Goal: Task Accomplishment & Management: Complete application form

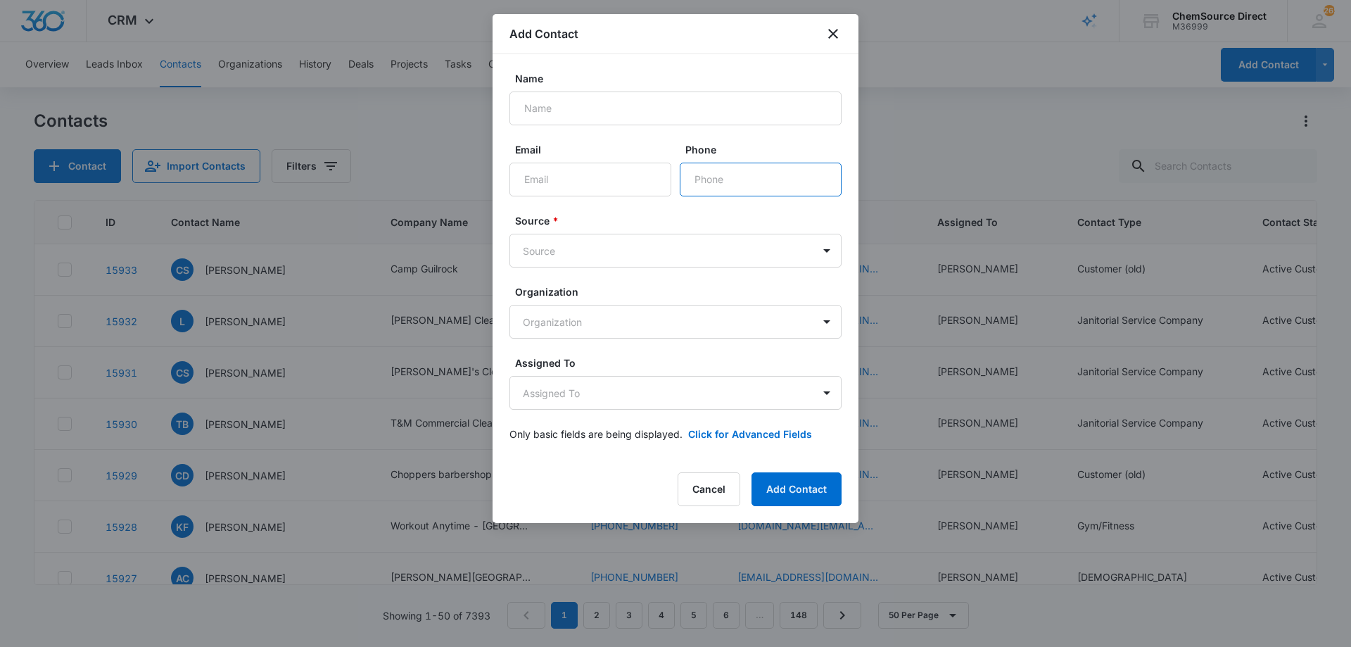
click at [716, 180] on input "Phone" at bounding box center [761, 180] width 162 height 34
paste input "[PHONE_NUMBER]"
type input "[PHONE_NUMBER]"
click at [576, 252] on body "CRM Apps Reputation Forms CRM Email Social Payments POS Content Ads Intelligenc…" at bounding box center [675, 323] width 1351 height 647
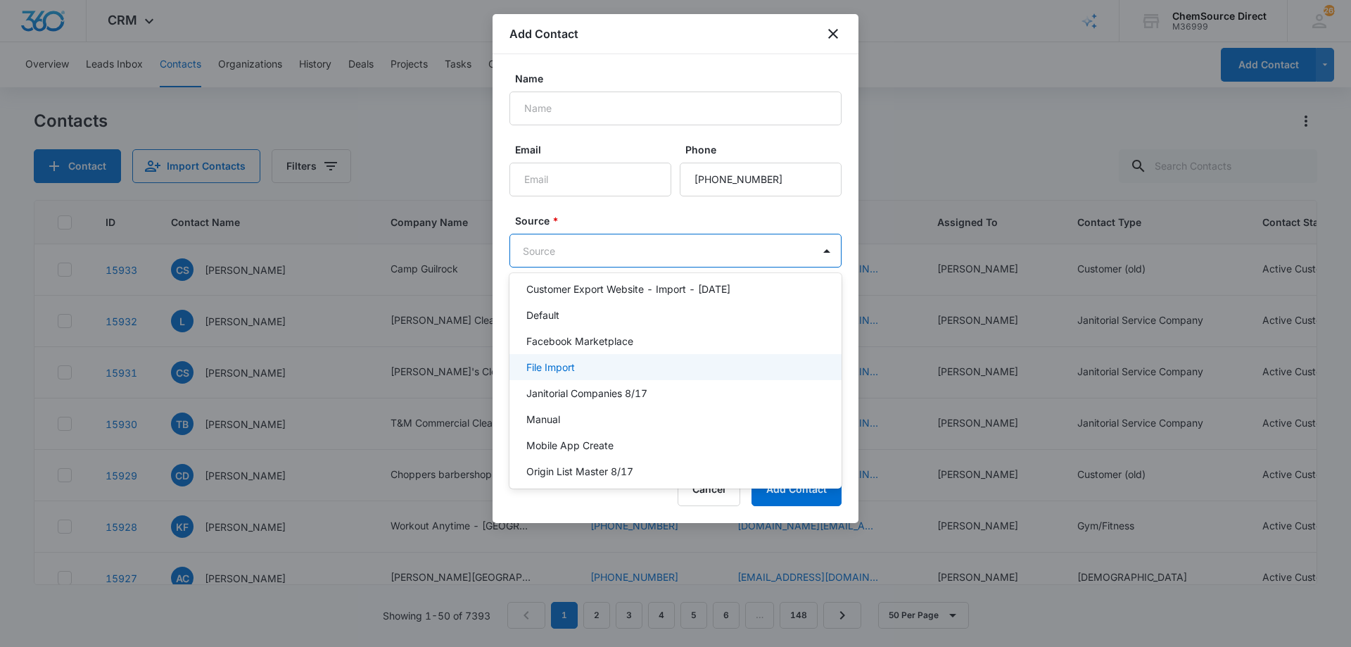
scroll to position [141, 0]
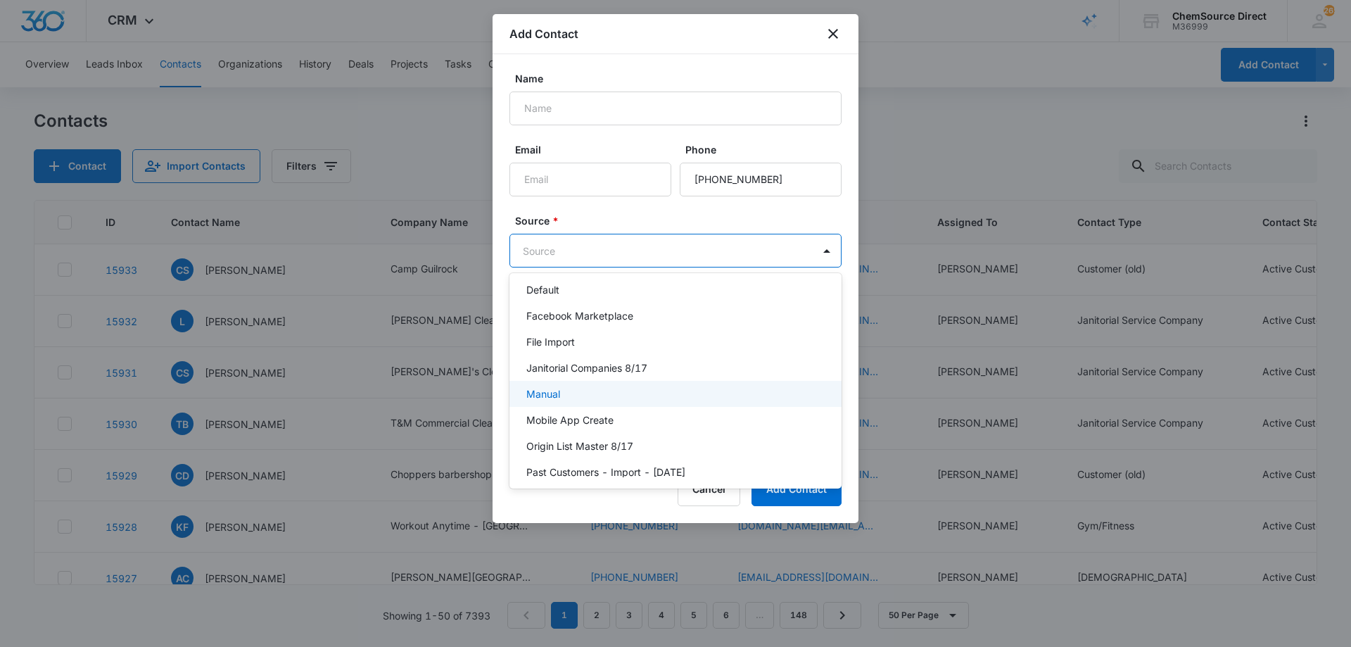
click at [609, 386] on div "Manual" at bounding box center [675, 394] width 332 height 26
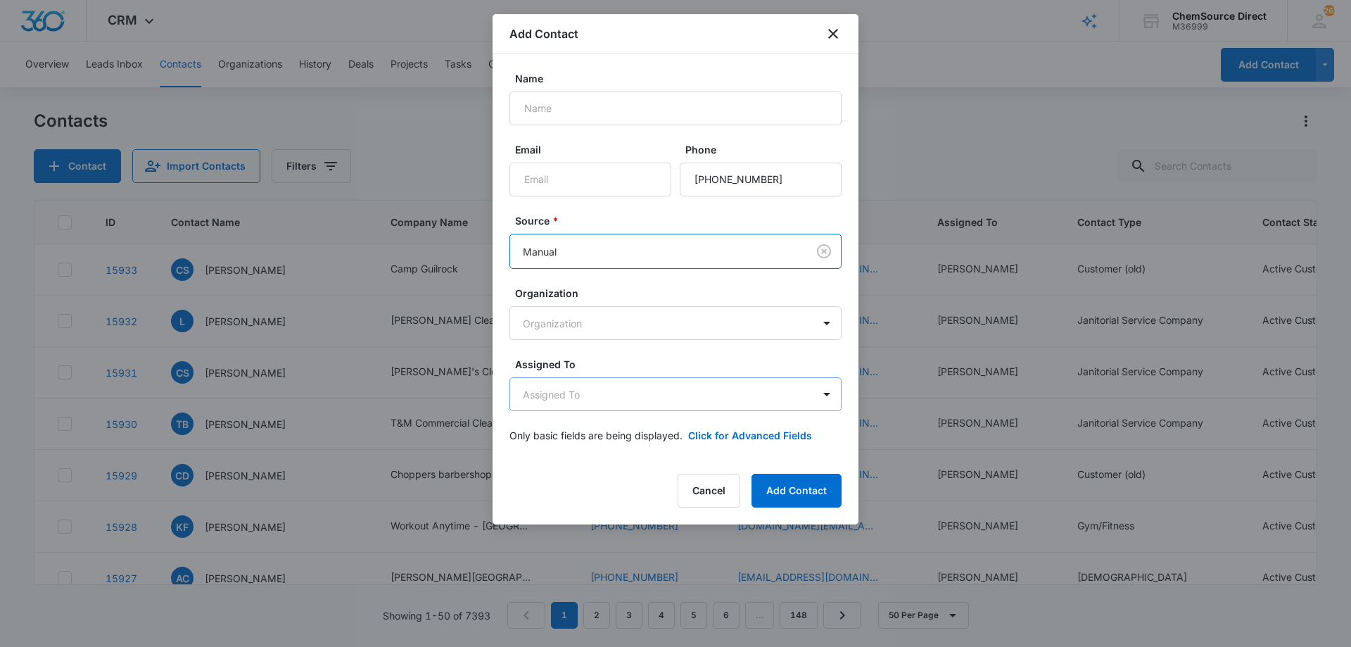
click at [616, 391] on body "CRM Apps Reputation Forms CRM Email Social Payments POS Content Ads Intelligenc…" at bounding box center [675, 323] width 1351 height 647
click at [550, 385] on body "CRM Apps Reputation Forms CRM Email Social Payments POS Content Ads Intelligenc…" at bounding box center [675, 323] width 1351 height 647
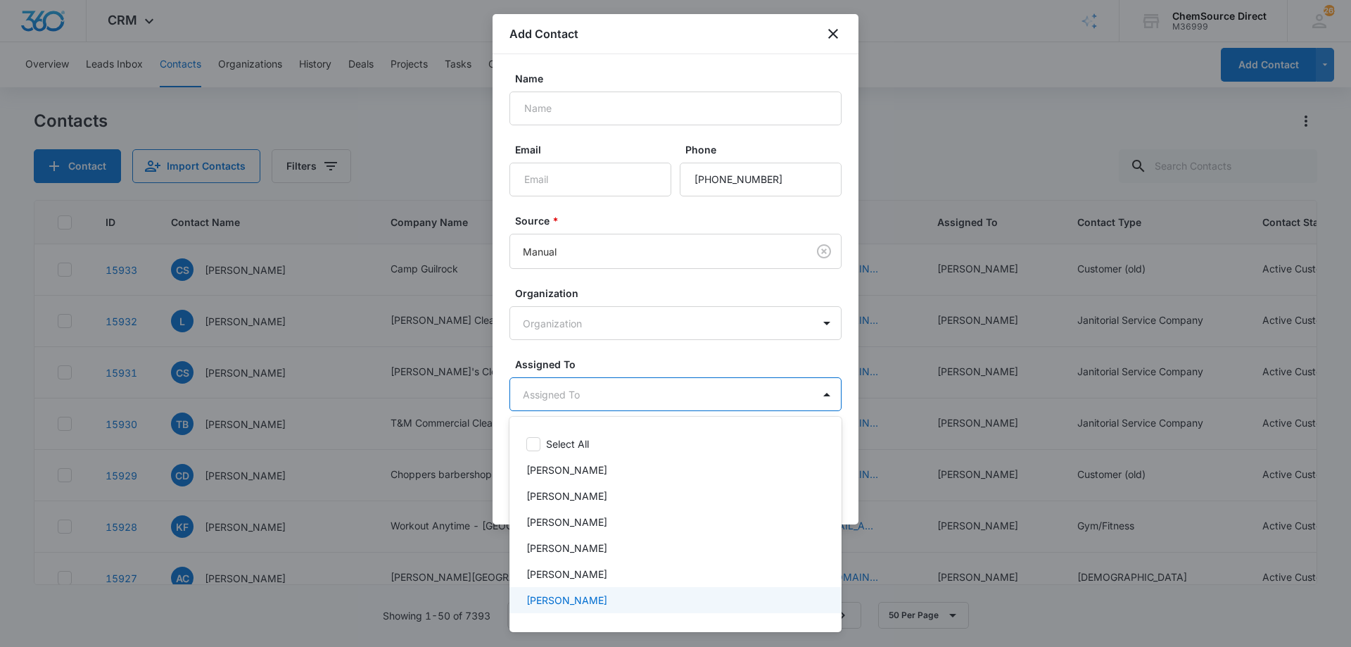
click at [587, 603] on div "[PERSON_NAME]" at bounding box center [674, 599] width 296 height 15
click at [645, 353] on div at bounding box center [675, 323] width 1351 height 647
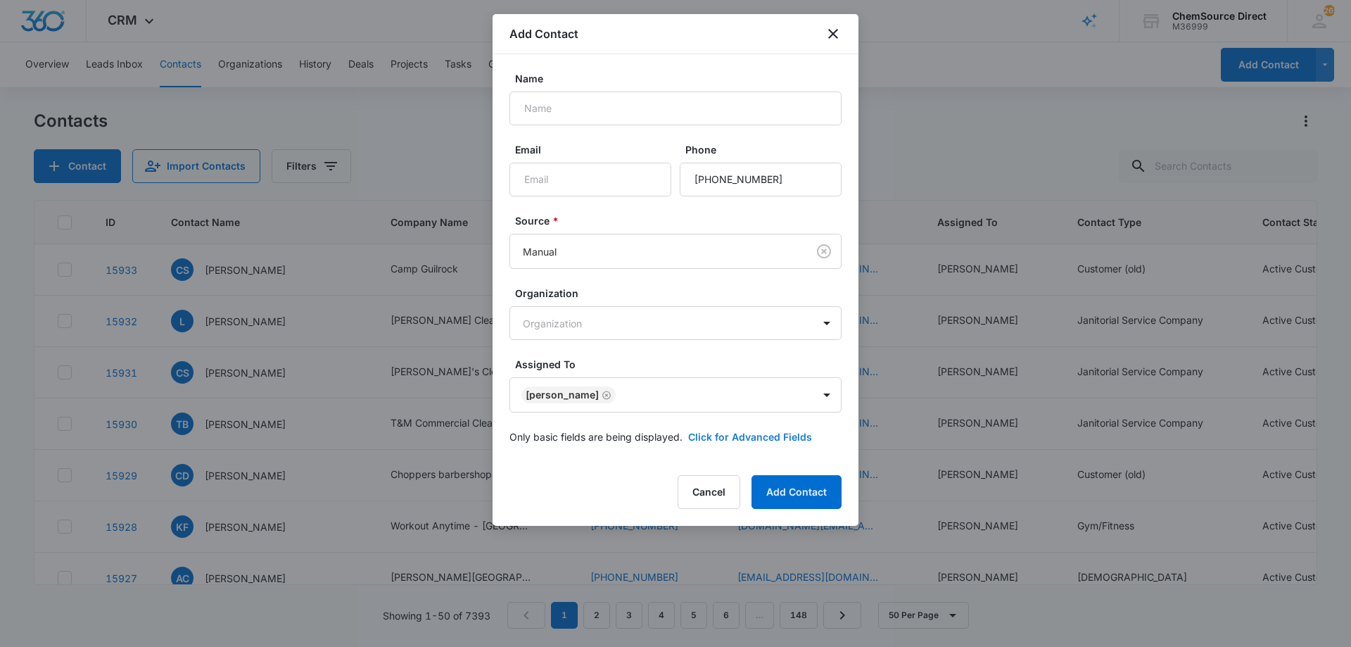
click at [718, 436] on button "Click for Advanced Fields" at bounding box center [750, 436] width 124 height 15
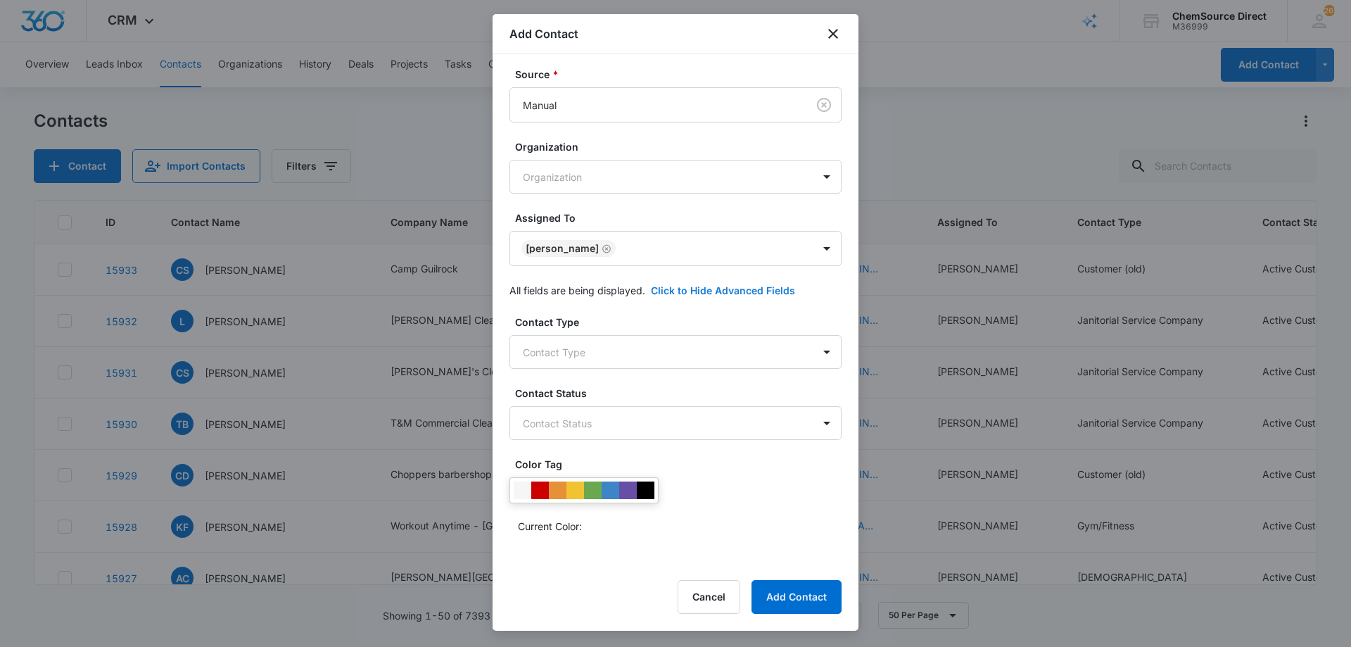
scroll to position [271, 0]
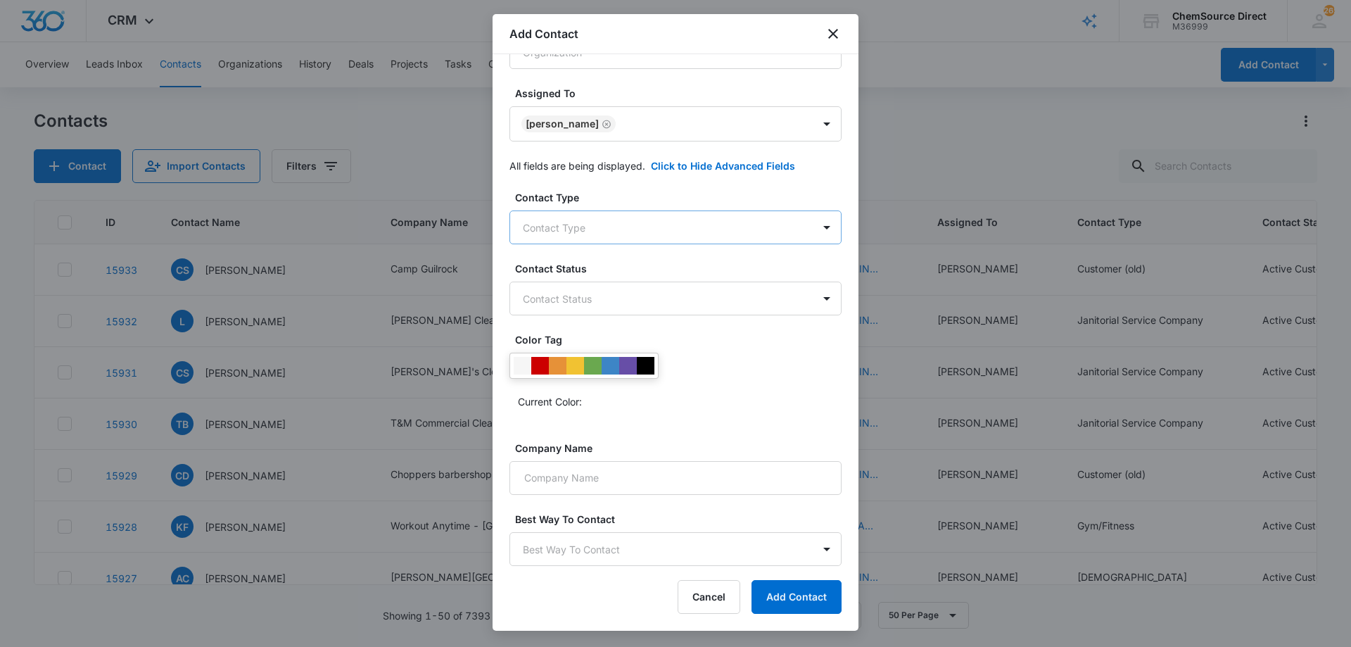
click at [614, 222] on body "CRM Apps Reputation Forms CRM Email Social Payments POS Content Ads Intelligenc…" at bounding box center [675, 323] width 1351 height 647
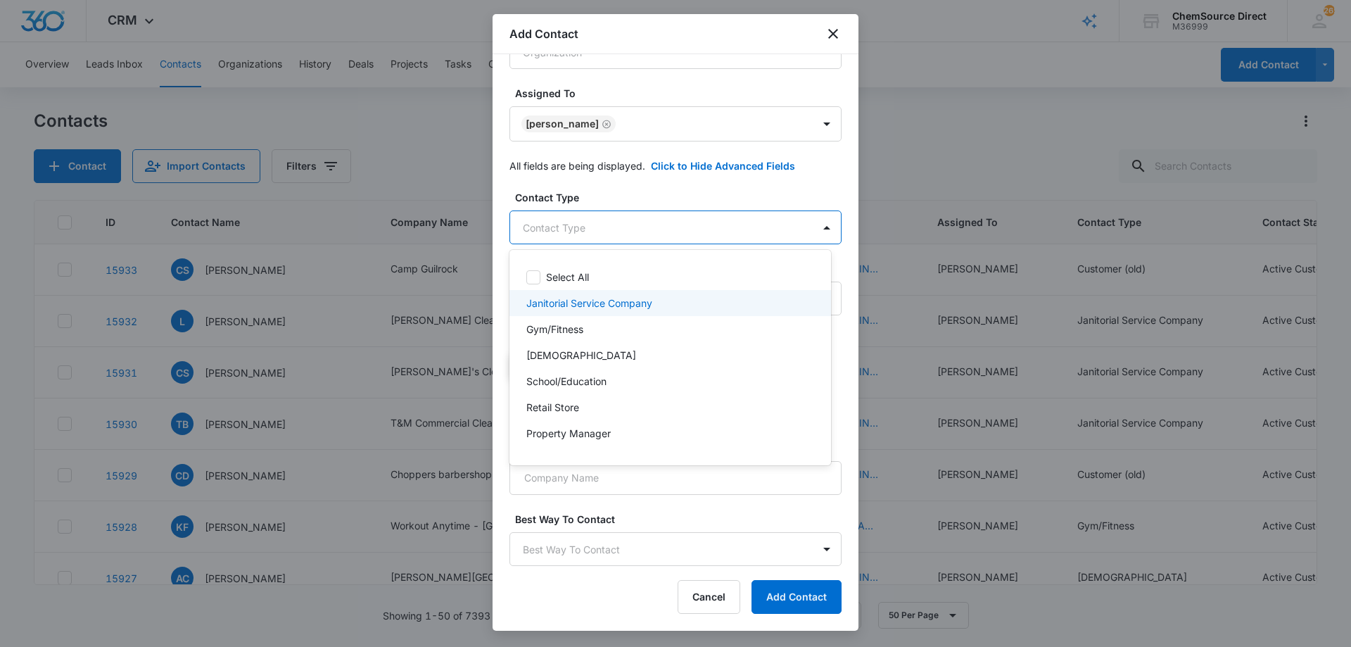
click at [623, 297] on p "Janitorial Service Company" at bounding box center [589, 303] width 126 height 15
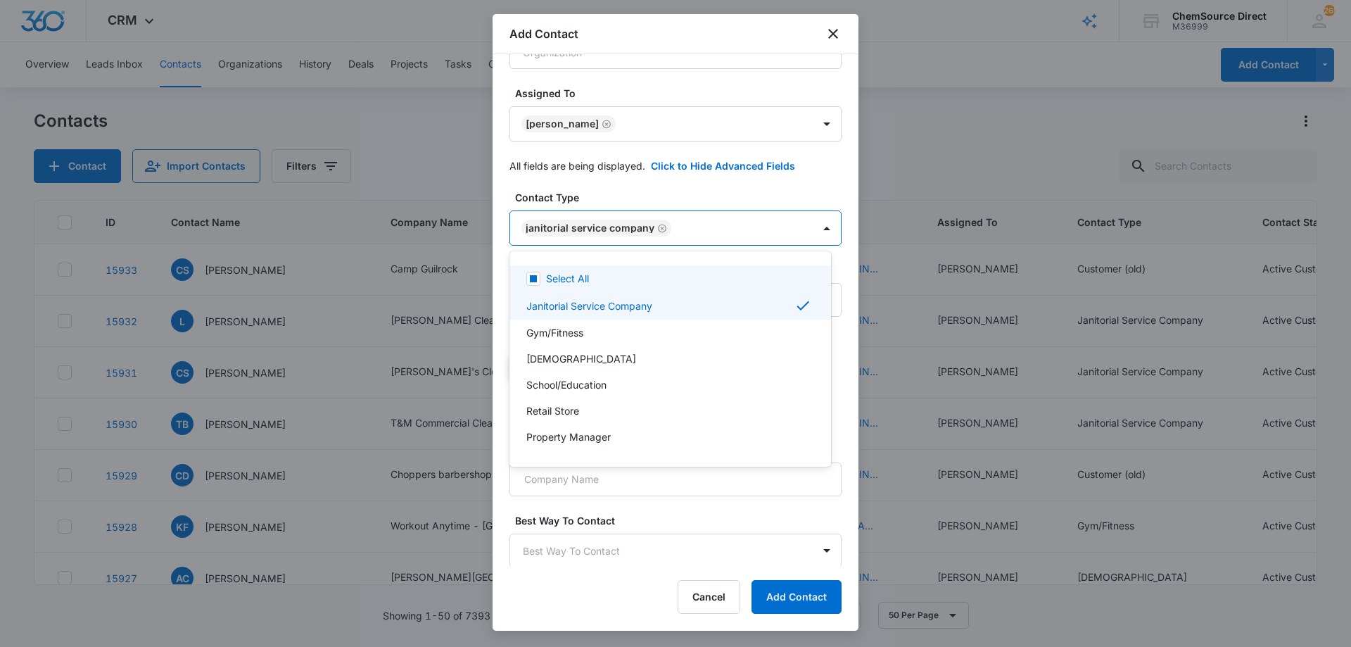
click at [639, 196] on div at bounding box center [675, 323] width 1351 height 647
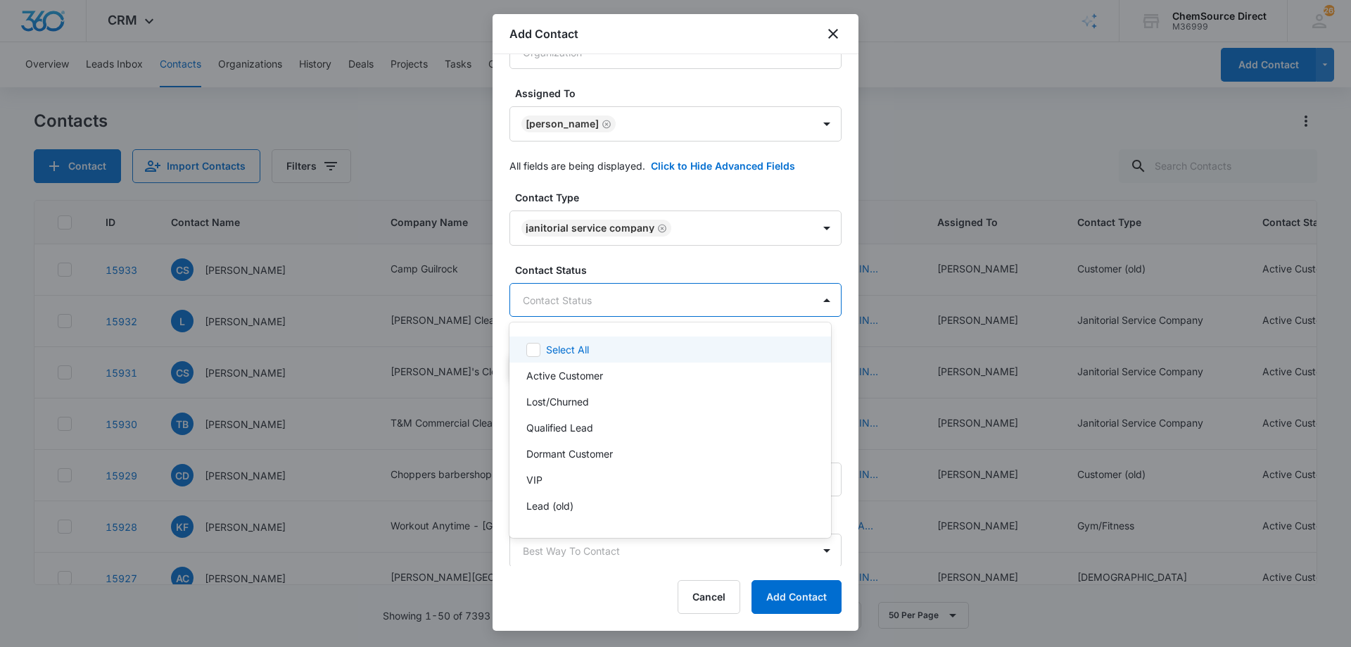
click at [626, 300] on body "CRM Apps Reputation Forms CRM Email Social Payments POS Content Ads Intelligenc…" at bounding box center [675, 323] width 1351 height 647
click at [605, 375] on div "Active Customer" at bounding box center [668, 375] width 285 height 15
click at [623, 270] on div at bounding box center [675, 323] width 1351 height 647
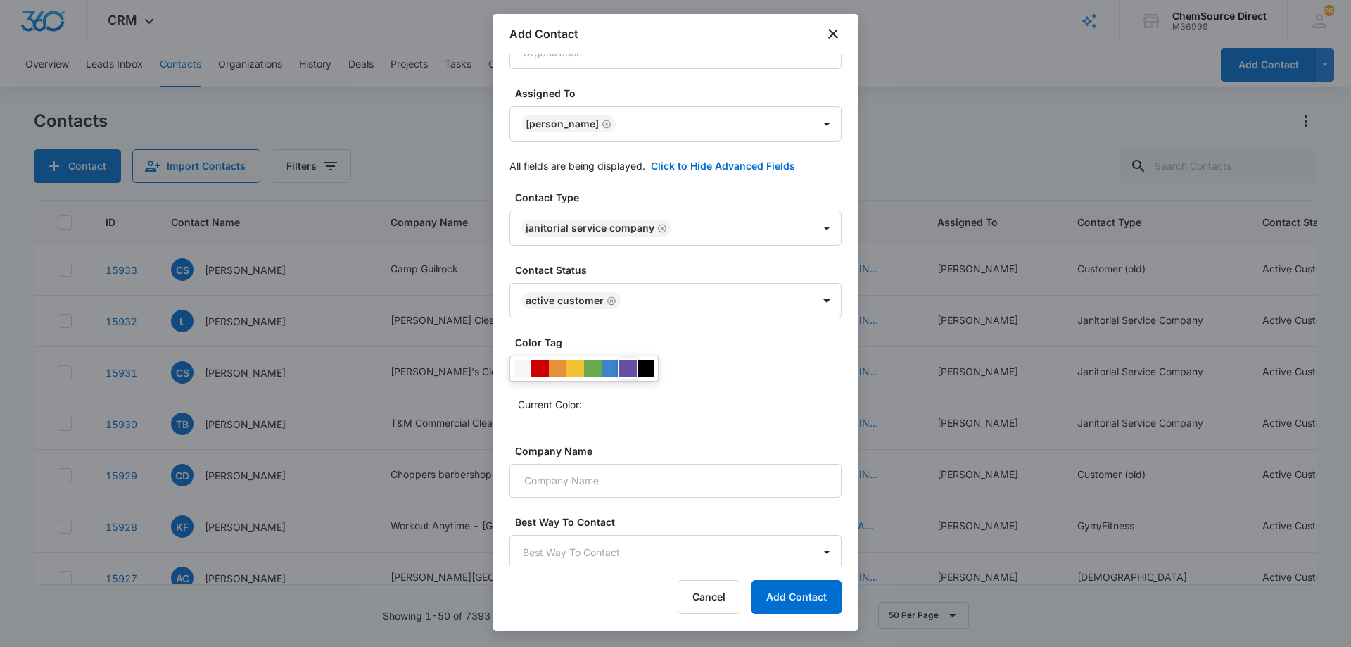
click at [625, 362] on div at bounding box center [628, 369] width 18 height 18
click at [707, 415] on div "Color Tag Current Color:" at bounding box center [675, 380] width 332 height 91
click at [610, 482] on input "Company Name" at bounding box center [675, 481] width 332 height 34
type input "Floor Action"
click at [673, 419] on div "Color Tag Current Color:" at bounding box center [675, 380] width 332 height 91
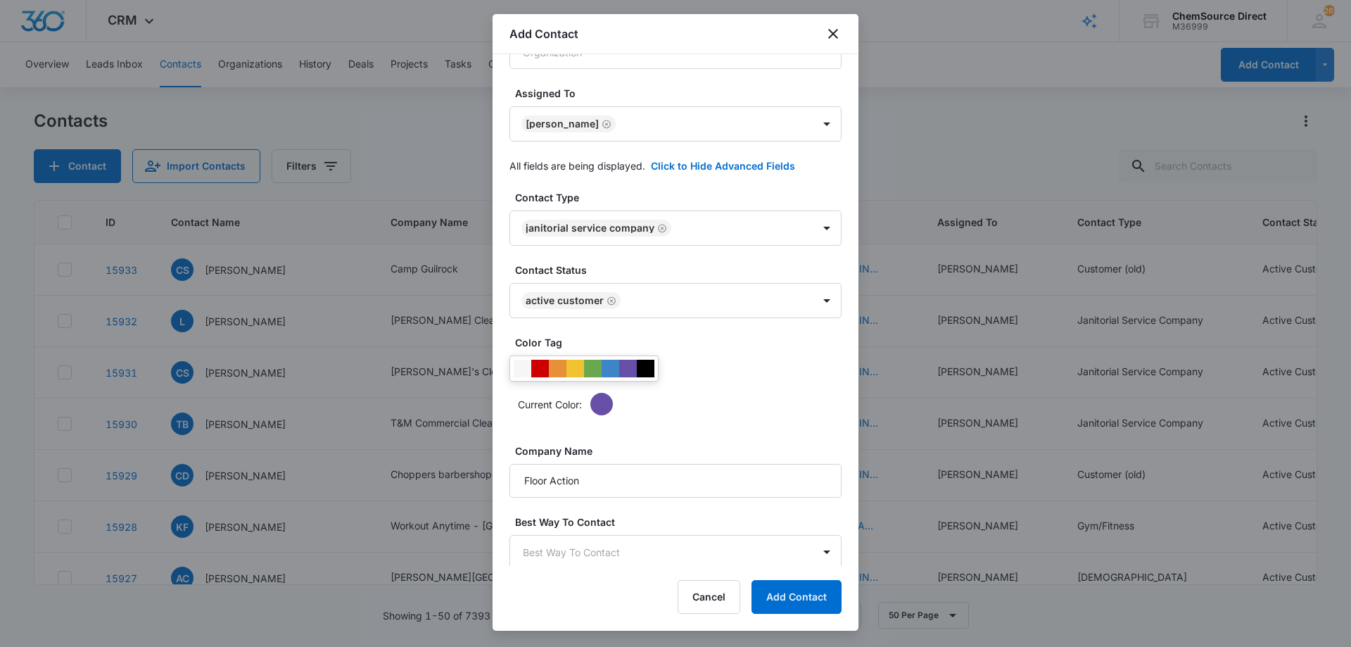
scroll to position [274, 0]
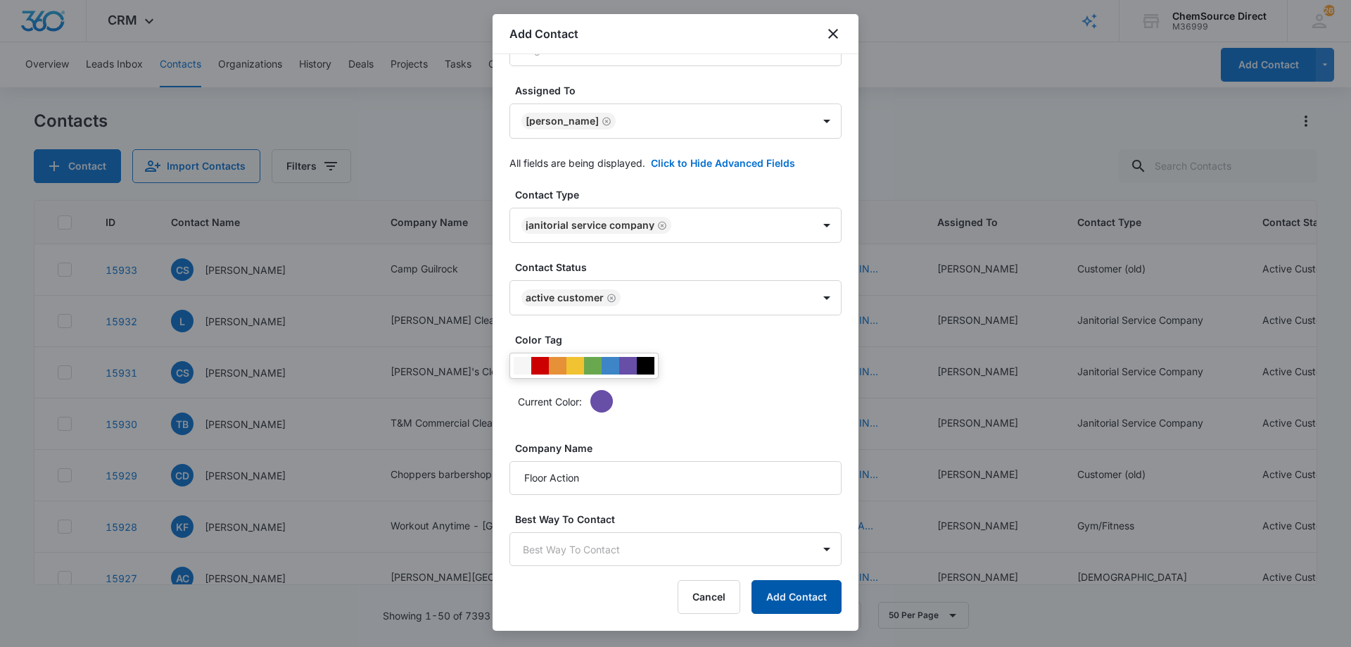
click at [796, 602] on button "Add Contact" at bounding box center [796, 597] width 90 height 34
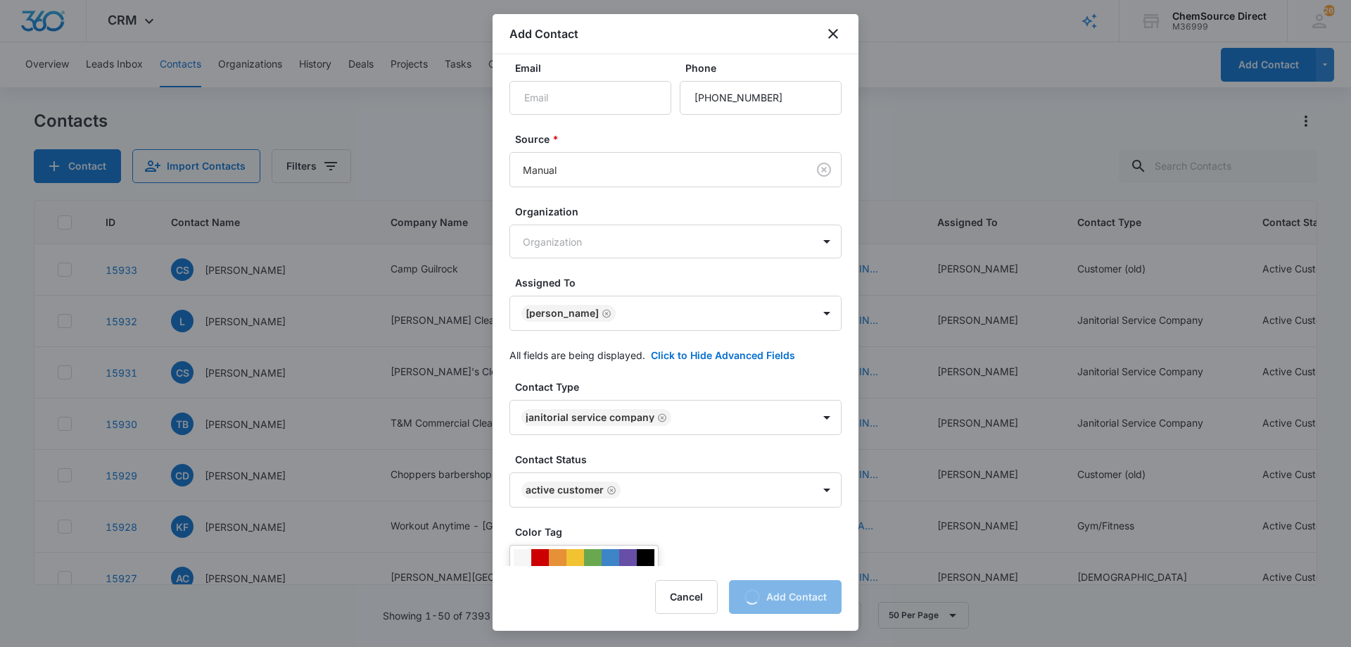
scroll to position [0, 0]
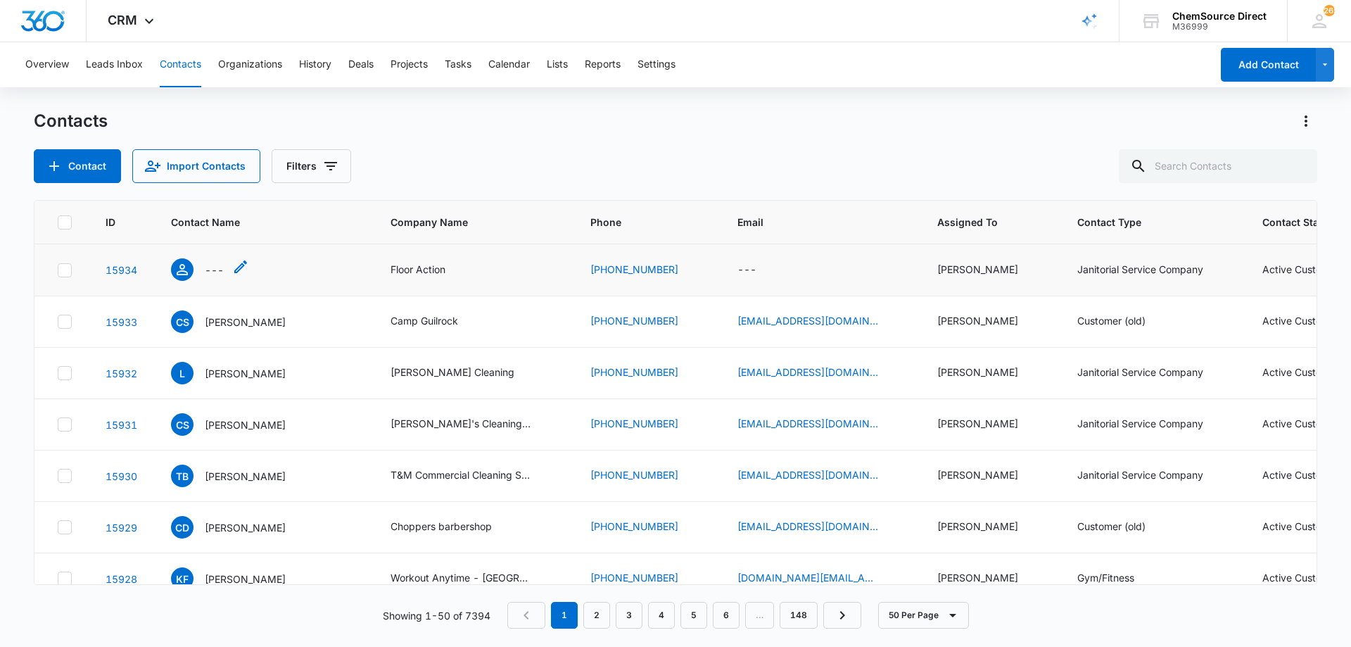
click at [206, 266] on p "---" at bounding box center [214, 269] width 19 height 15
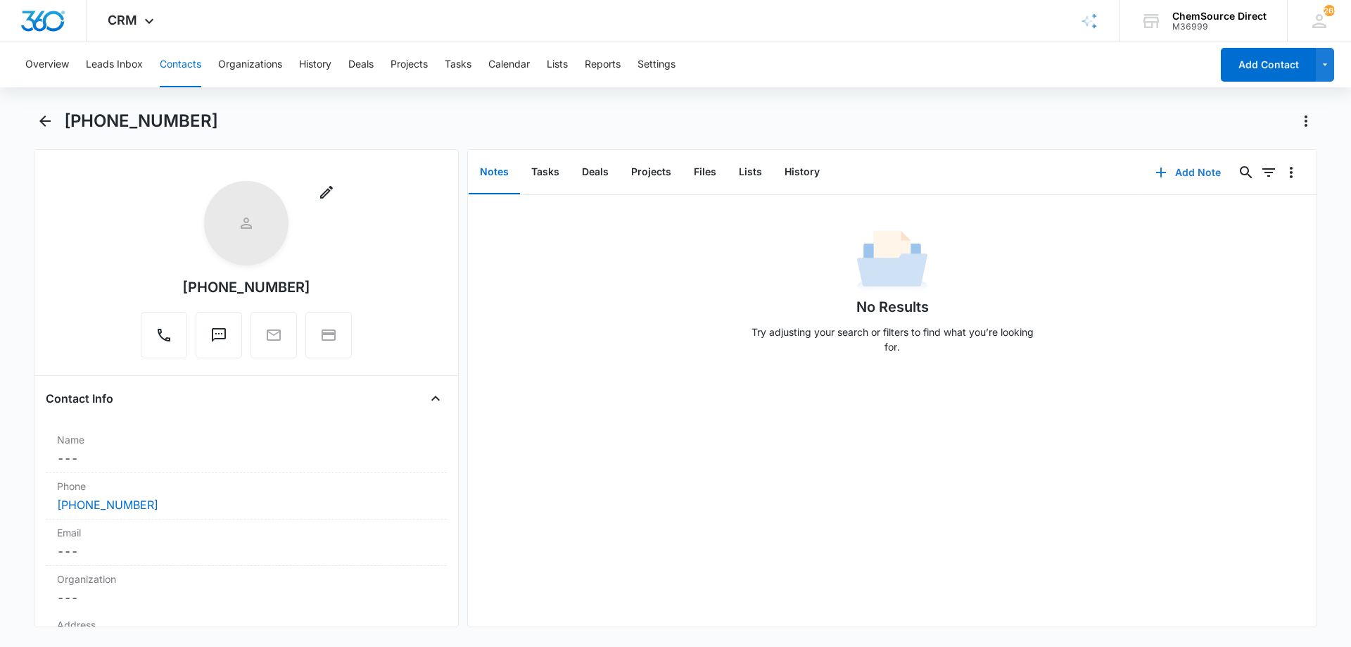
click at [1183, 172] on button "Add Note" at bounding box center [1188, 173] width 94 height 34
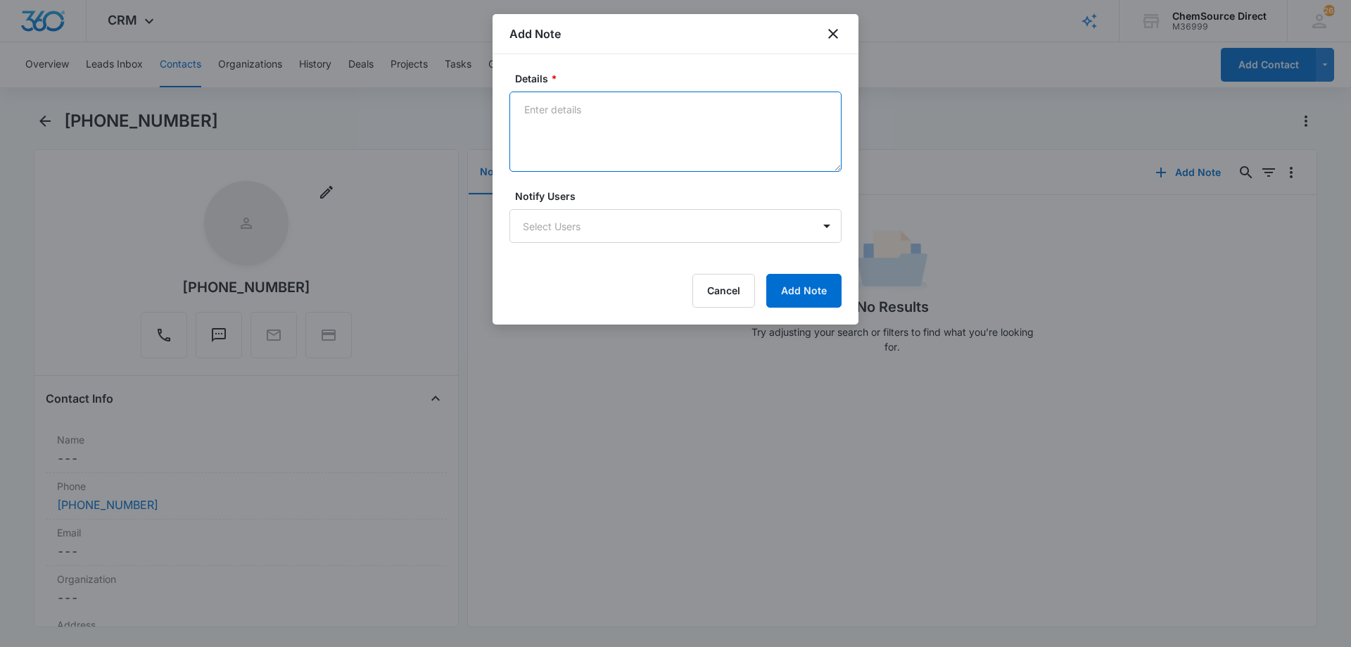
click at [560, 129] on textarea "Details *" at bounding box center [675, 131] width 332 height 80
paste textarea "Misc janitorial supplies"
type textarea "New Customer Misc janitorial supplies"
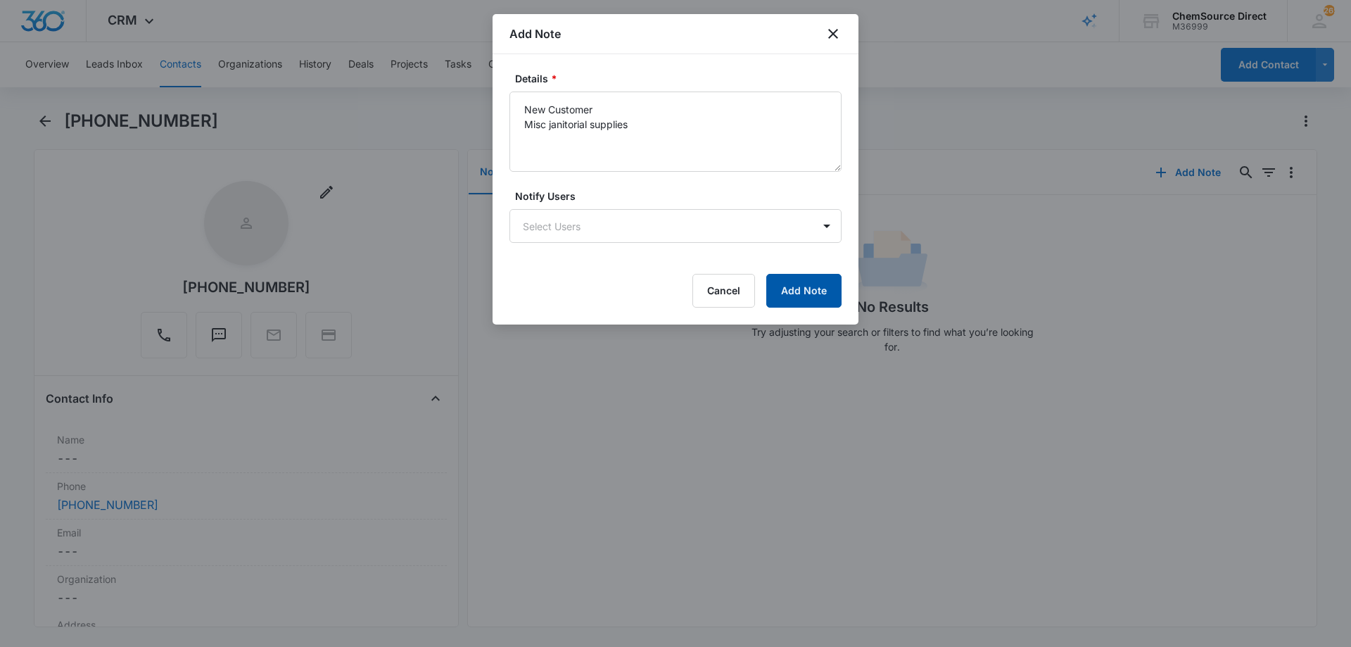
click at [808, 288] on button "Add Note" at bounding box center [803, 291] width 75 height 34
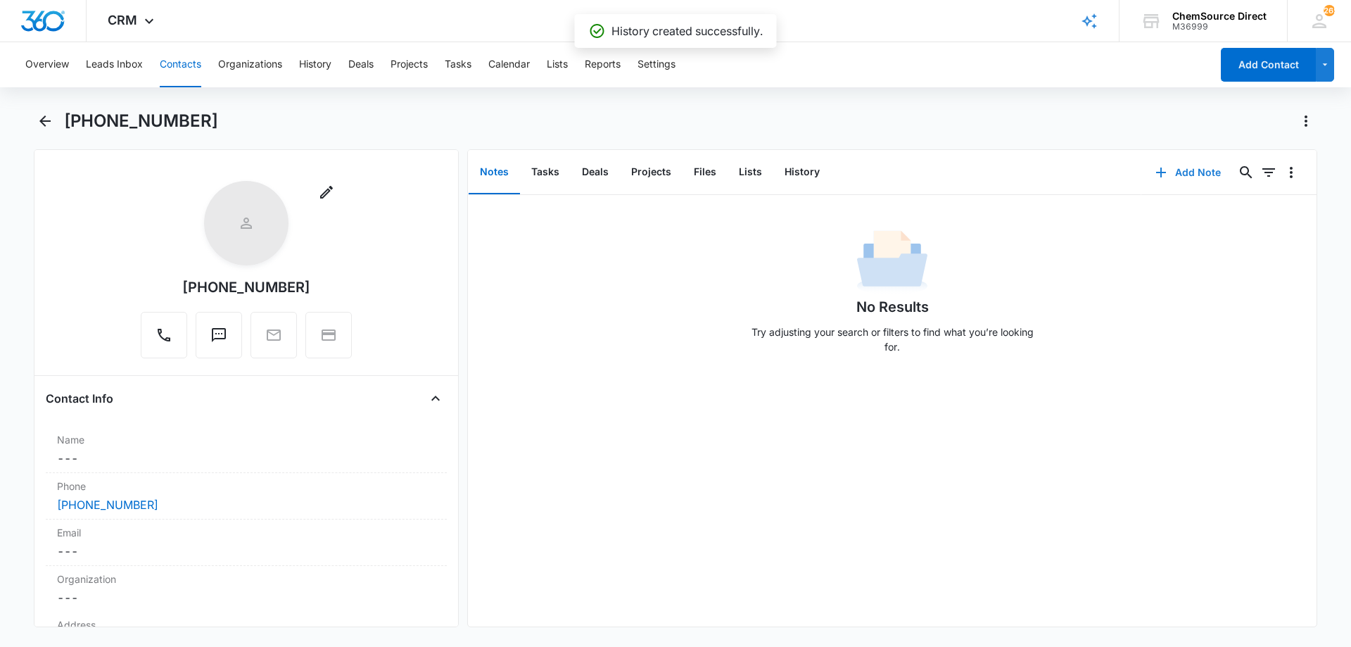
click at [1176, 172] on button "Add Note" at bounding box center [1188, 173] width 94 height 34
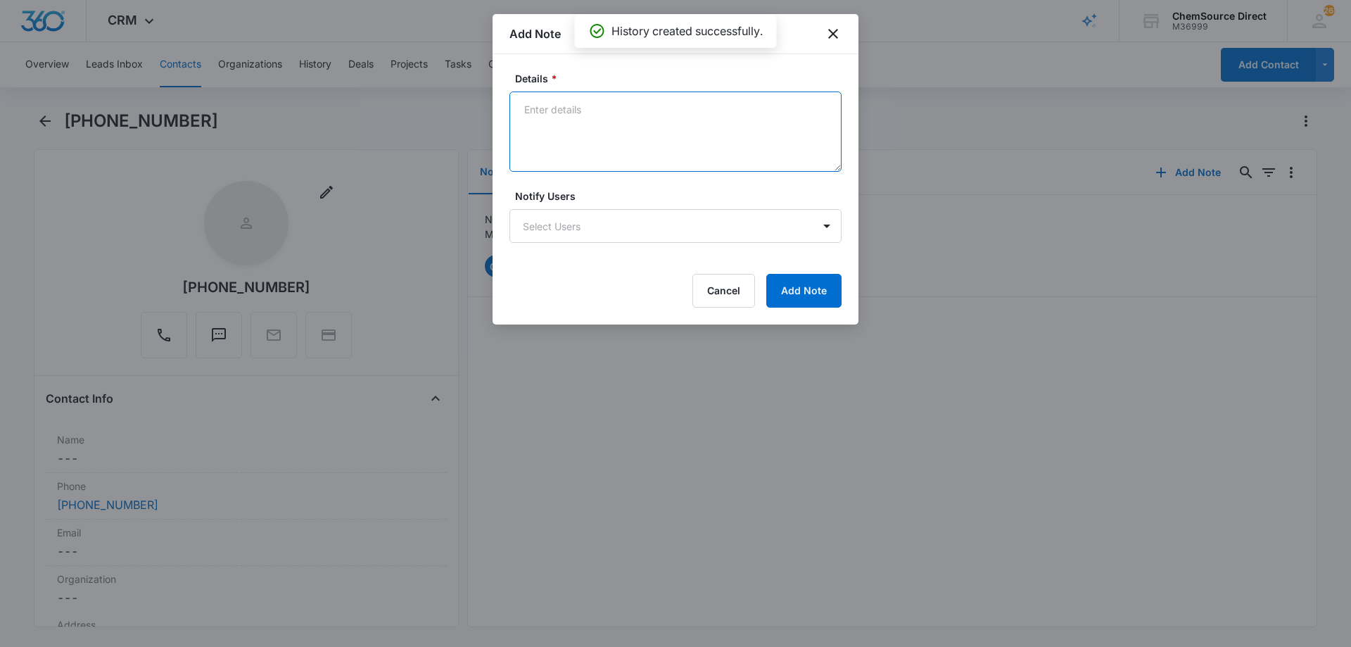
click at [589, 108] on textarea "Details *" at bounding box center [675, 131] width 332 height 80
type textarea "N"
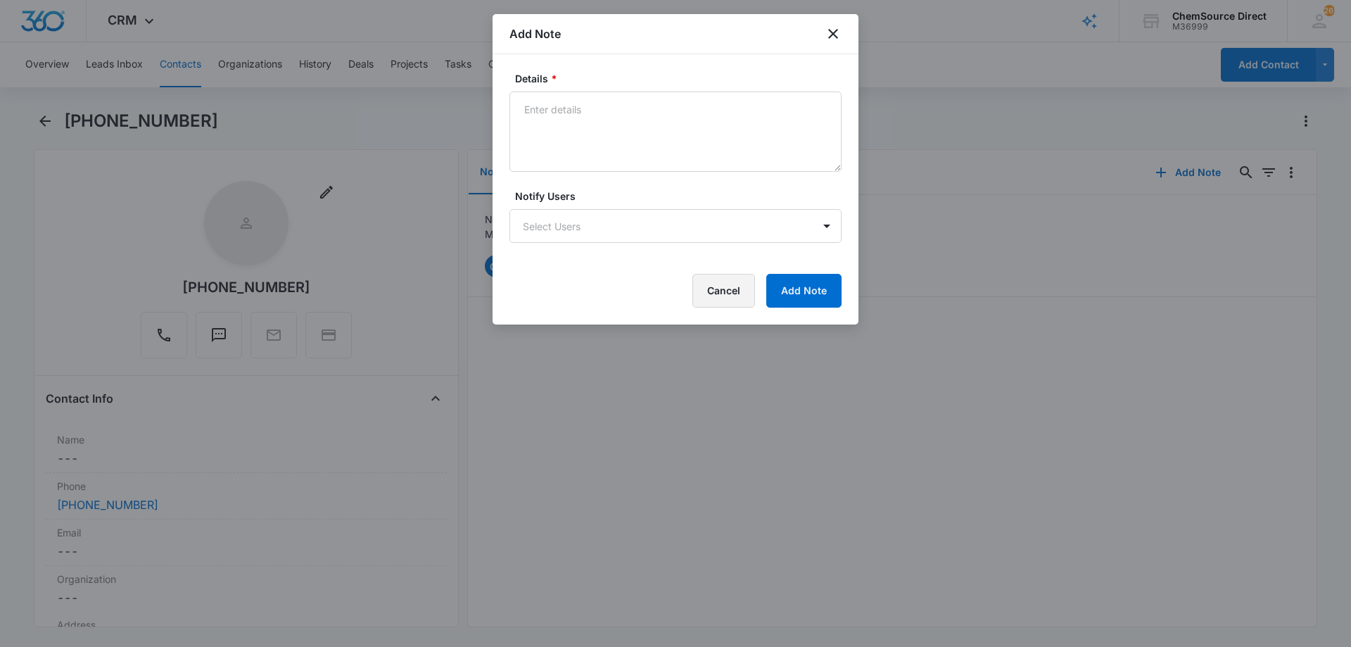
click at [728, 291] on button "Cancel" at bounding box center [723, 291] width 63 height 34
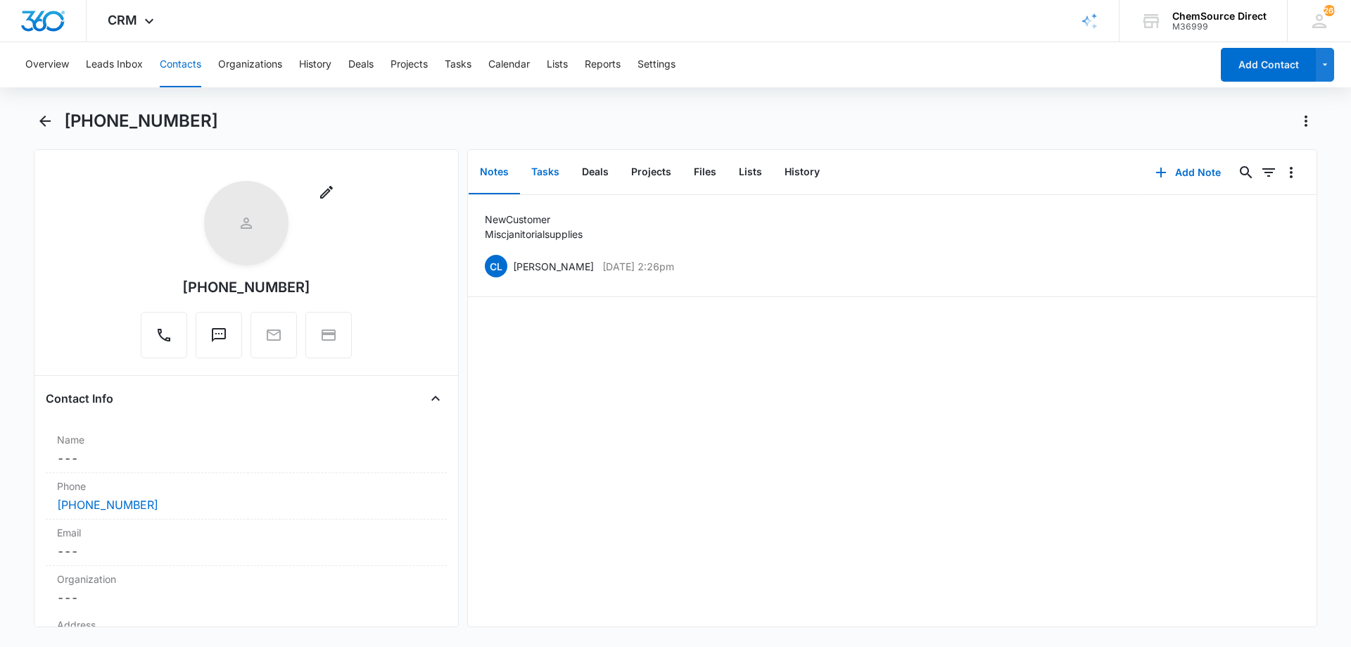
click at [550, 168] on button "Tasks" at bounding box center [545, 173] width 51 height 44
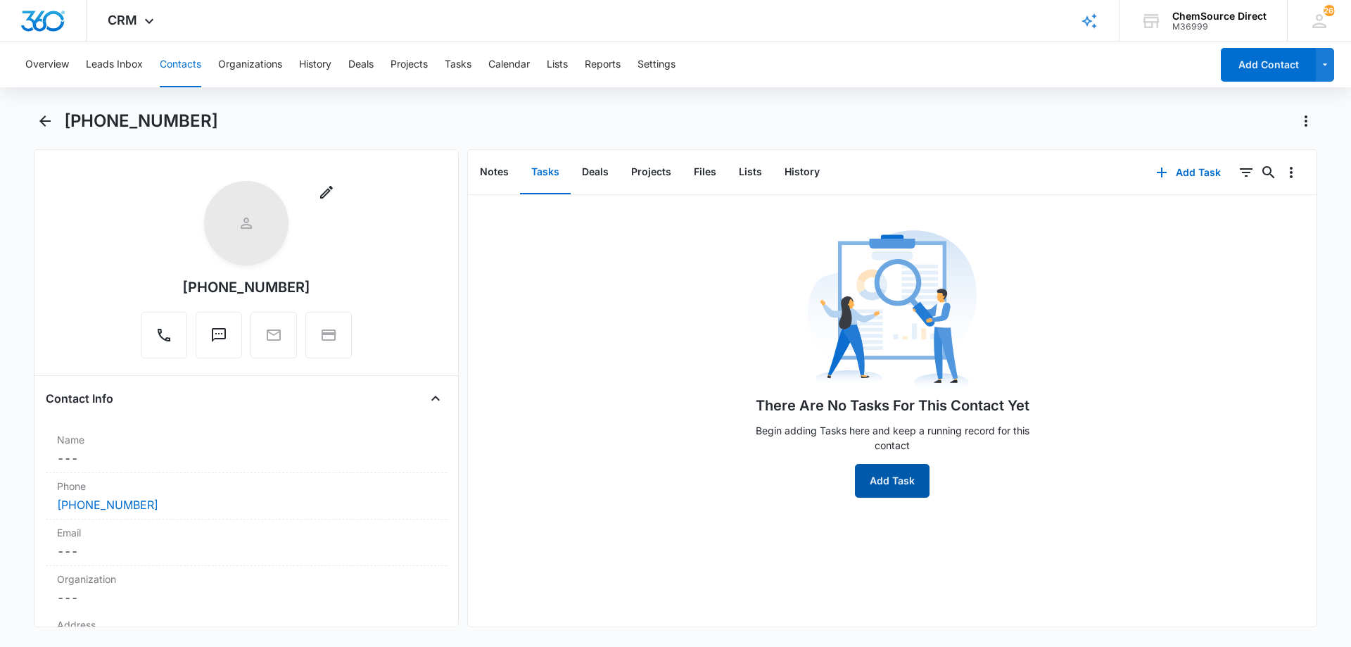
click at [883, 469] on button "Add Task" at bounding box center [892, 481] width 75 height 34
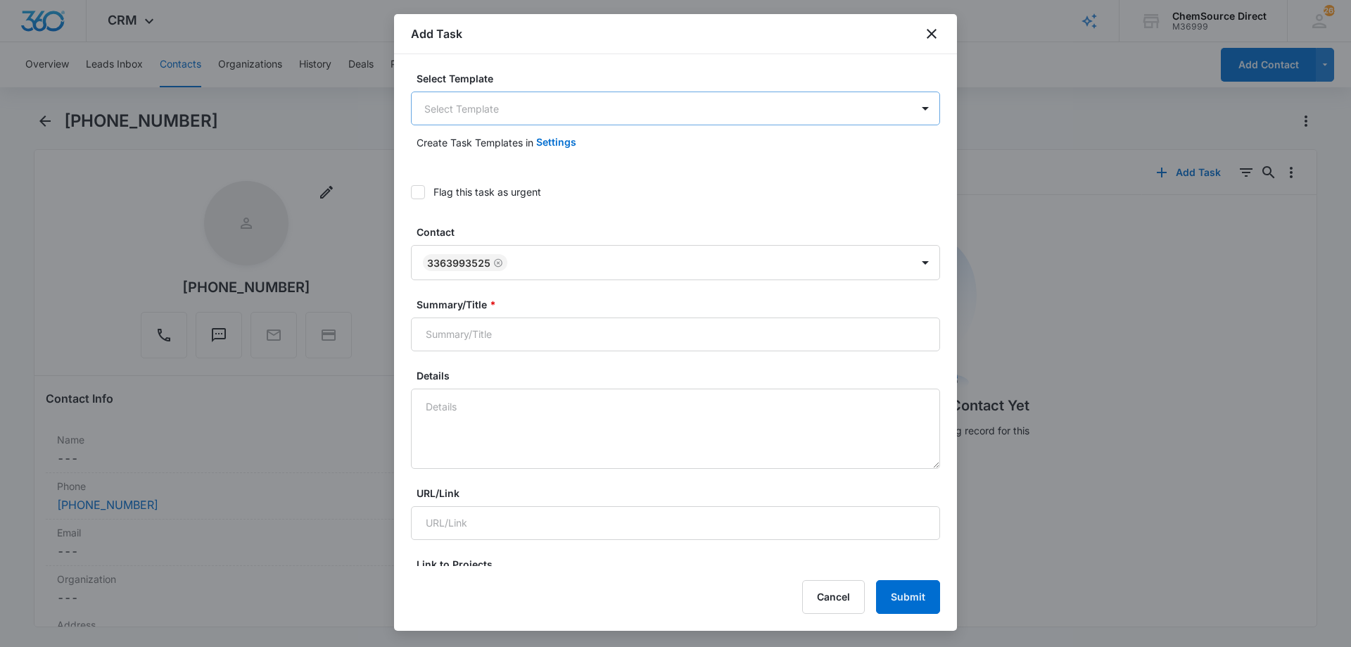
click at [453, 98] on body "CRM Apps Reputation Forms CRM Email Social Payments POS Content Ads Intelligenc…" at bounding box center [675, 323] width 1351 height 647
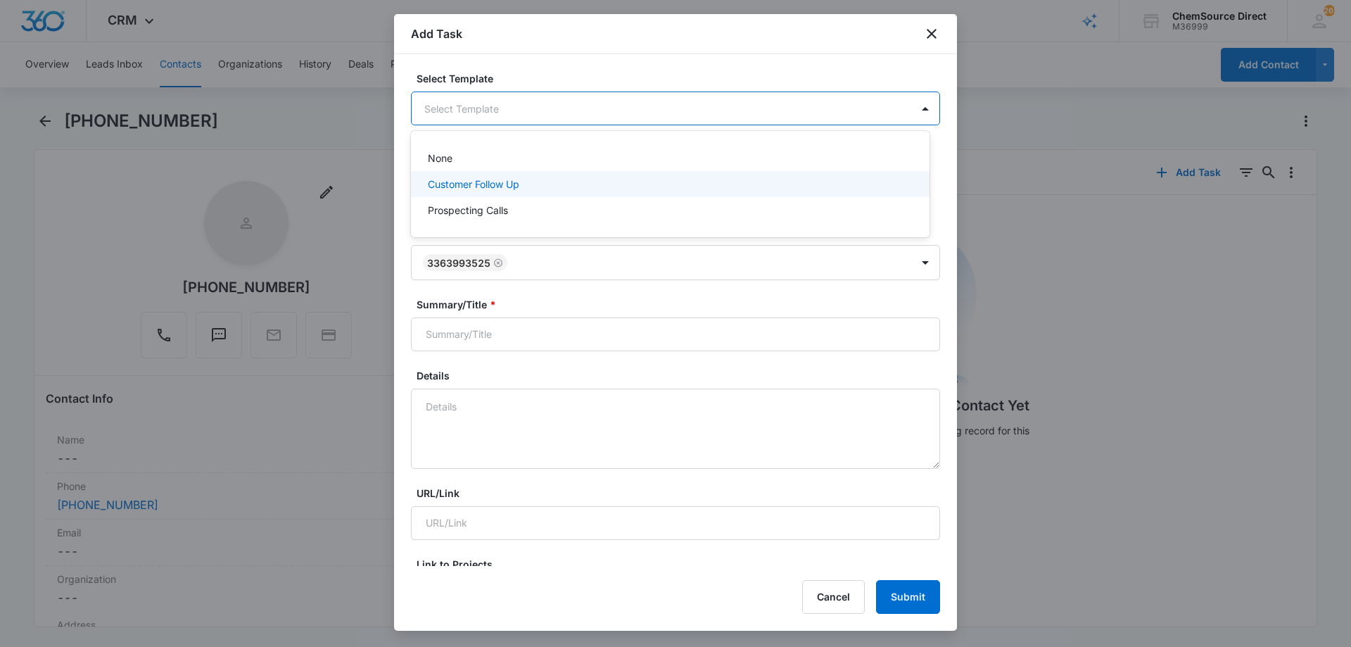
click at [455, 183] on p "Customer Follow Up" at bounding box center [473, 184] width 91 height 15
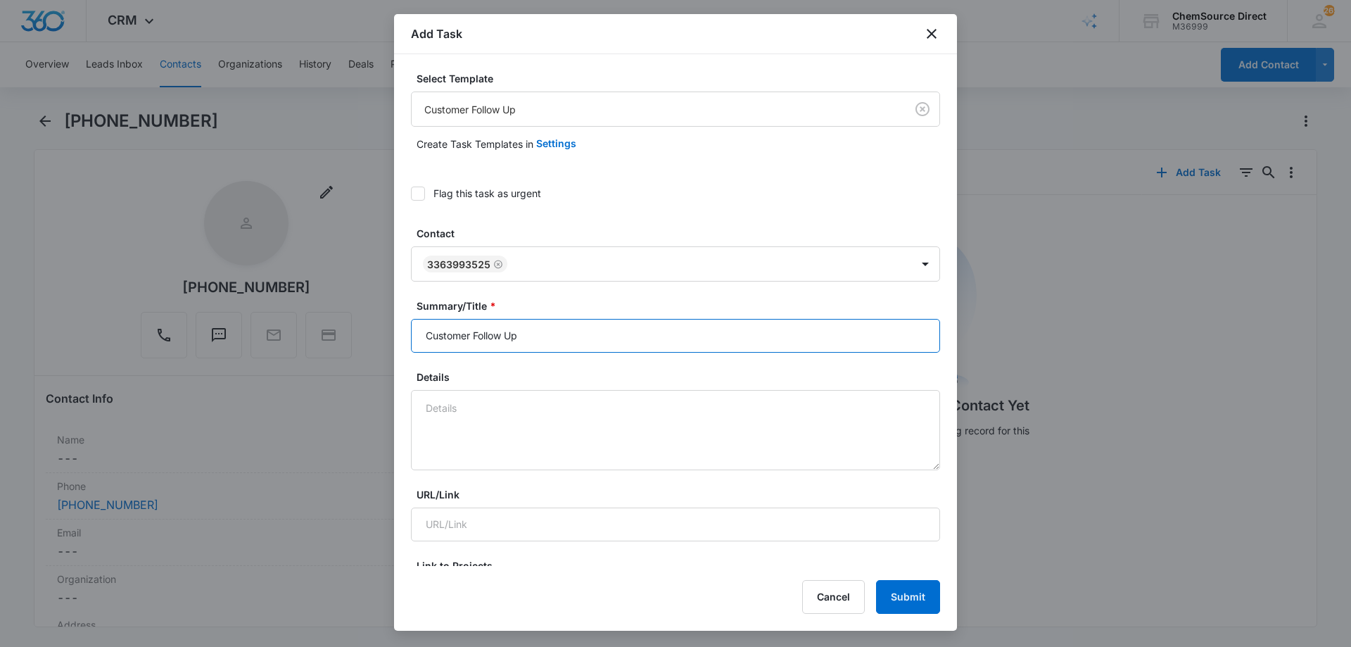
click at [469, 331] on input "Customer Follow Up" at bounding box center [675, 336] width 529 height 34
type input "Customer Follow Up"
paste textarea "Misc janitorial supplies"
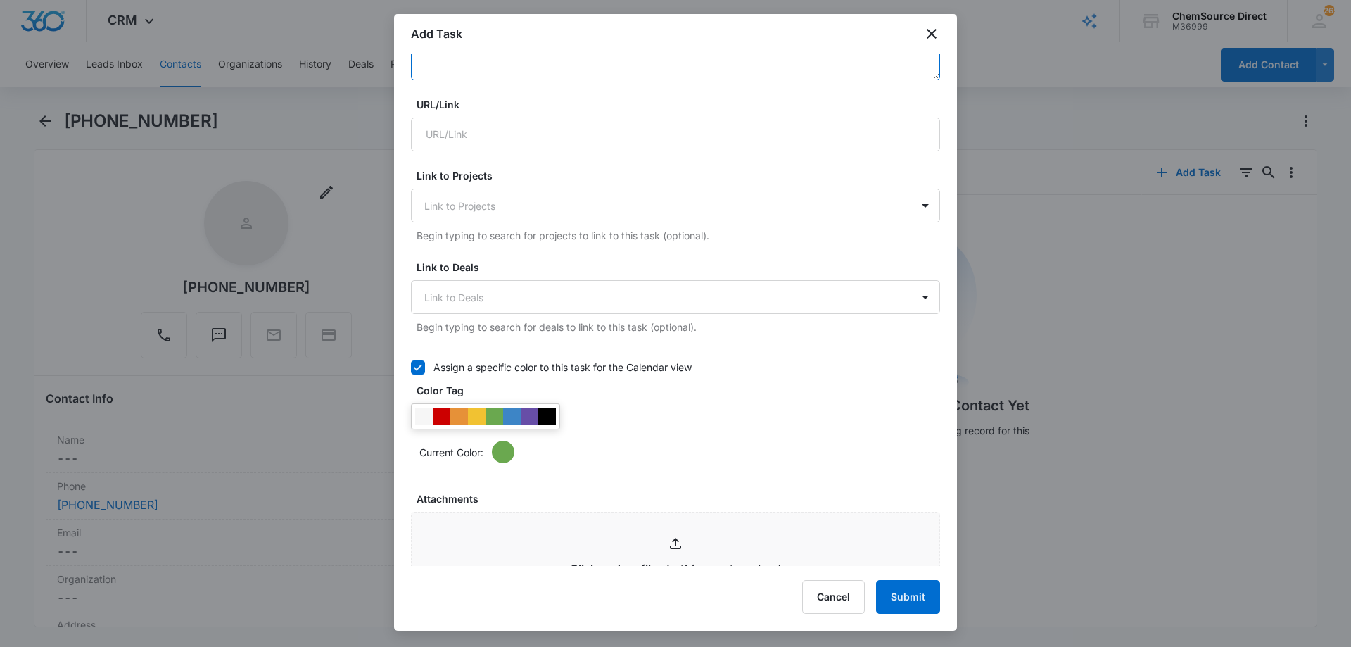
scroll to position [493, 0]
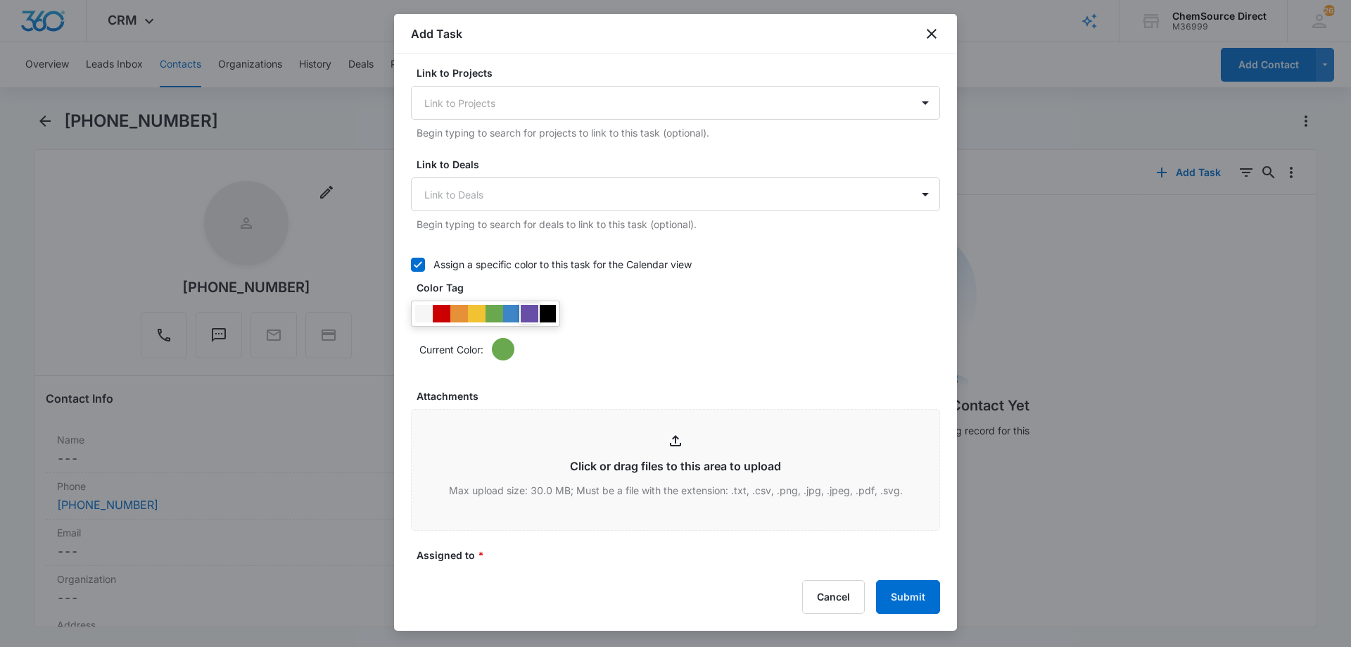
type textarea "New customer Misc janitorial supplies"
click at [529, 310] on div at bounding box center [530, 314] width 18 height 18
click at [626, 303] on div "Current Color:" at bounding box center [675, 330] width 529 height 60
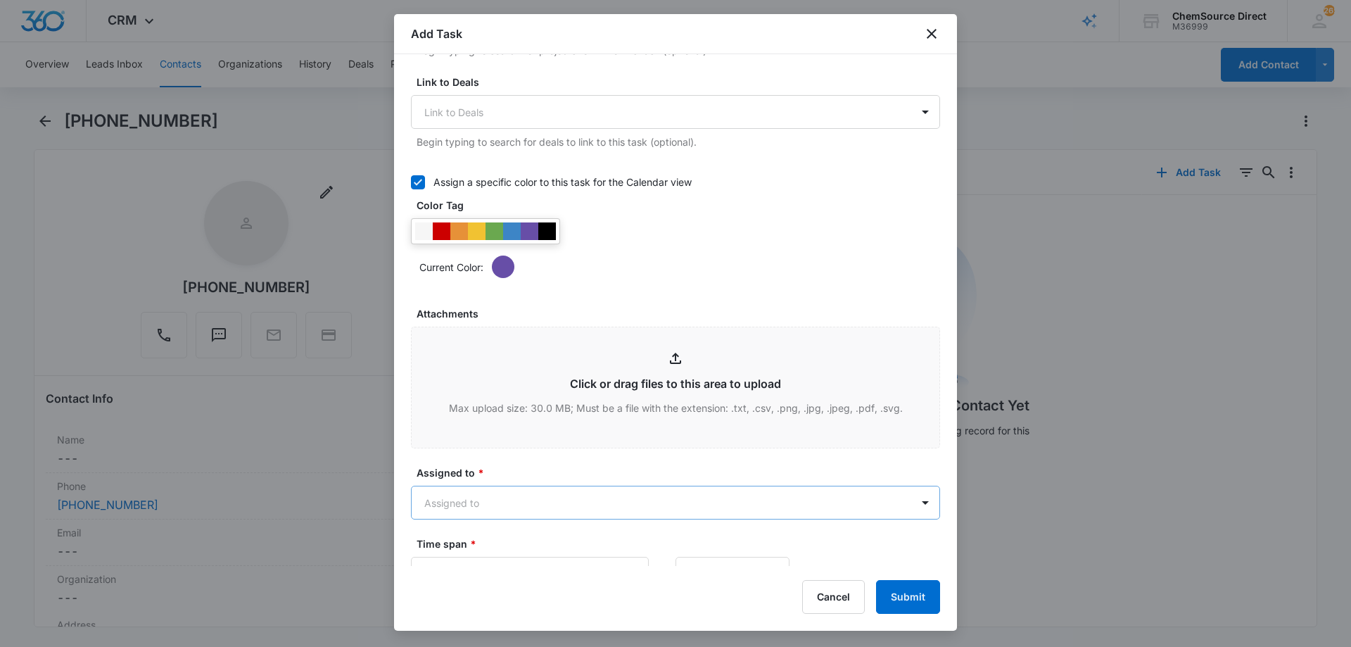
scroll to position [774, 0]
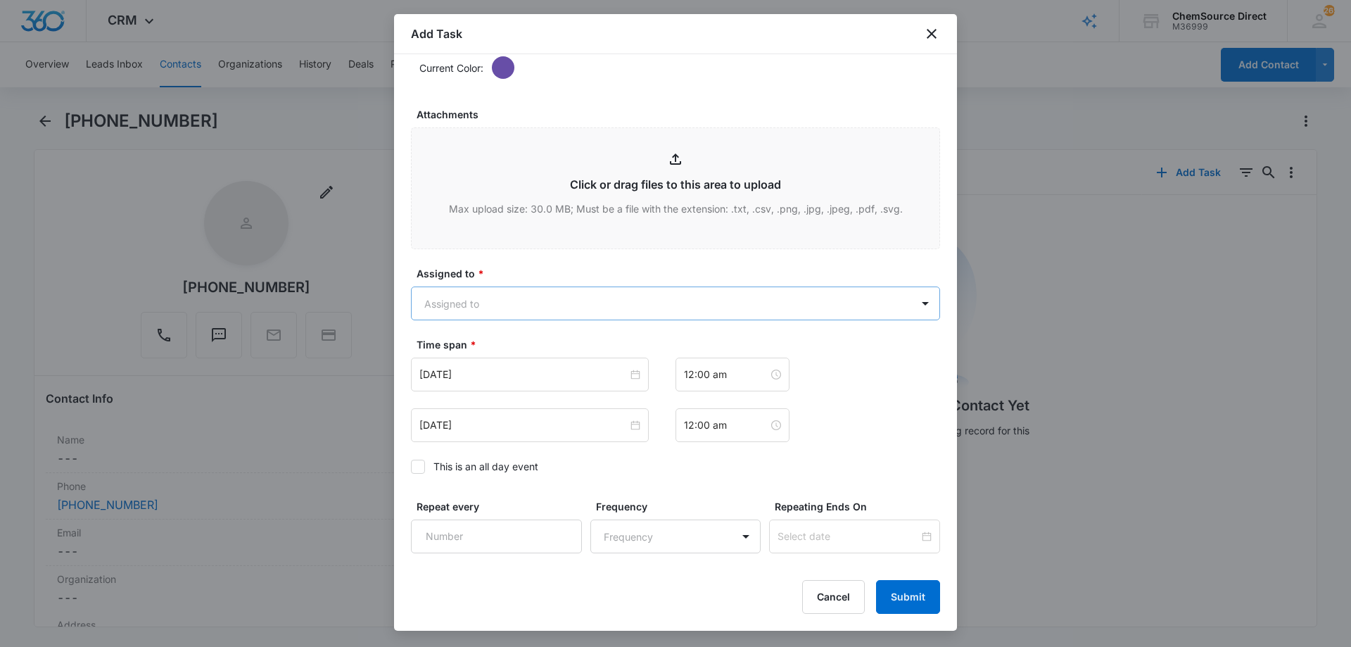
click at [538, 304] on body "CRM Apps Reputation Forms CRM Email Social Payments POS Content Ads Intelligenc…" at bounding box center [675, 323] width 1351 height 647
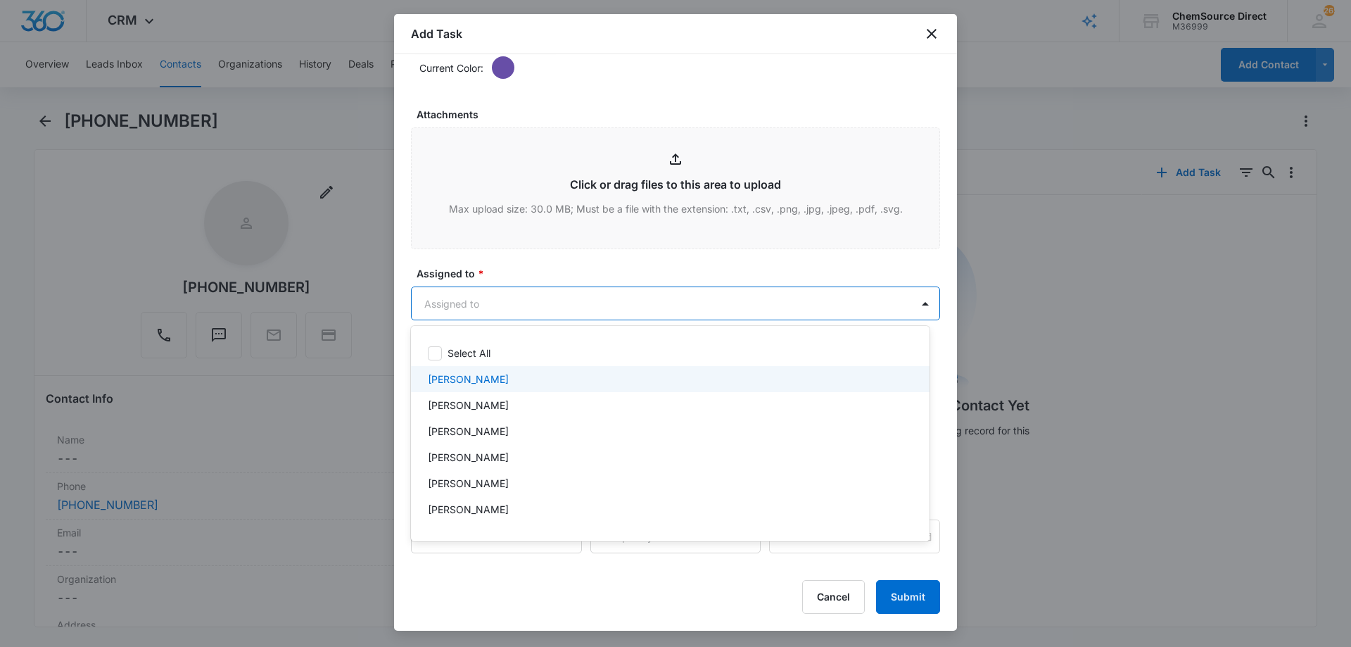
click at [475, 379] on p "[PERSON_NAME]" at bounding box center [468, 379] width 81 height 15
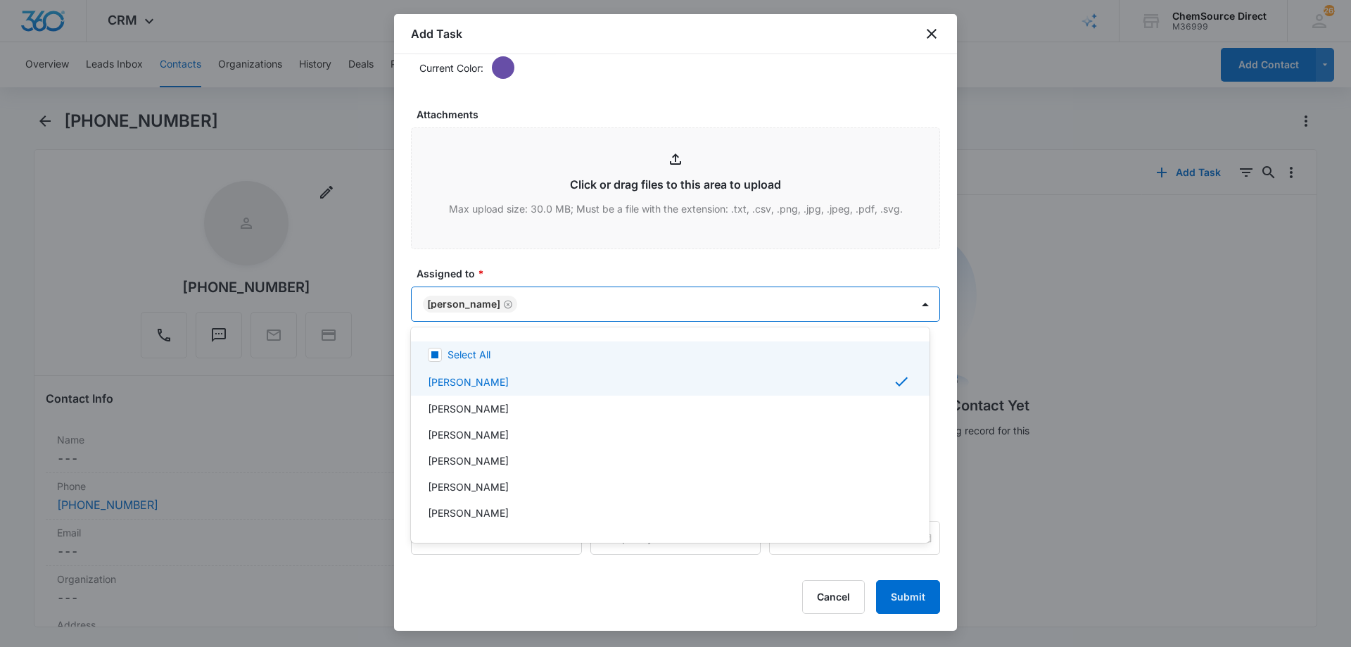
click at [538, 269] on div at bounding box center [675, 323] width 1351 height 647
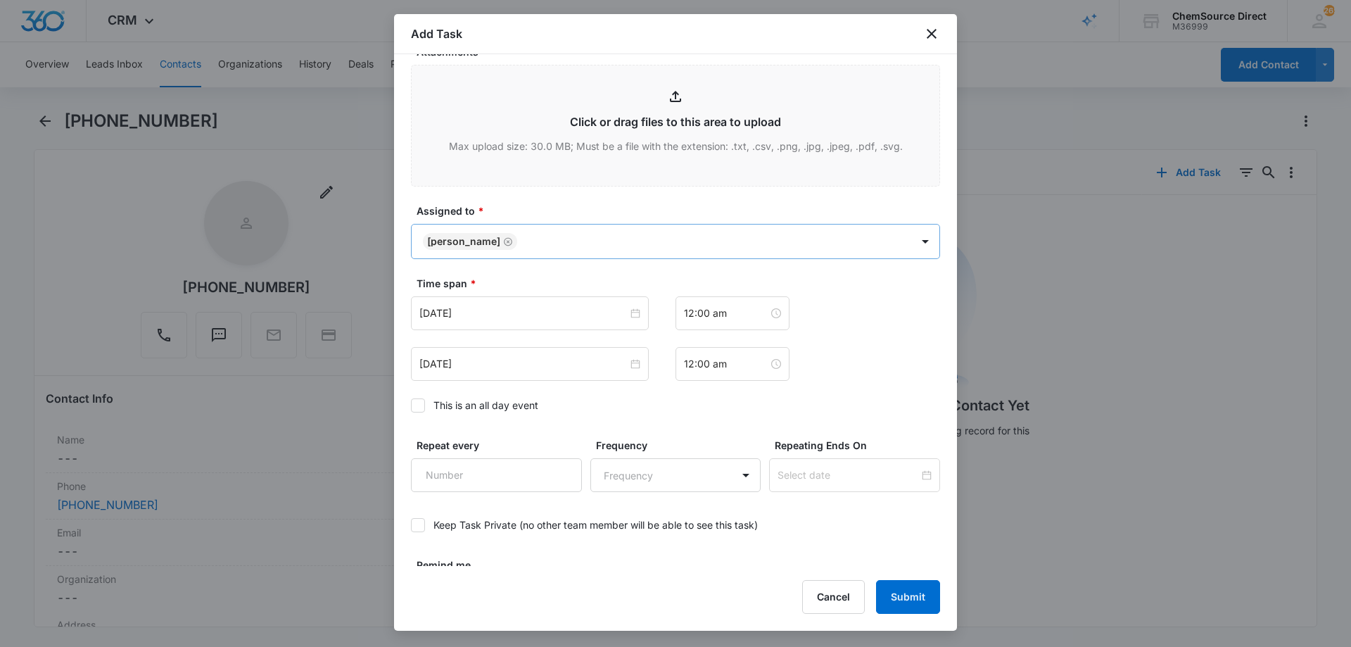
scroll to position [882, 0]
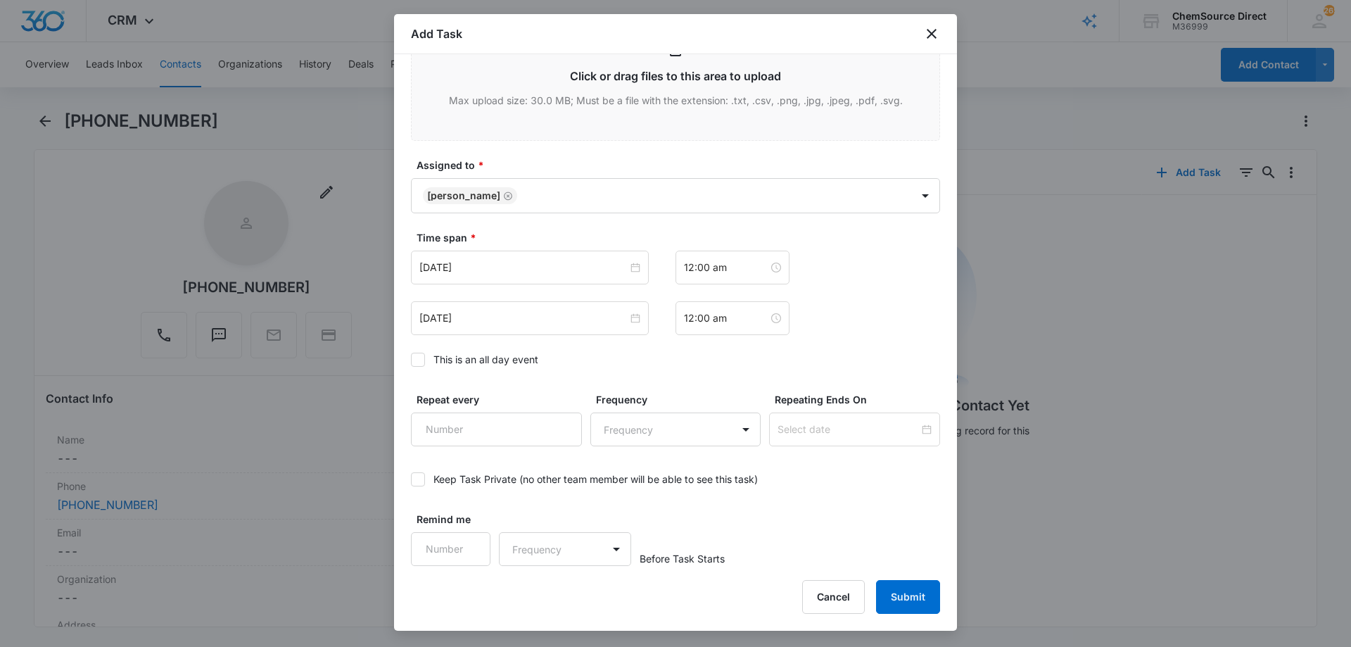
click at [417, 358] on icon at bounding box center [418, 359] width 13 height 13
click at [411, 360] on input "This is an all day event" at bounding box center [411, 360] width 0 height 0
click at [517, 256] on div "[DATE]" at bounding box center [530, 267] width 238 height 34
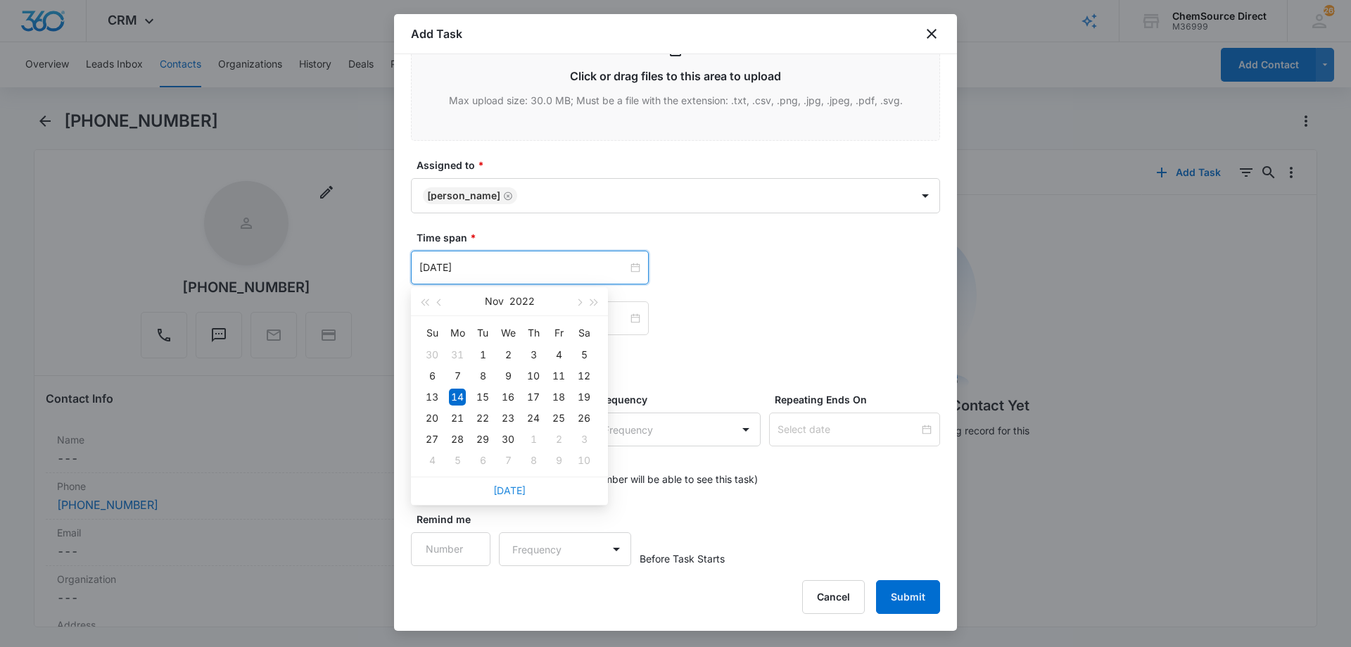
click at [512, 488] on link "[DATE]" at bounding box center [509, 490] width 32 height 12
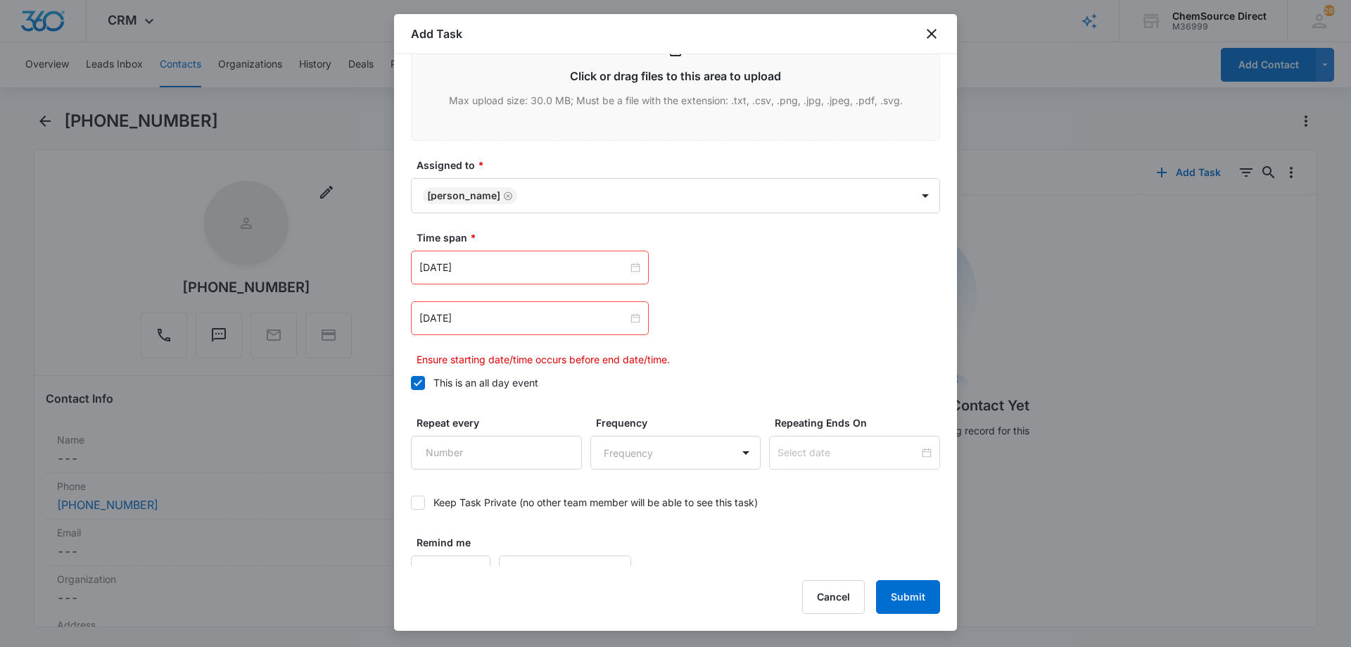
click at [502, 250] on div "Time span * [DATE] [DATE] Su Mo Tu We Th Fr Sa 31 1 2 3 4 5 6 7 8 9 10 11 12 13…" at bounding box center [675, 298] width 529 height 137
click at [497, 265] on input "[DATE]" at bounding box center [523, 267] width 208 height 15
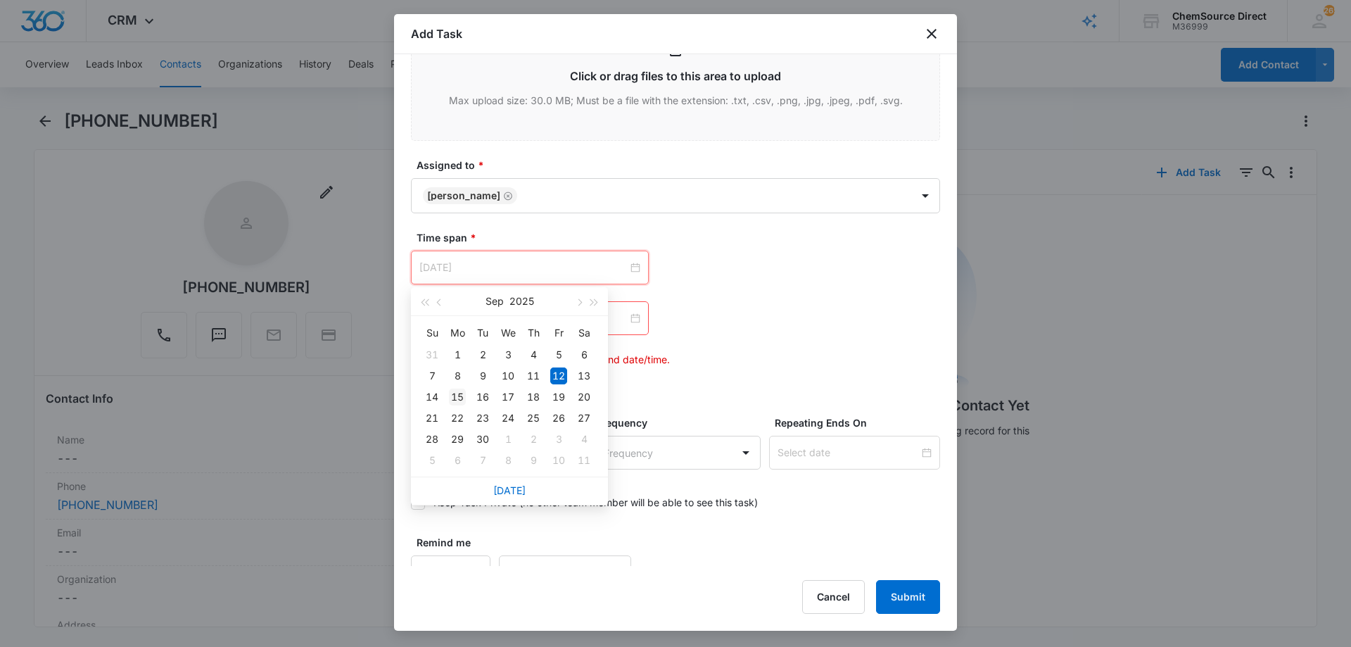
type input "[DATE]"
click at [459, 395] on div "15" at bounding box center [457, 396] width 17 height 17
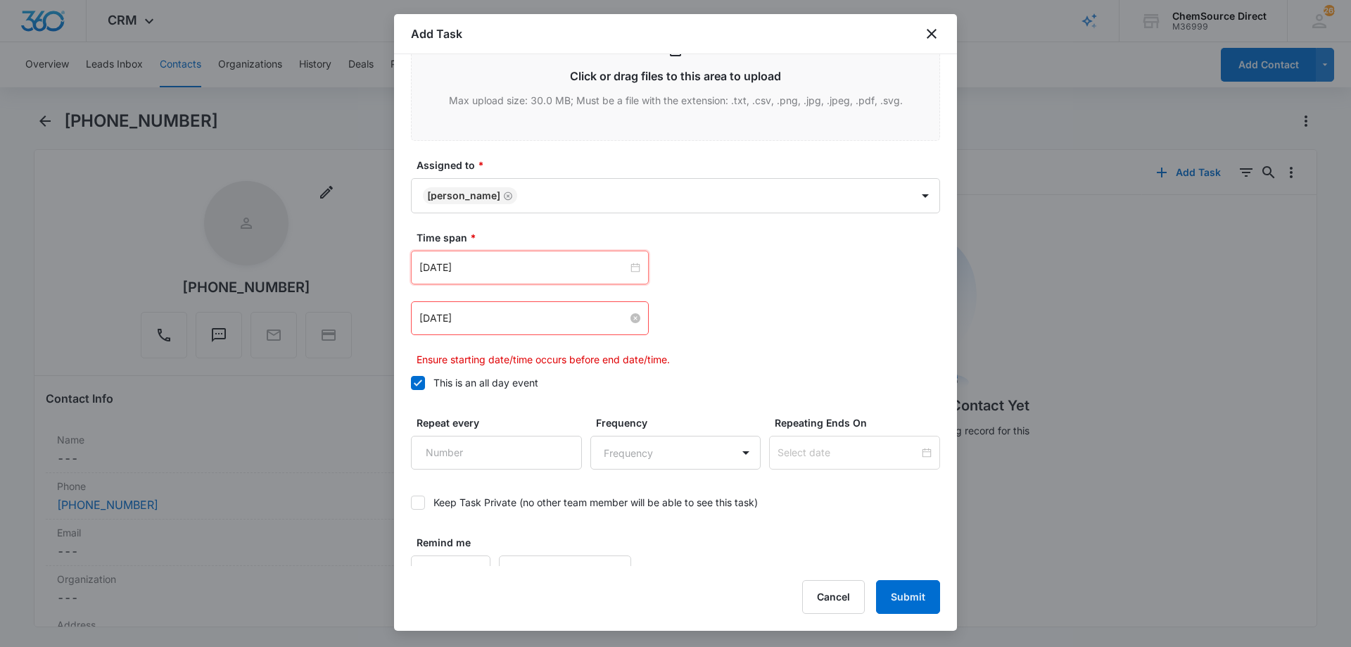
click at [505, 315] on input "[DATE]" at bounding box center [523, 317] width 208 height 15
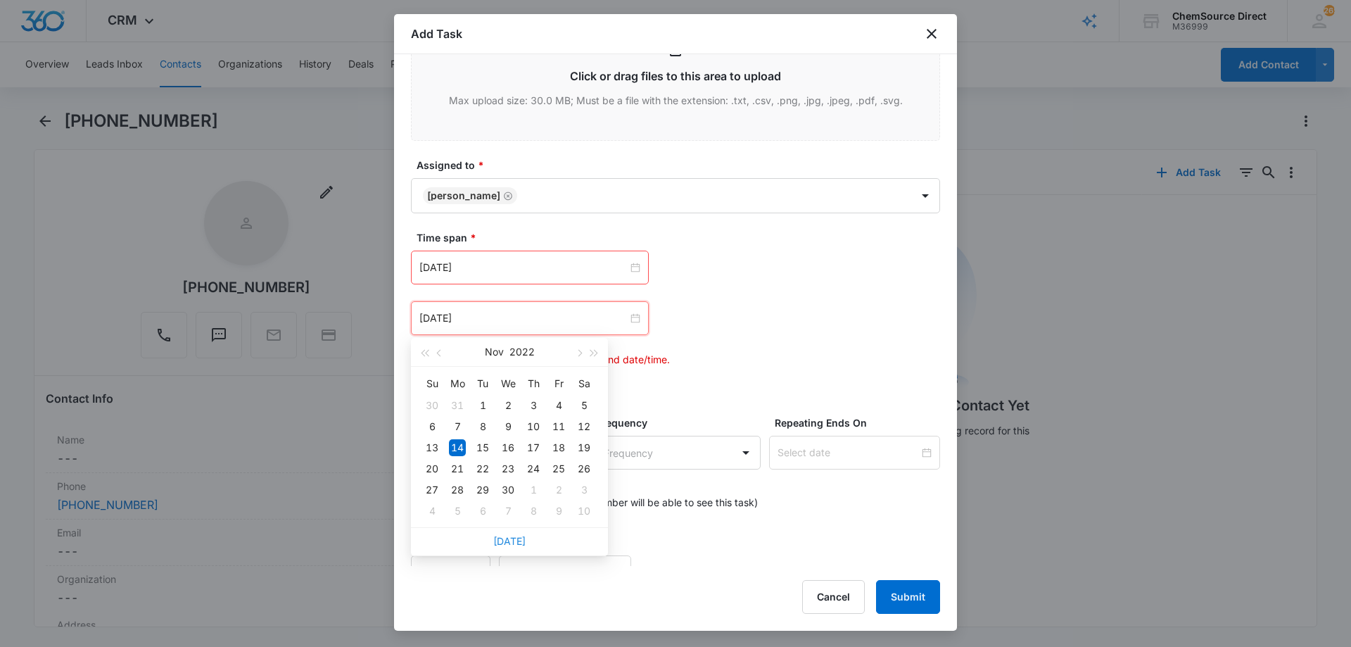
click at [511, 543] on link "[DATE]" at bounding box center [509, 541] width 32 height 12
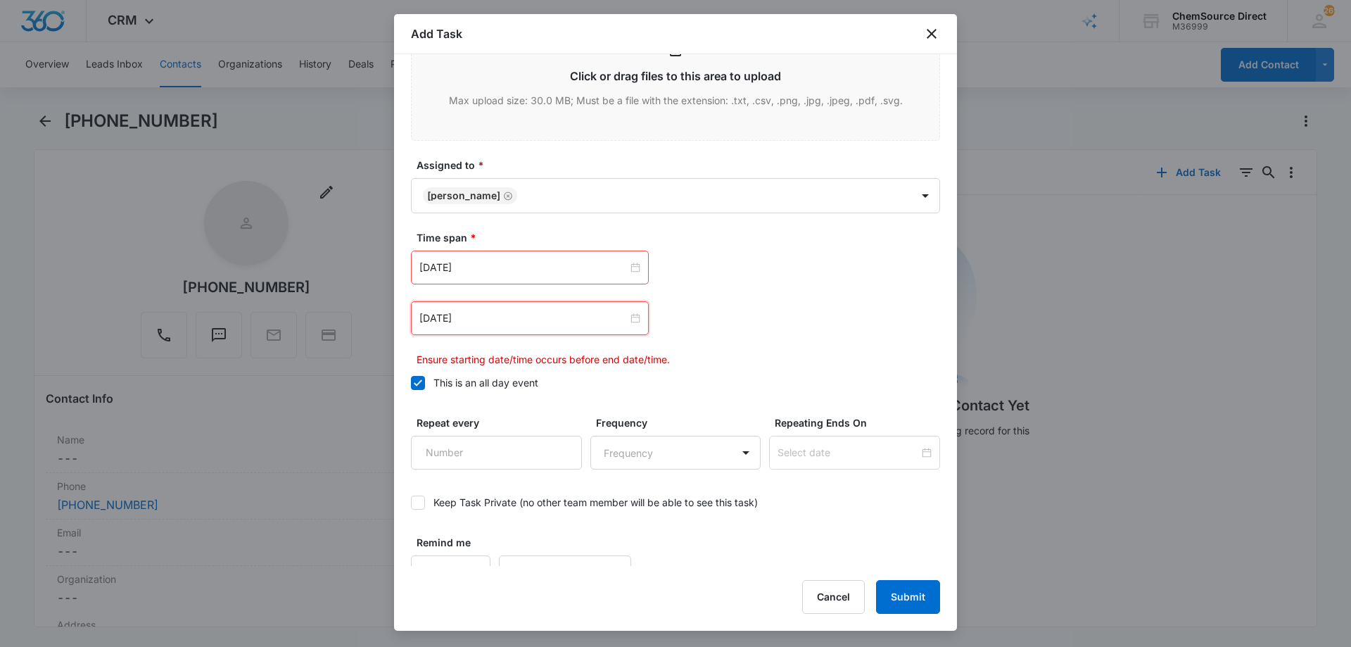
click at [507, 305] on div "[DATE]" at bounding box center [530, 318] width 238 height 34
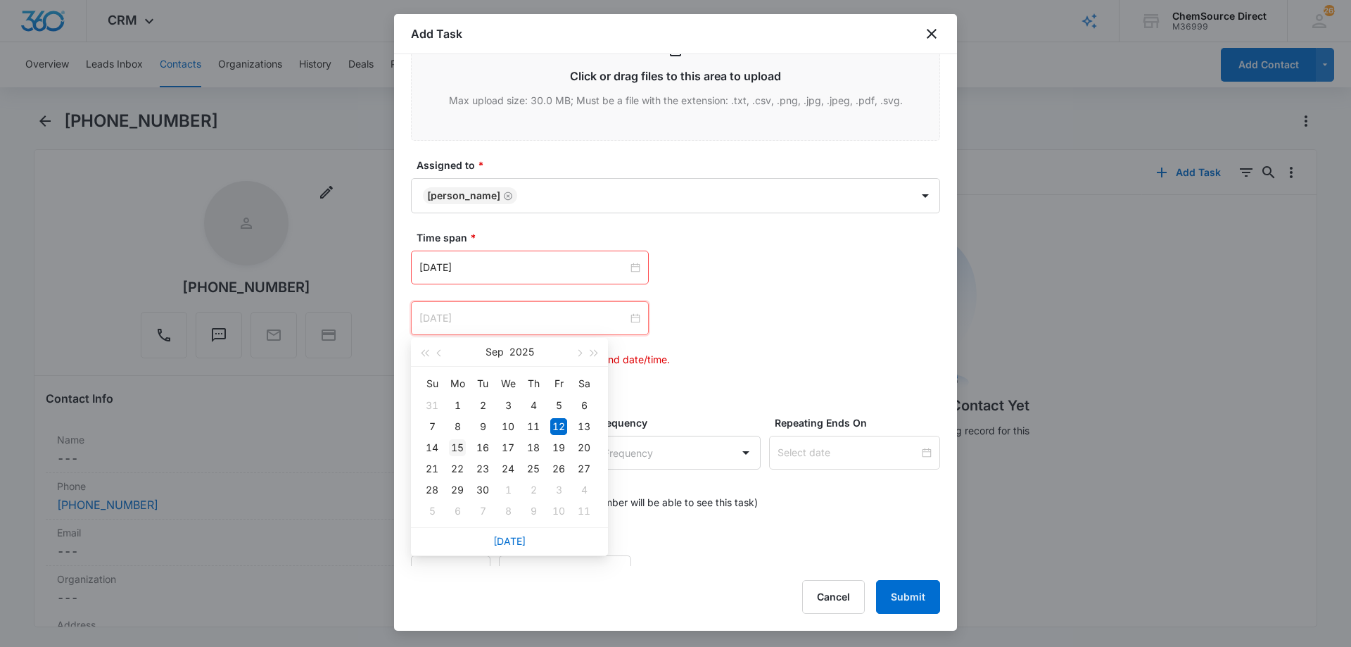
type input "[DATE]"
click at [457, 448] on div "15" at bounding box center [457, 447] width 17 height 17
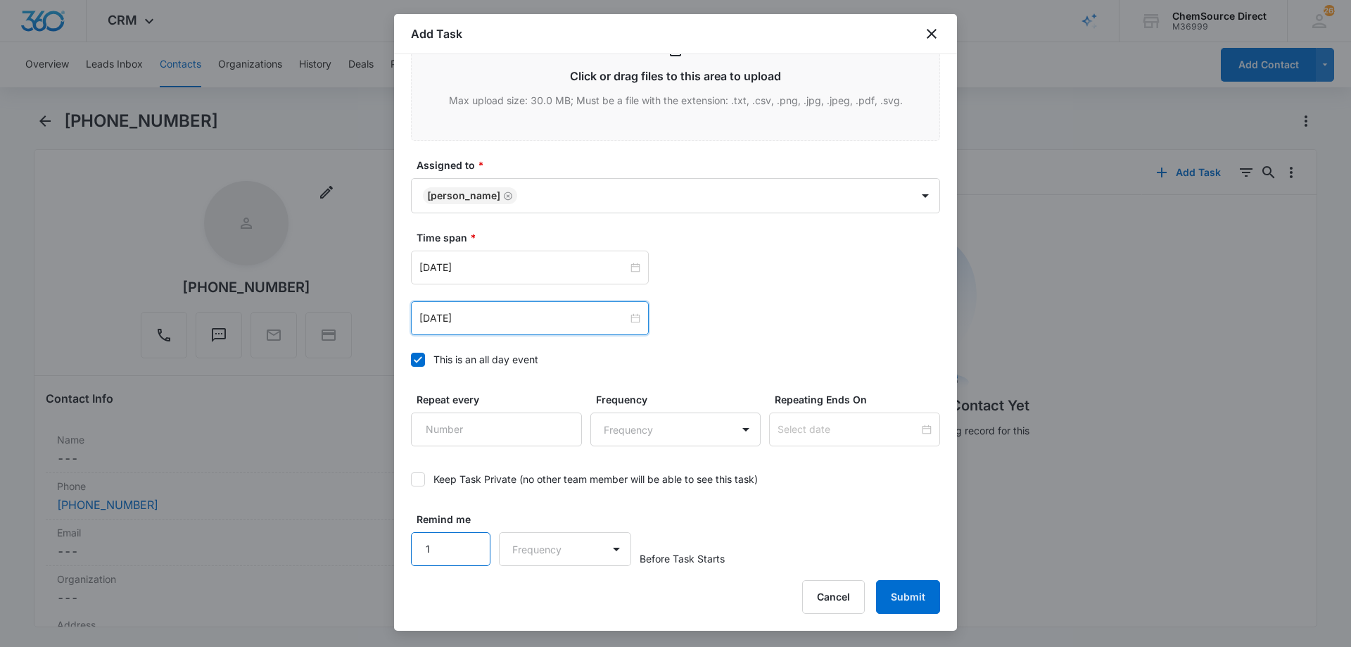
type input "1"
click at [469, 538] on input "1" at bounding box center [451, 549] width 80 height 34
click at [526, 550] on body "CRM Apps Reputation Forms CRM Email Social Payments POS Content Ads Intelligenc…" at bounding box center [675, 323] width 1351 height 647
click at [537, 588] on div "Days" at bounding box center [561, 598] width 129 height 26
drag, startPoint x: 791, startPoint y: 524, endPoint x: 815, endPoint y: 526, distance: 24.1
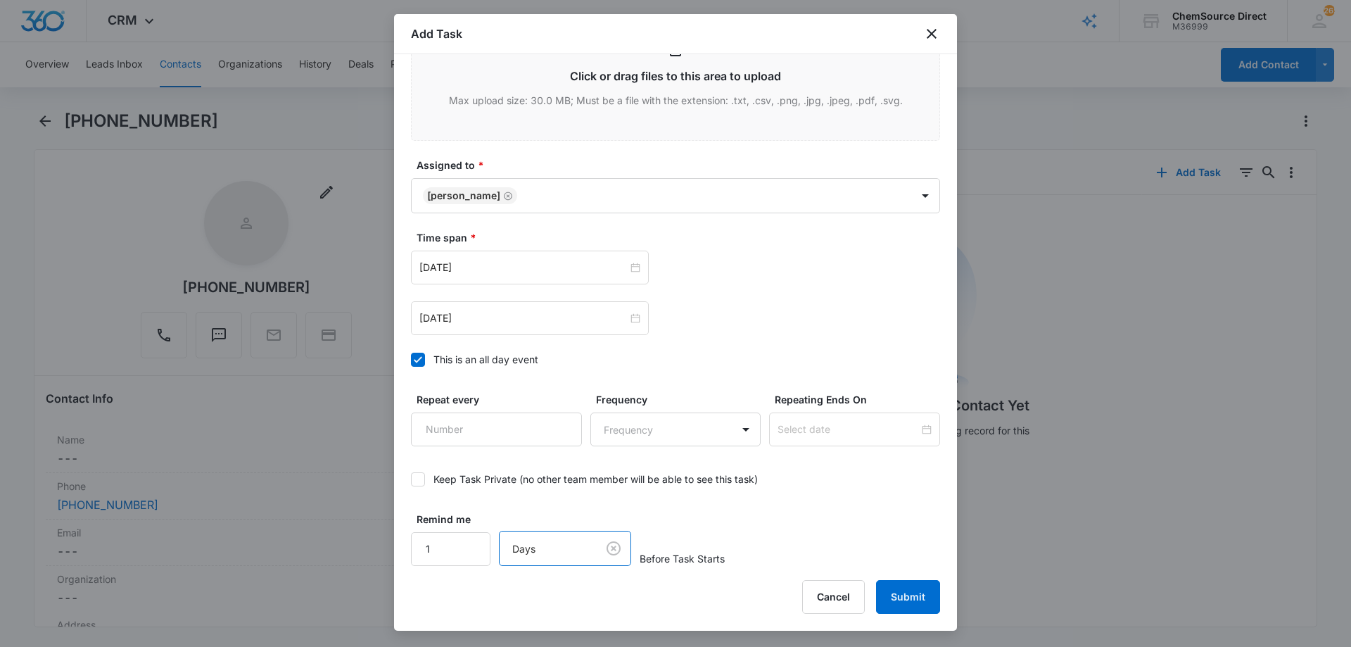
click at [794, 524] on div "Remind me 1 option Days, selected. Days Before Task Starts" at bounding box center [675, 539] width 529 height 54
click at [920, 591] on button "Submit" at bounding box center [908, 597] width 64 height 34
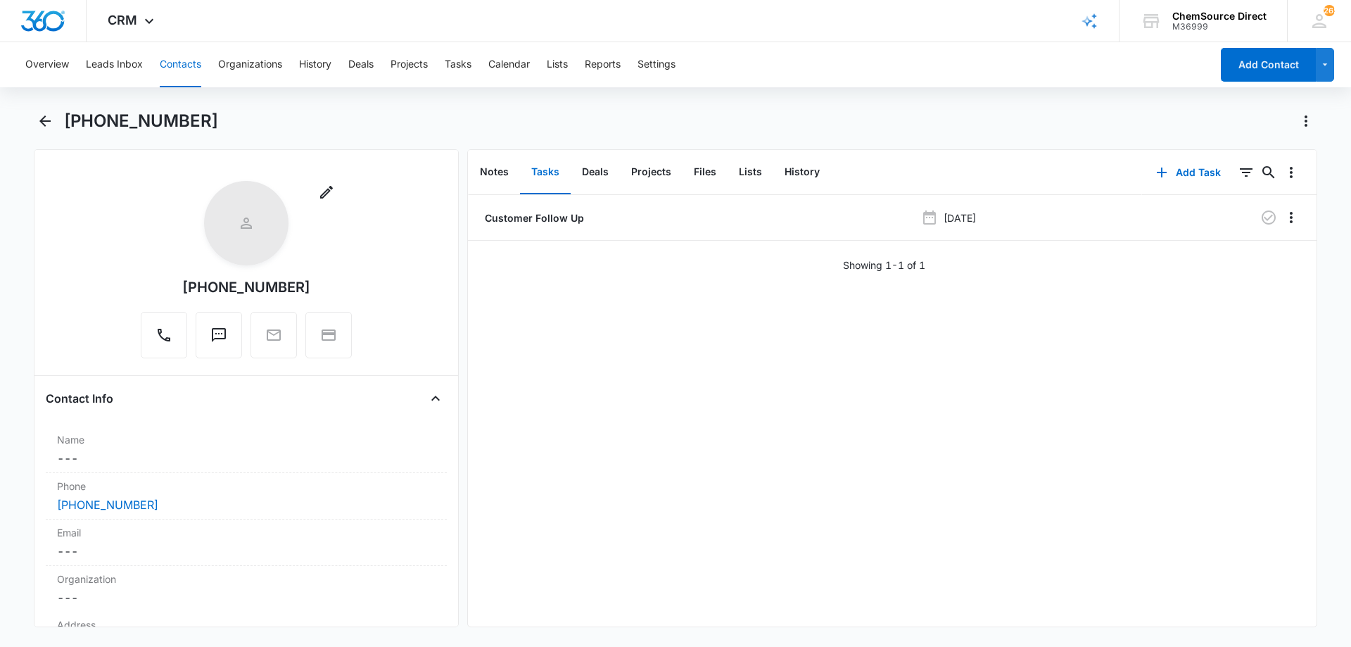
click at [191, 65] on button "Contacts" at bounding box center [181, 64] width 42 height 45
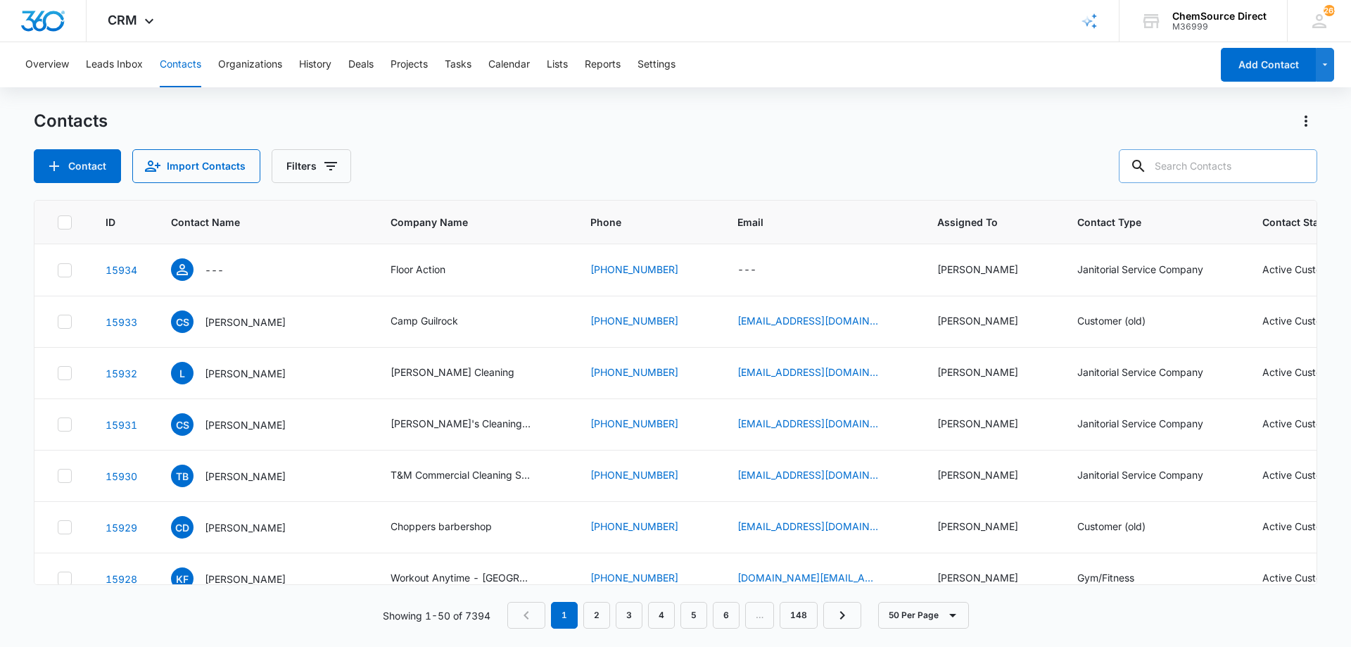
click at [1179, 160] on input "text" at bounding box center [1218, 166] width 198 height 34
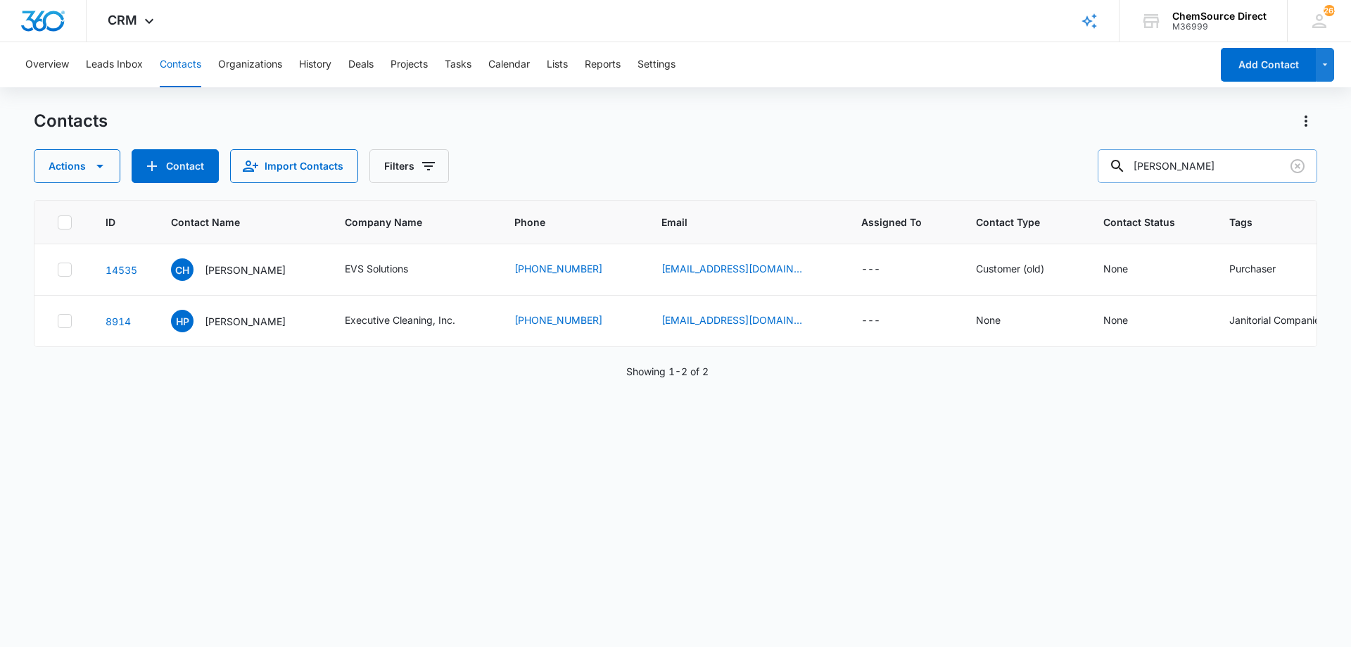
click at [1170, 163] on input "[PERSON_NAME]" at bounding box center [1208, 166] width 220 height 34
type input "round-a-bout"
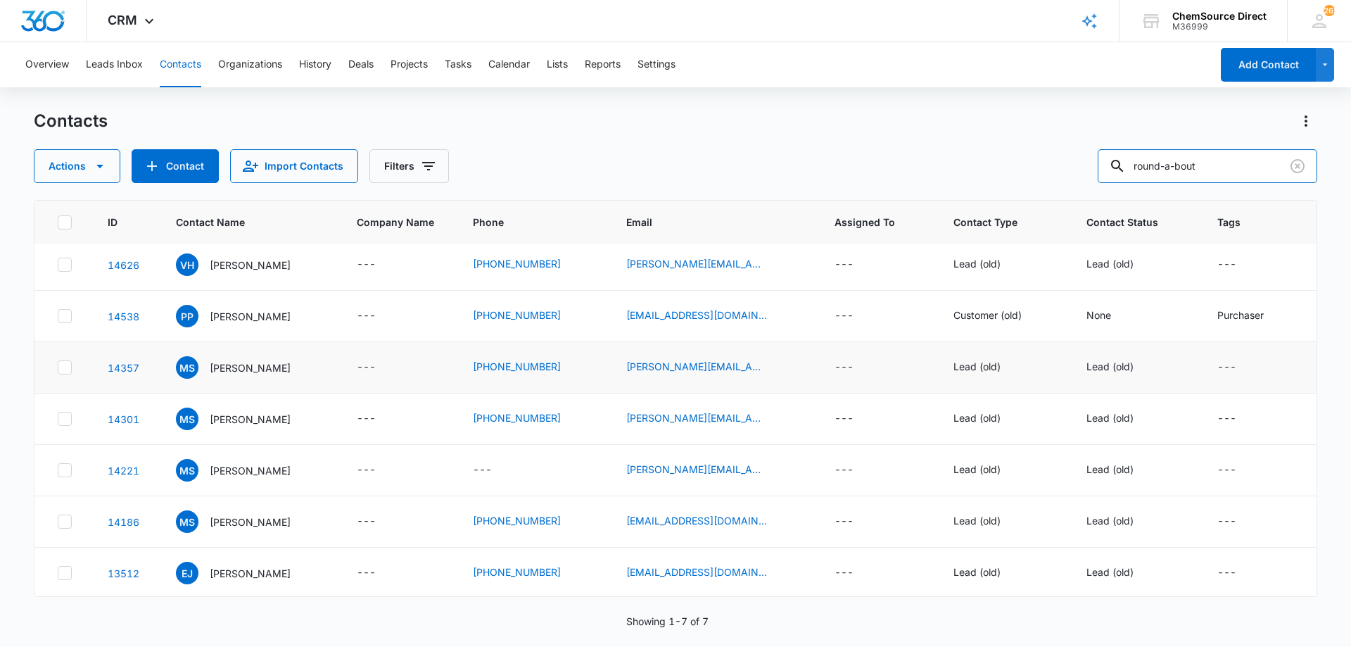
scroll to position [7, 0]
click at [1294, 165] on icon "Clear" at bounding box center [1297, 166] width 17 height 17
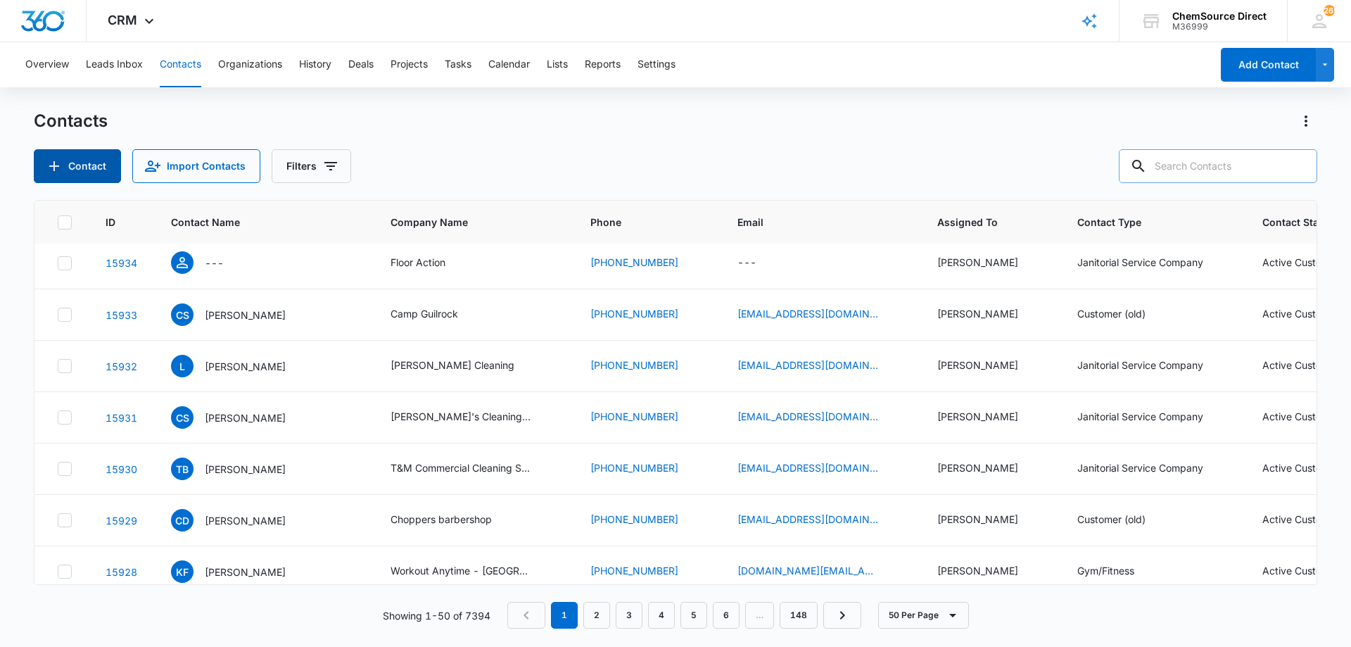
click at [77, 161] on button "Contact" at bounding box center [77, 166] width 87 height 34
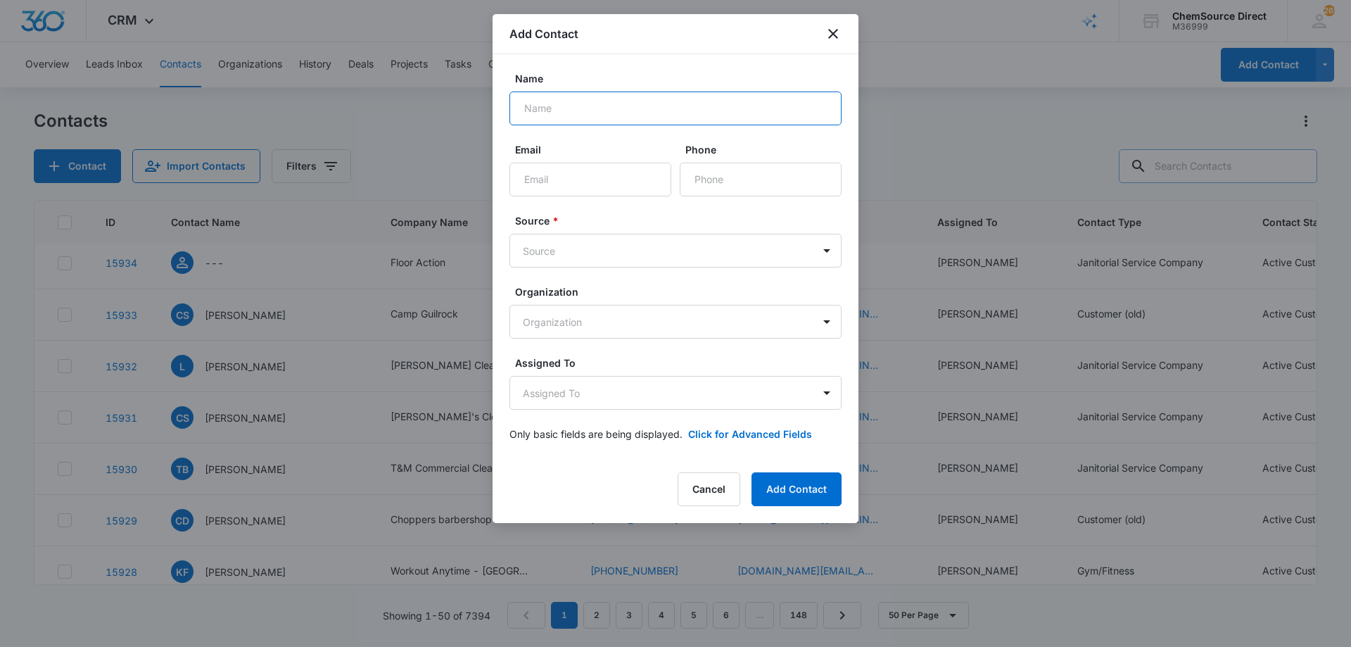
click at [604, 111] on input "Name" at bounding box center [675, 108] width 332 height 34
click at [593, 84] on label "Name" at bounding box center [681, 78] width 332 height 15
click at [593, 91] on input "Name" at bounding box center [675, 108] width 332 height 34
click at [588, 101] on input "Name" at bounding box center [675, 108] width 332 height 34
type input "[PERSON_NAME]"
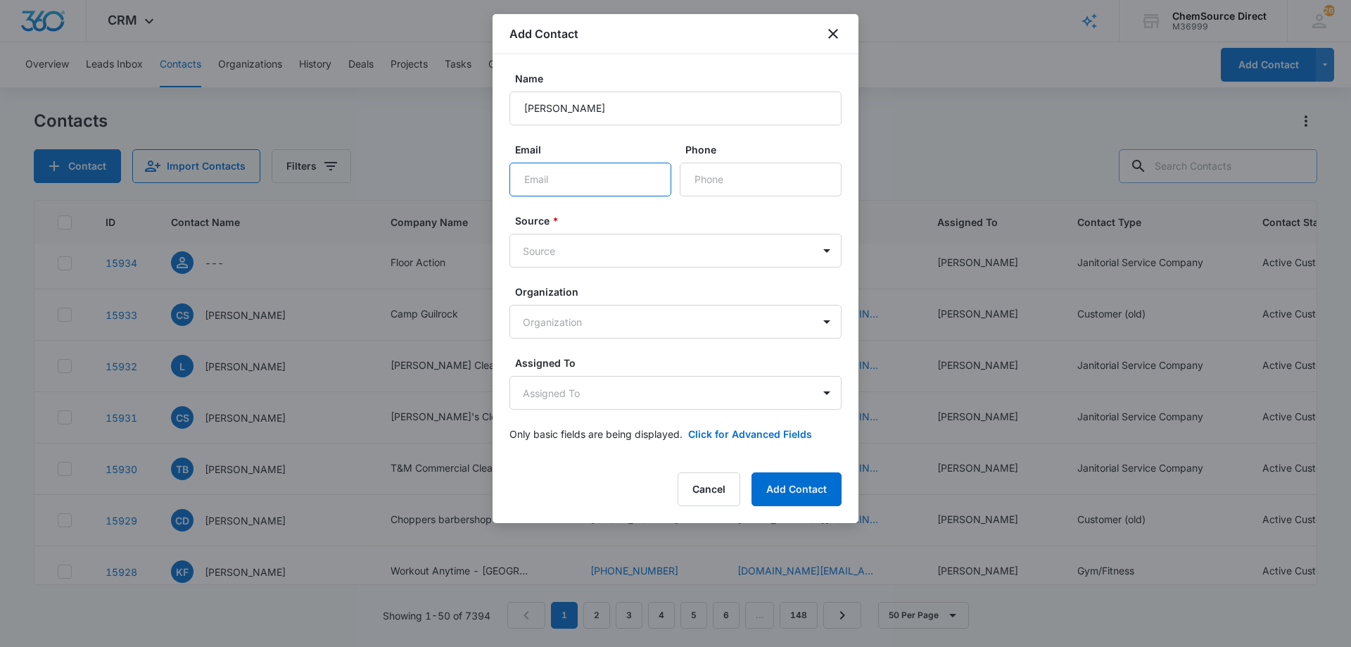
click at [561, 180] on input "Email" at bounding box center [590, 180] width 162 height 34
paste input "[EMAIL_ADDRESS][DOMAIN_NAME]"
type input "[EMAIL_ADDRESS][DOMAIN_NAME]"
click at [716, 179] on input "Phone" at bounding box center [761, 180] width 162 height 34
paste input "[PHONE_NUMBER]"
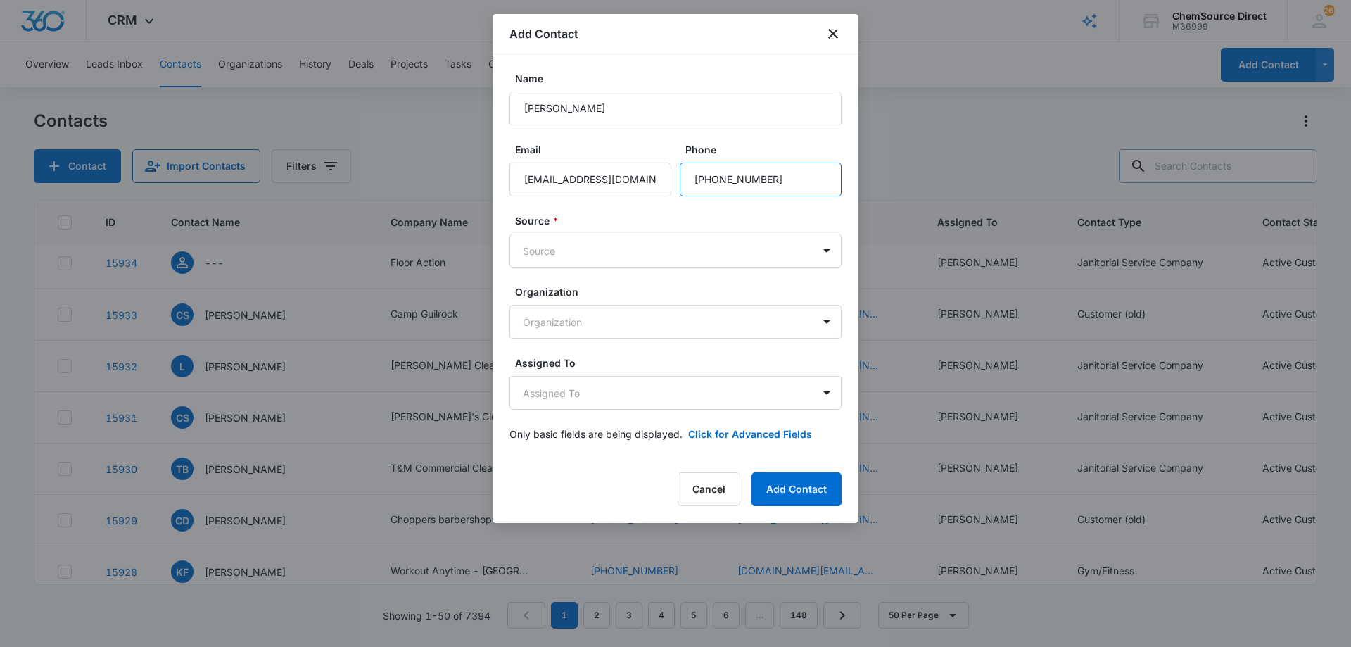
type input "[PHONE_NUMBER]"
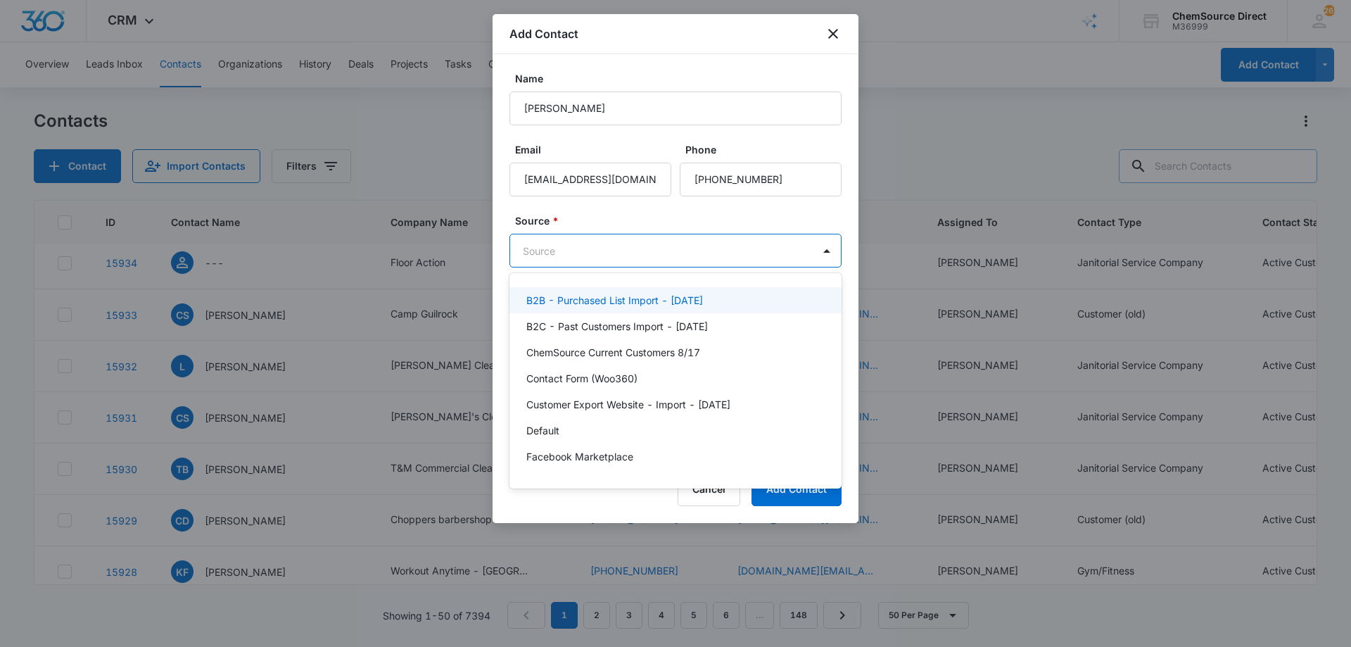
click at [662, 253] on body "CRM Apps Reputation Forms CRM Email Social Payments POS Content Ads Intelligenc…" at bounding box center [675, 323] width 1351 height 647
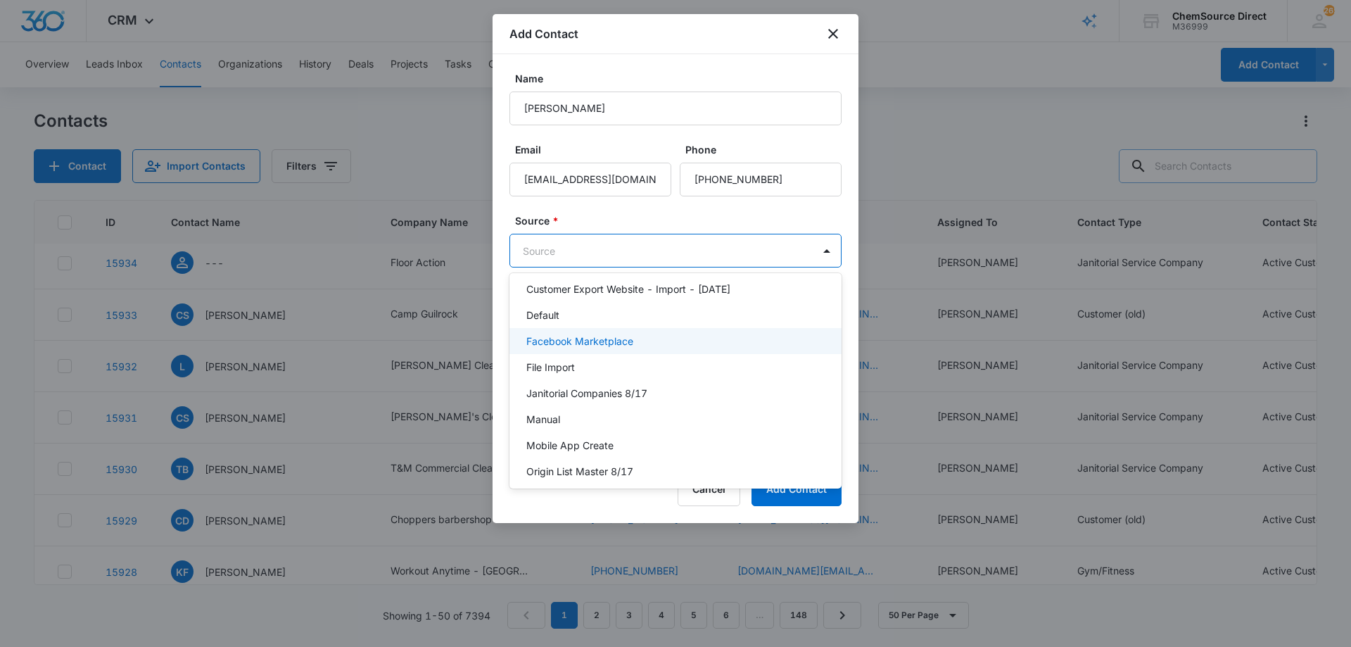
scroll to position [141, 0]
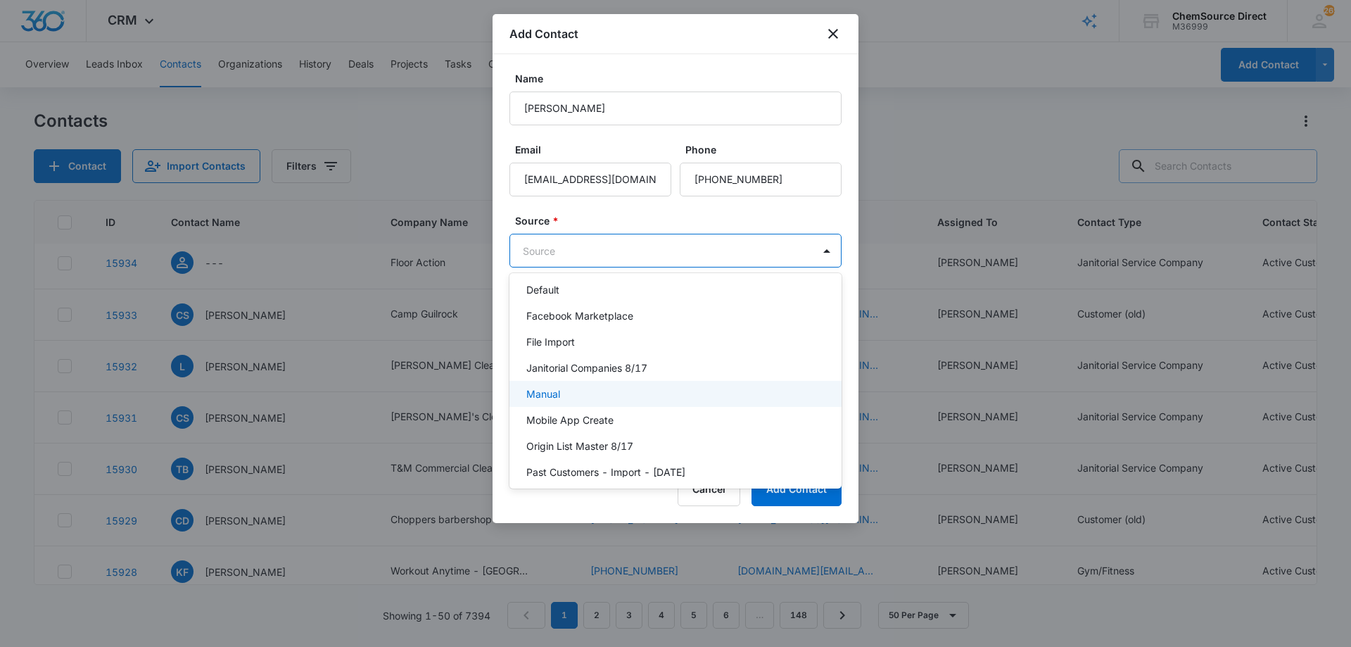
click at [619, 388] on div "Manual" at bounding box center [674, 393] width 296 height 15
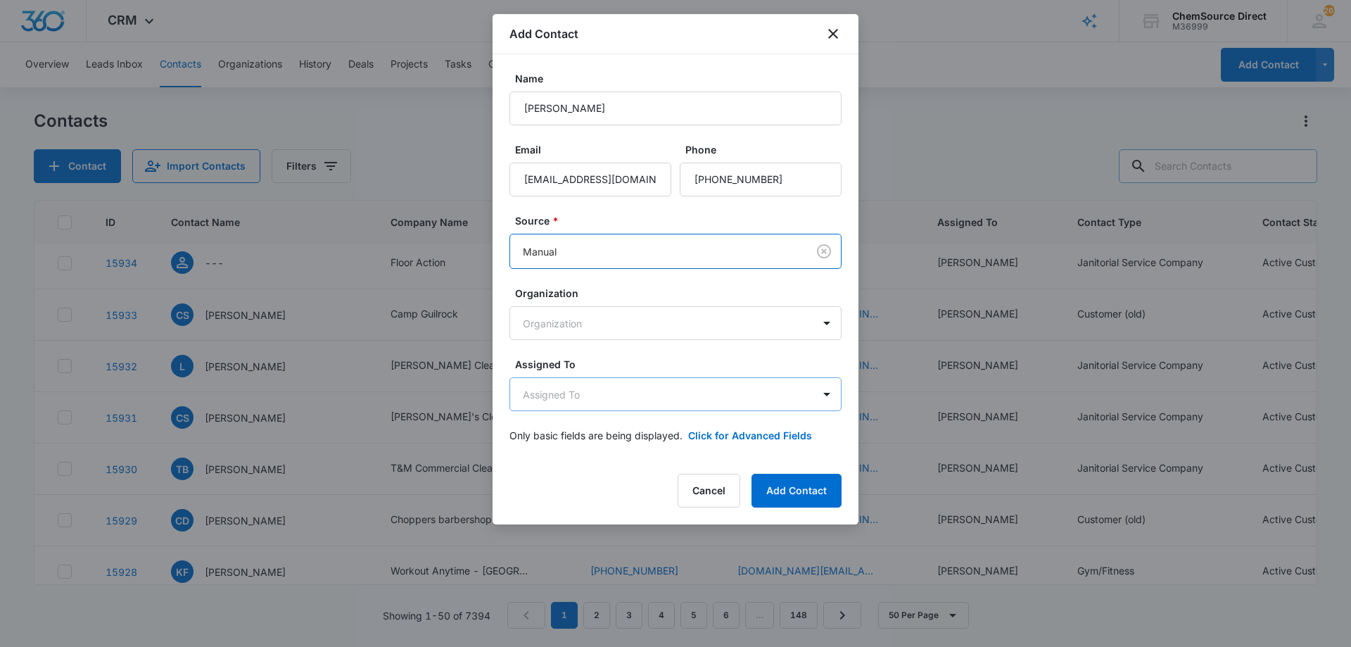
click at [588, 386] on body "CRM Apps Reputation Forms CRM Email Social Payments POS Content Ads Intelligenc…" at bounding box center [675, 323] width 1351 height 647
click at [646, 397] on body "CRM Apps Reputation Forms CRM Email Social Payments POS Content Ads Intelligenc…" at bounding box center [675, 323] width 1351 height 647
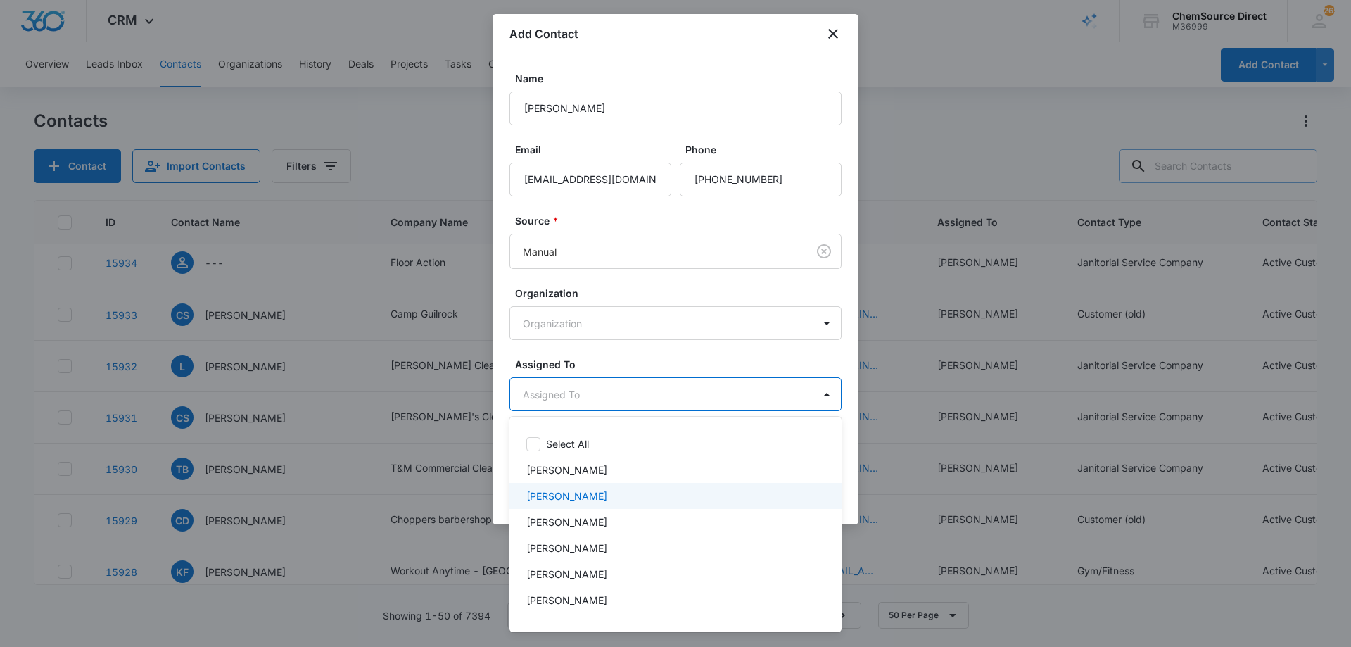
scroll to position [73, 0]
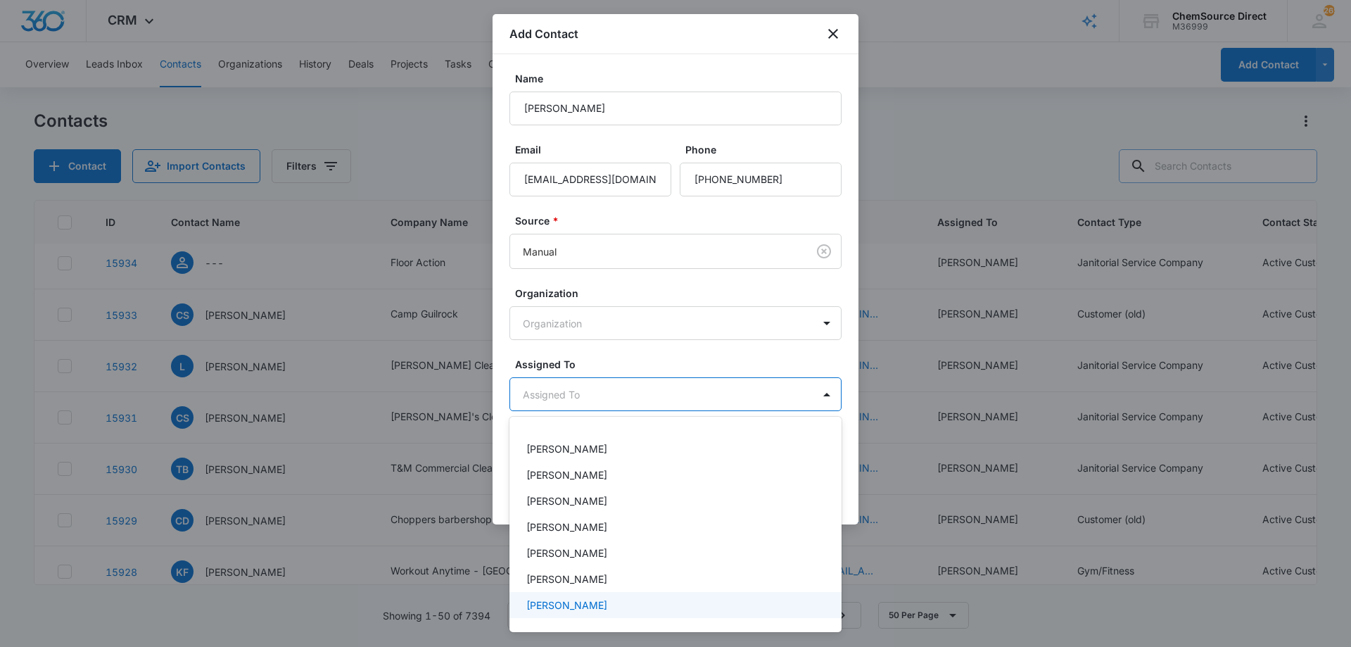
click at [564, 604] on p "[PERSON_NAME]" at bounding box center [566, 604] width 81 height 15
click at [640, 361] on div at bounding box center [675, 323] width 1351 height 647
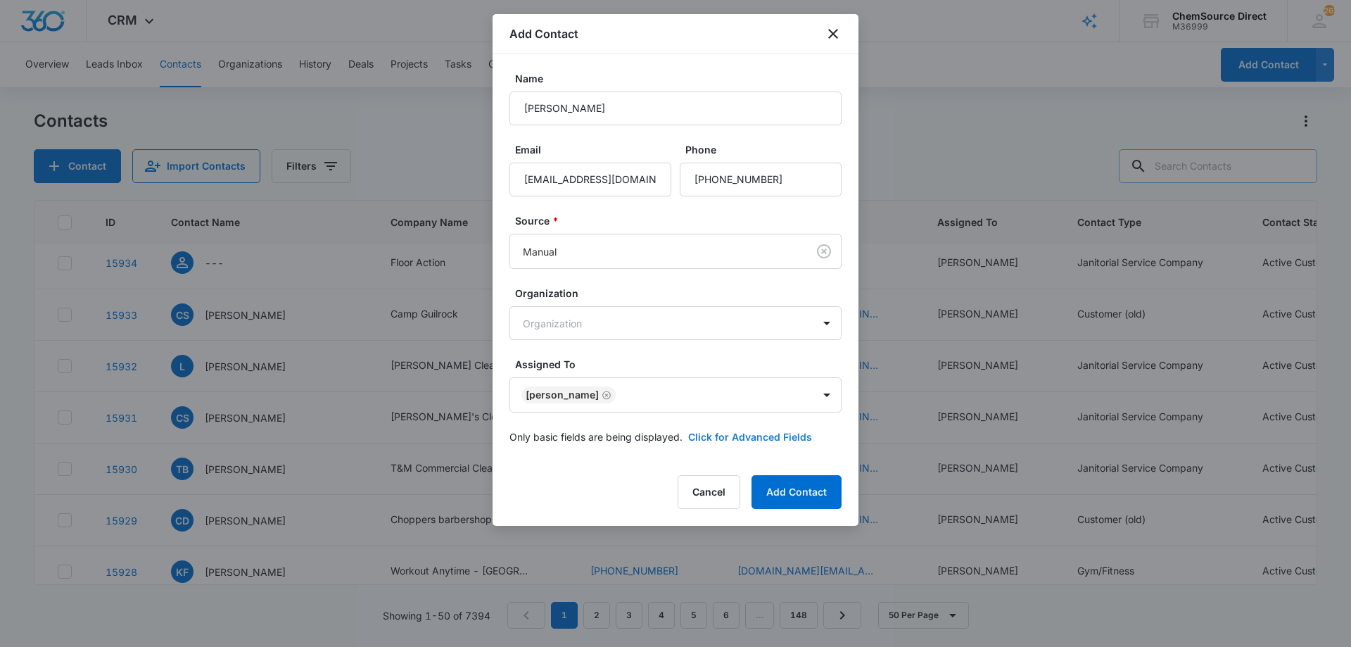
click at [721, 436] on button "Click for Advanced Fields" at bounding box center [750, 436] width 124 height 15
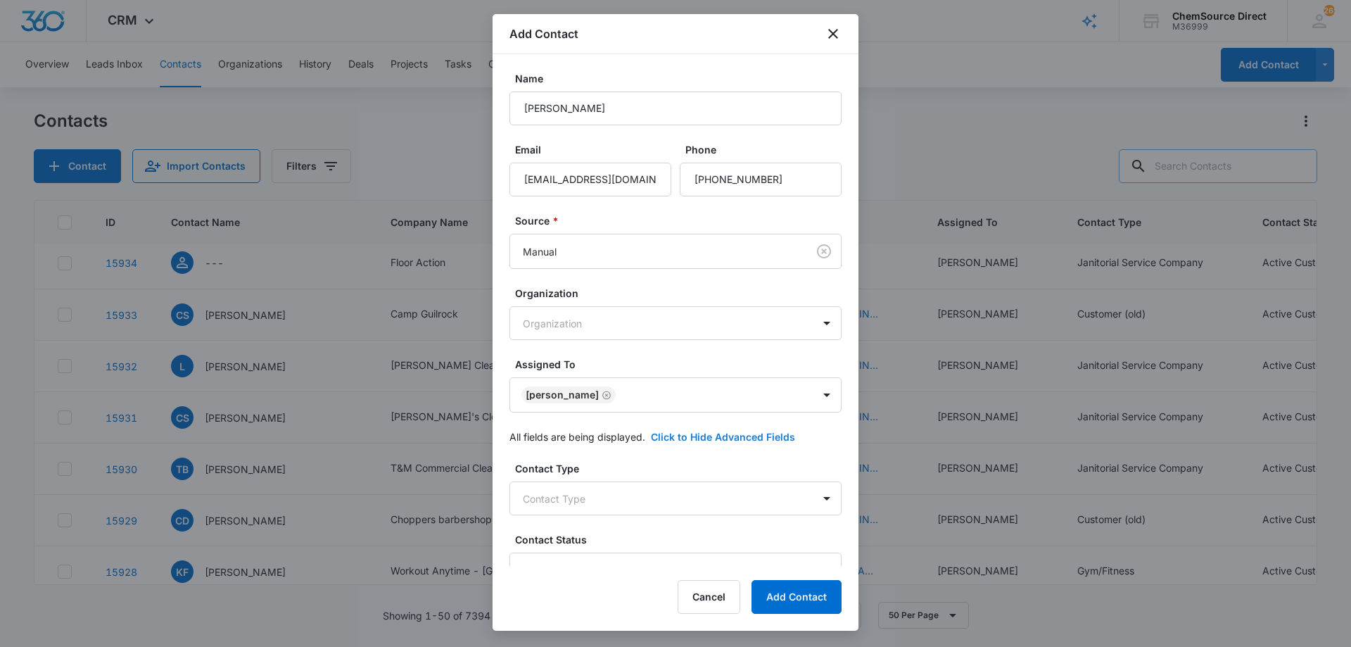
scroll to position [271, 0]
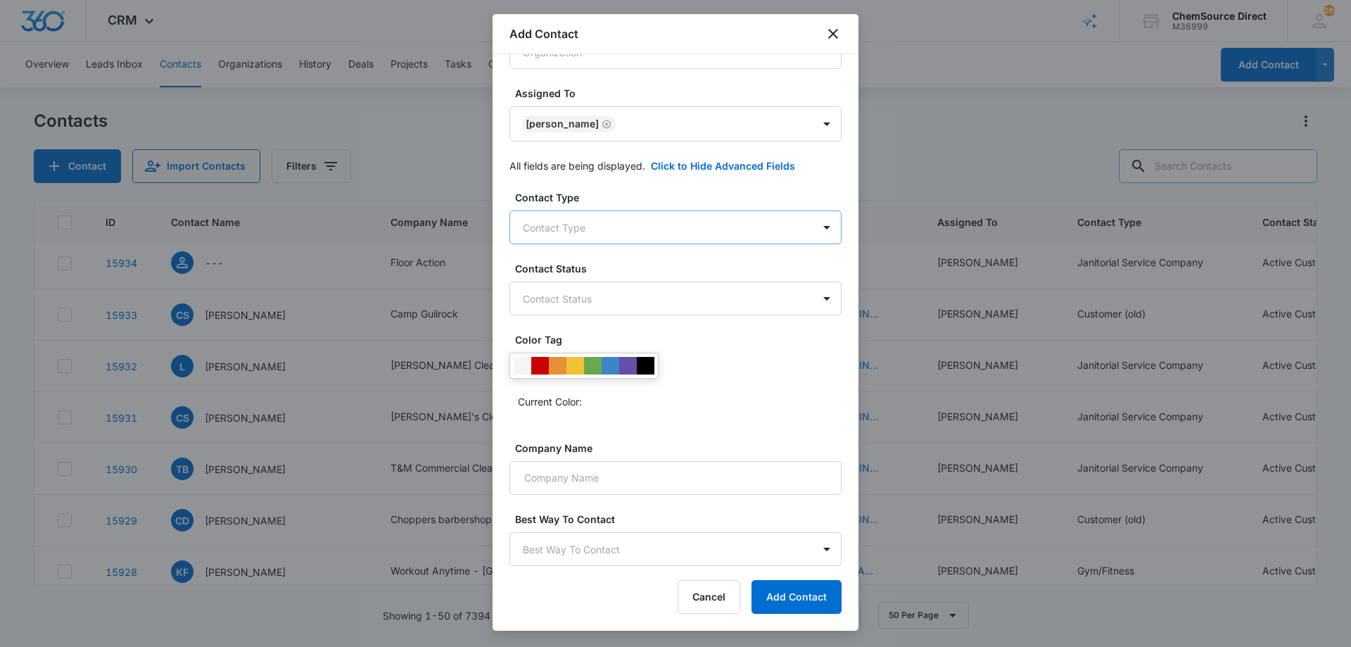
click at [616, 228] on body "CRM Apps Reputation Forms CRM Email Social Payments POS Content Ads Intelligenc…" at bounding box center [675, 323] width 1351 height 647
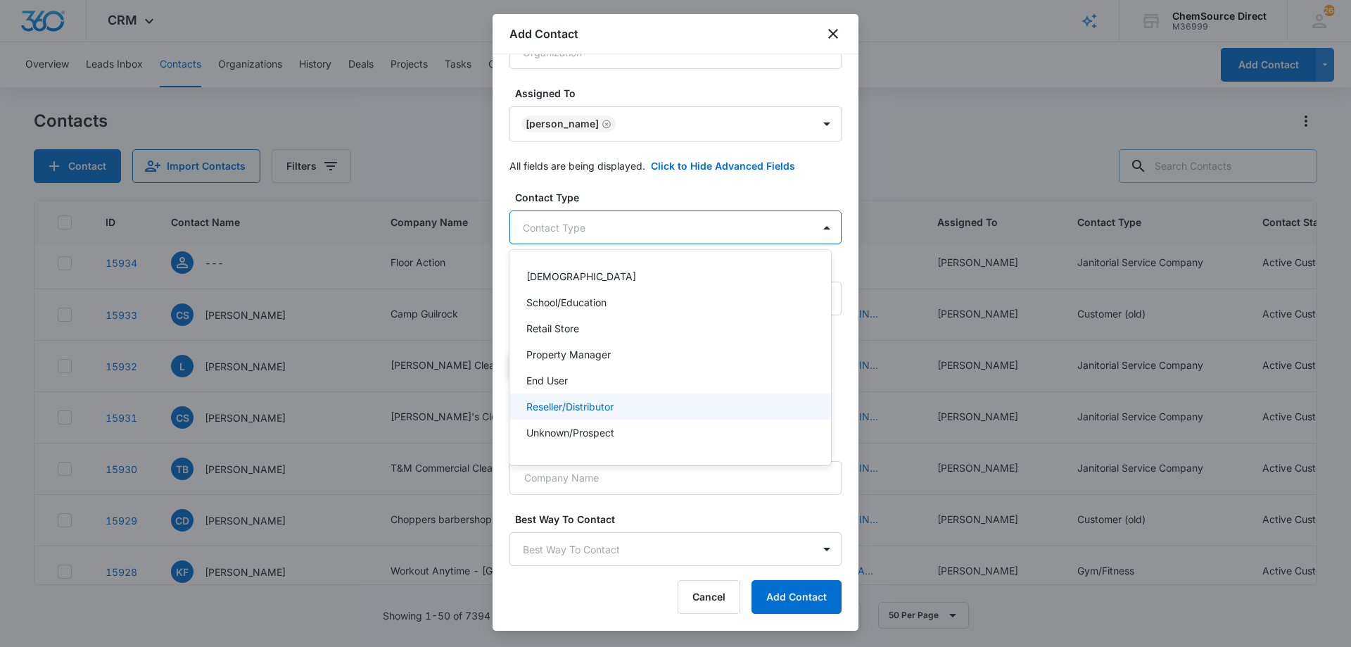
scroll to position [151, 0]
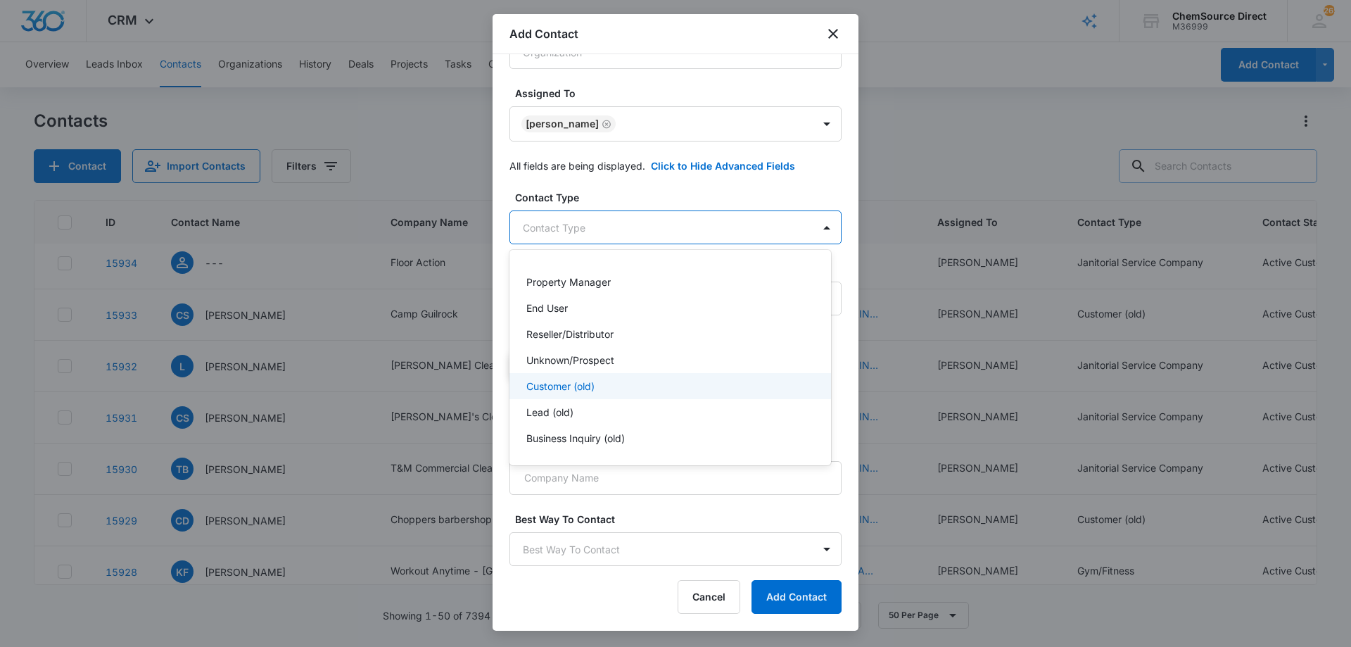
click at [603, 379] on div "Customer (old)" at bounding box center [668, 386] width 285 height 15
click at [629, 176] on div at bounding box center [675, 323] width 1351 height 647
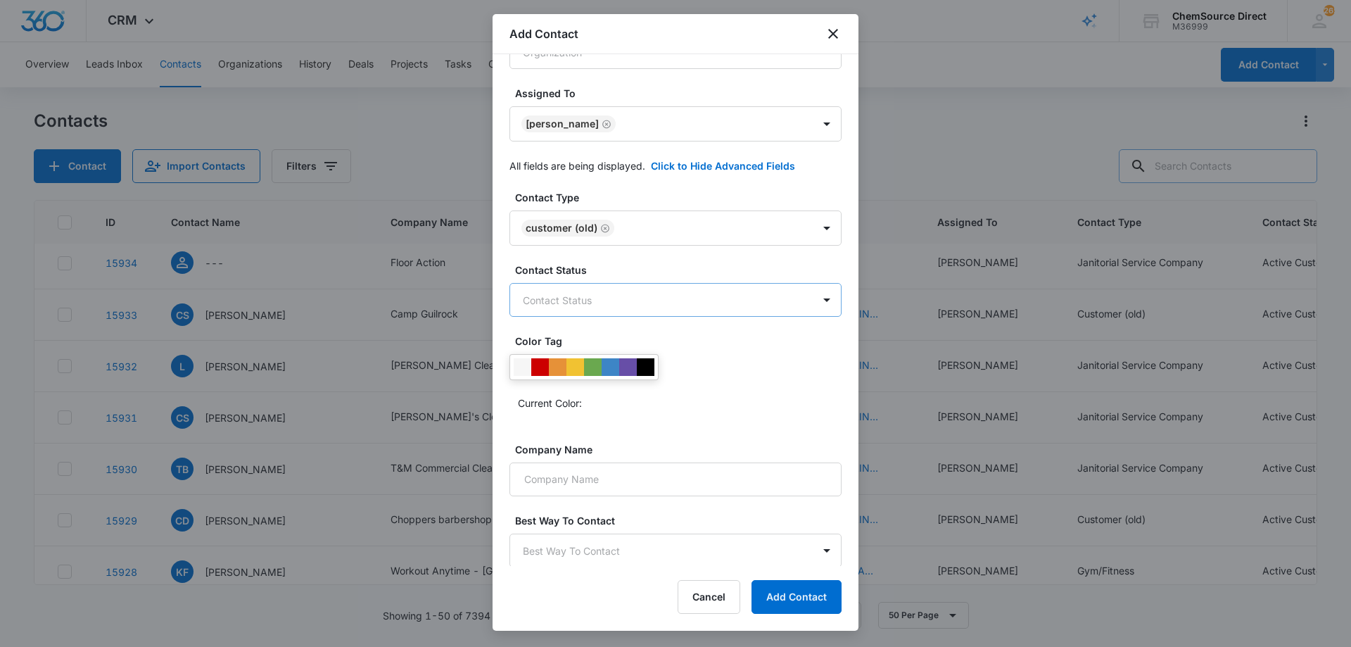
click at [630, 298] on body "CRM Apps Reputation Forms CRM Email Social Payments POS Content Ads Intelligenc…" at bounding box center [675, 323] width 1351 height 647
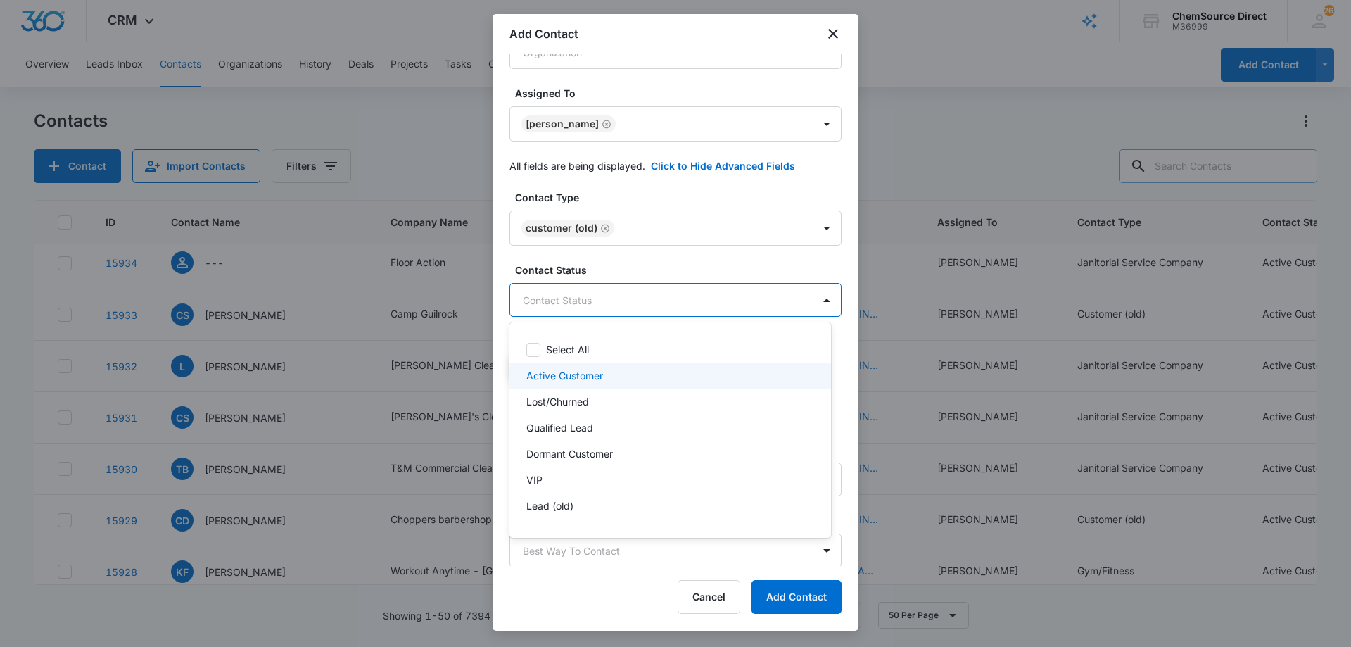
click at [608, 376] on div "Active Customer" at bounding box center [668, 375] width 285 height 15
click at [637, 265] on div at bounding box center [675, 323] width 1351 height 647
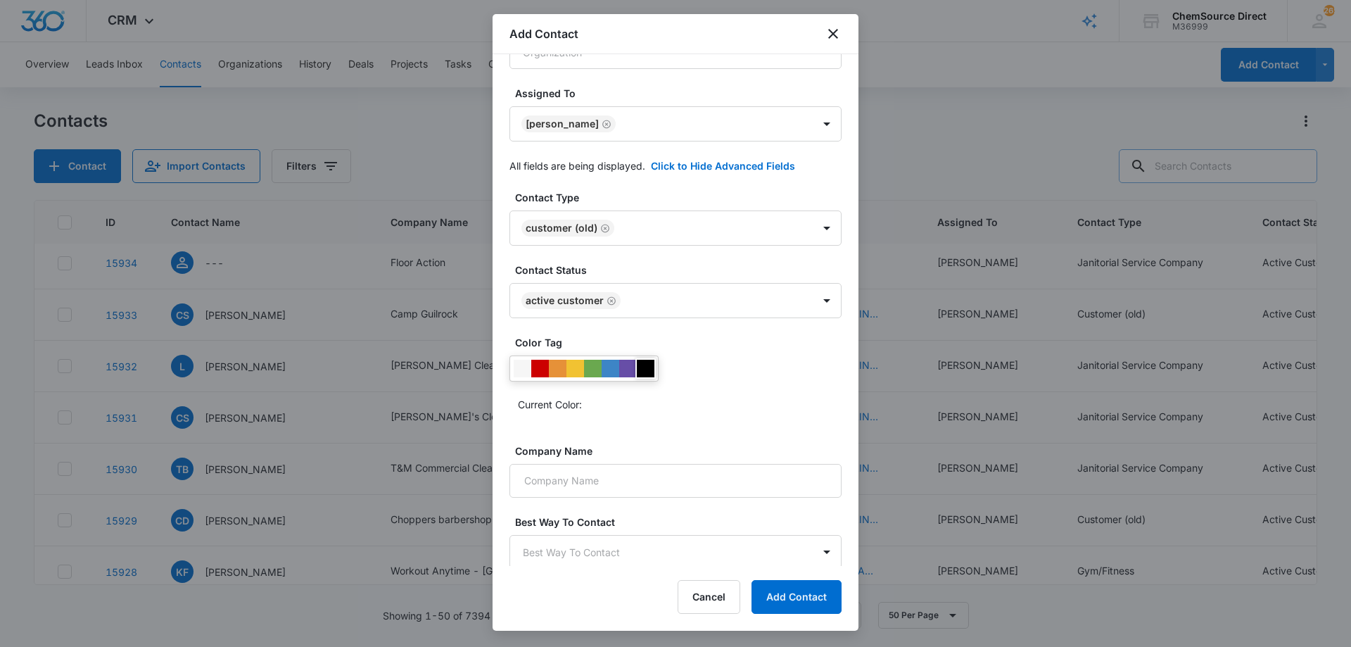
click at [642, 363] on div at bounding box center [646, 369] width 18 height 18
click at [700, 416] on div "Color Tag Current Color:" at bounding box center [675, 380] width 332 height 91
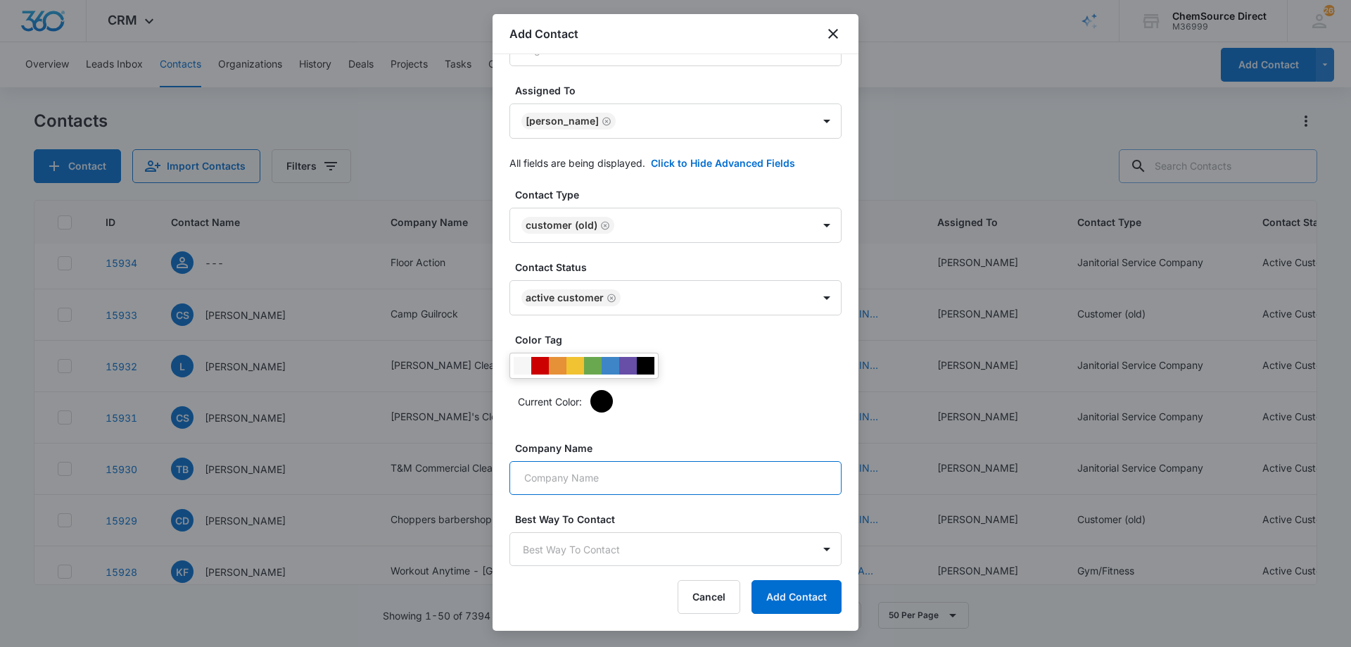
click at [630, 471] on input "Company Name" at bounding box center [675, 478] width 332 height 34
type input "Round-A-Bout Skating"
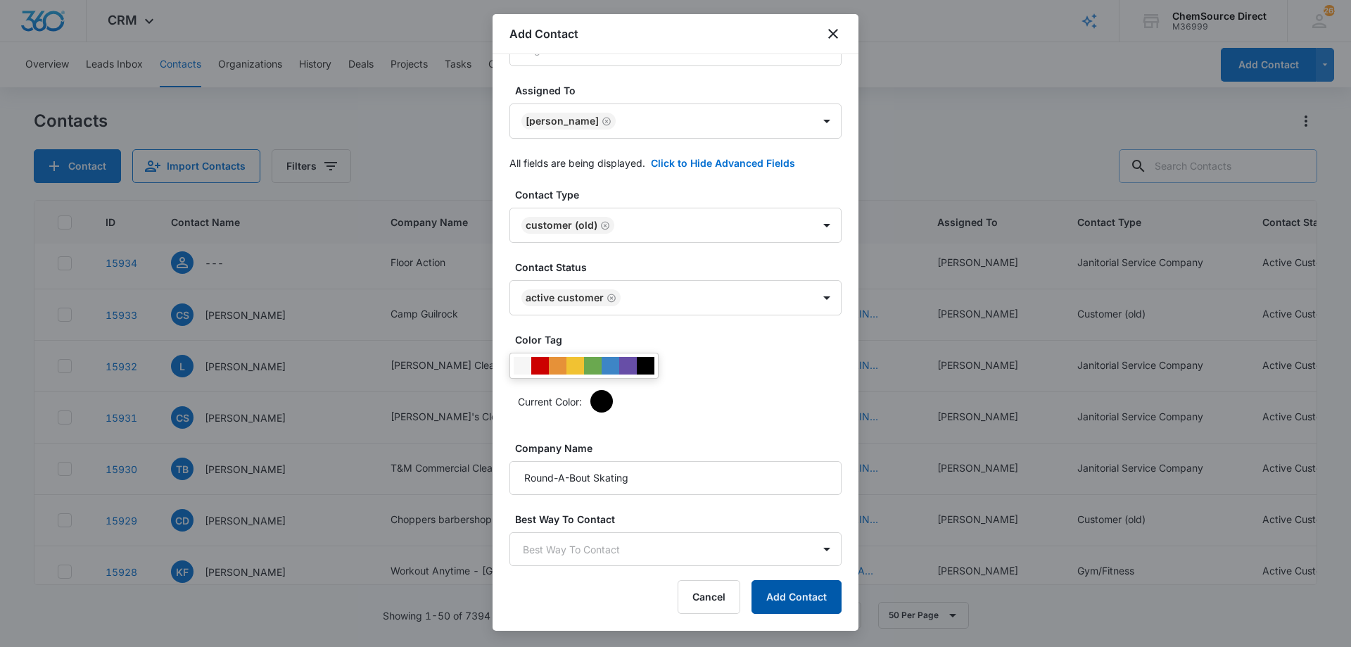
click at [799, 598] on button "Add Contact" at bounding box center [796, 597] width 90 height 34
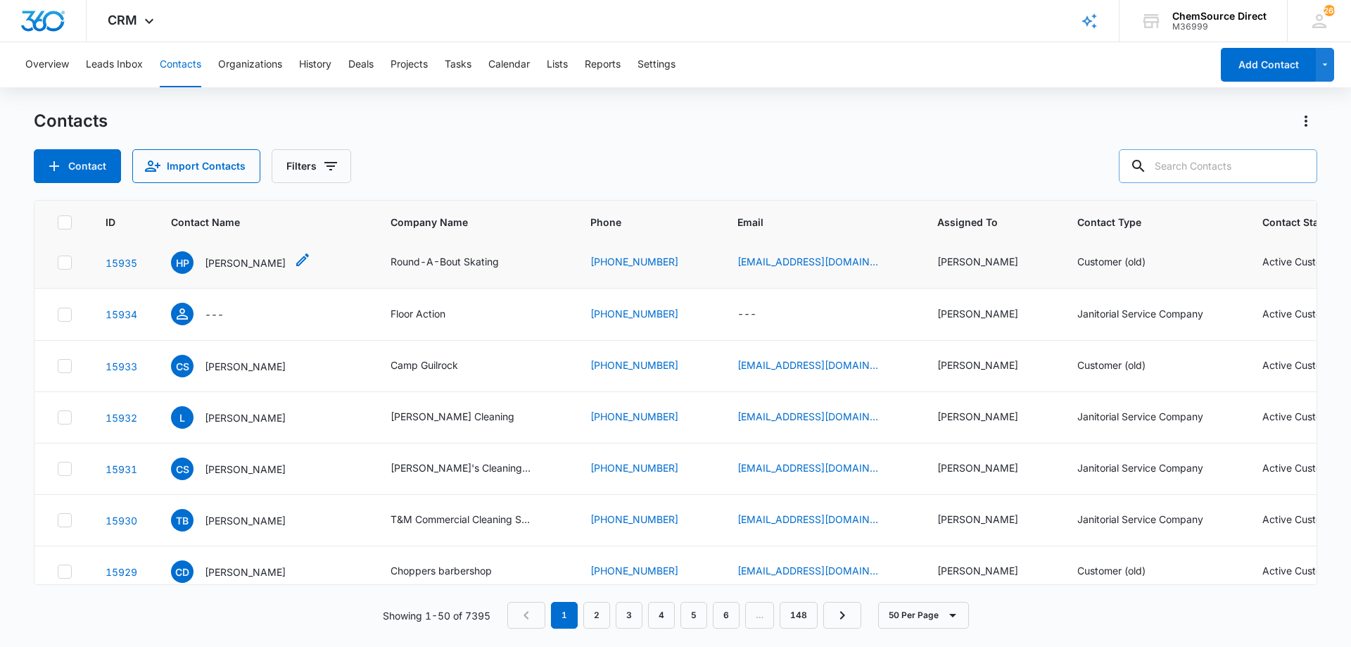
click at [243, 262] on p "[PERSON_NAME]" at bounding box center [245, 262] width 81 height 15
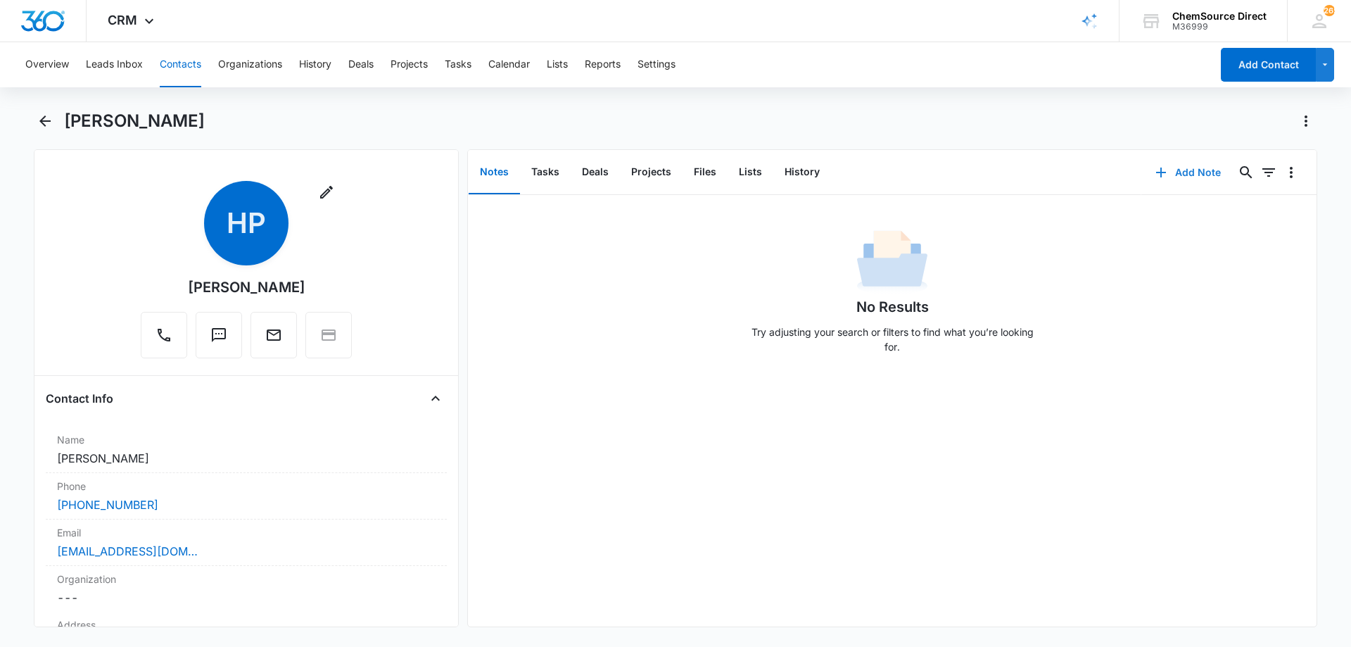
click at [1188, 170] on button "Add Note" at bounding box center [1188, 173] width 94 height 34
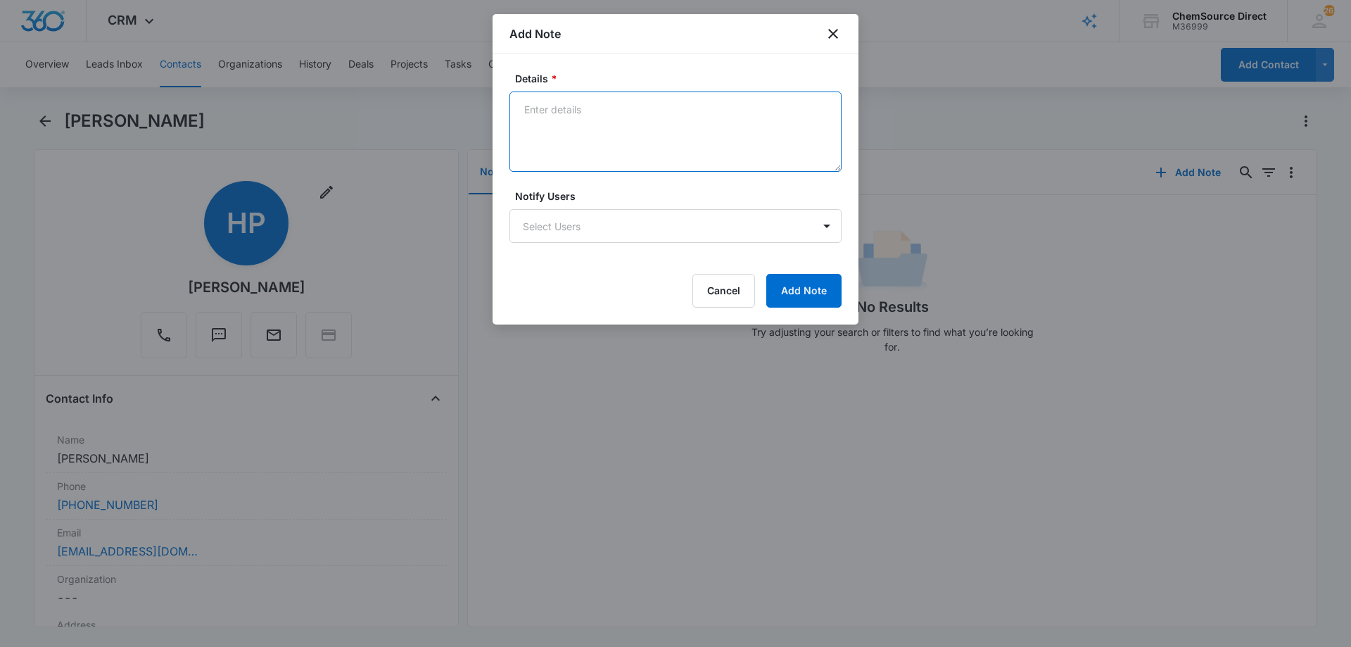
click at [584, 136] on textarea "Details *" at bounding box center [675, 131] width 332 height 80
paste textarea "Onyx RX20 Rider Scrubber Demo"
type textarea "New Customer Onyx RX20 Rider Scrubber Demo"
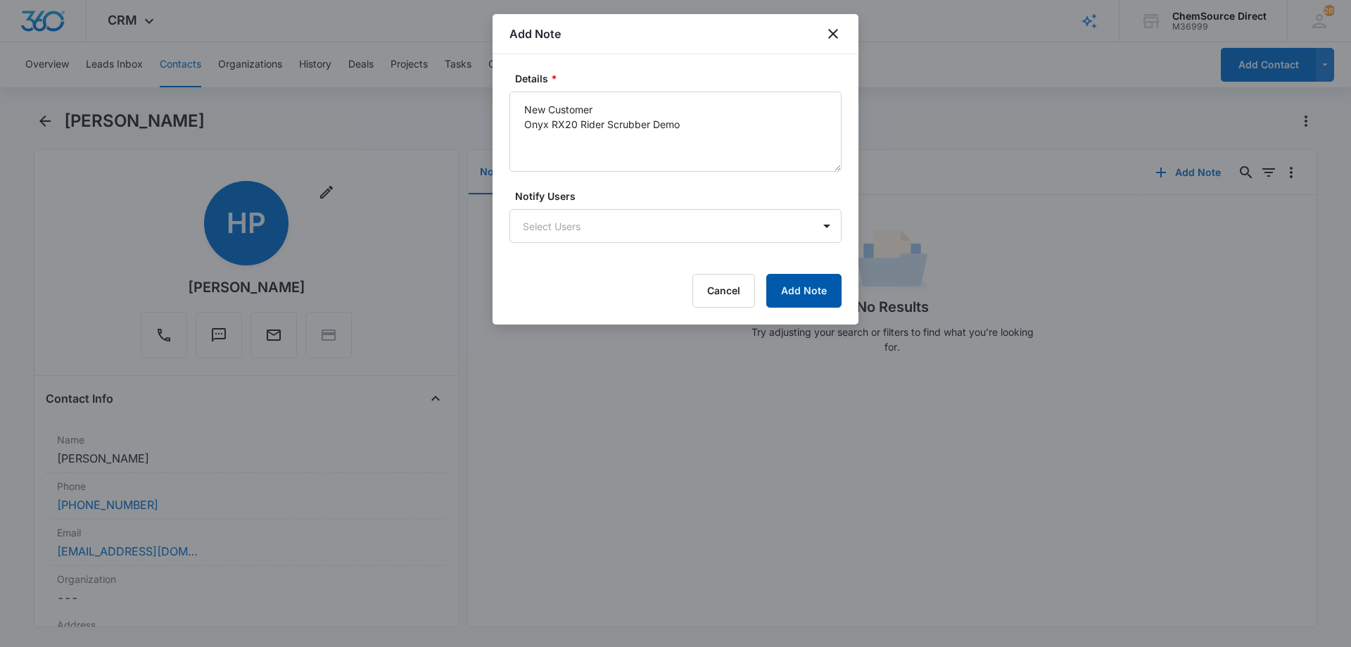
click at [794, 284] on button "Add Note" at bounding box center [803, 291] width 75 height 34
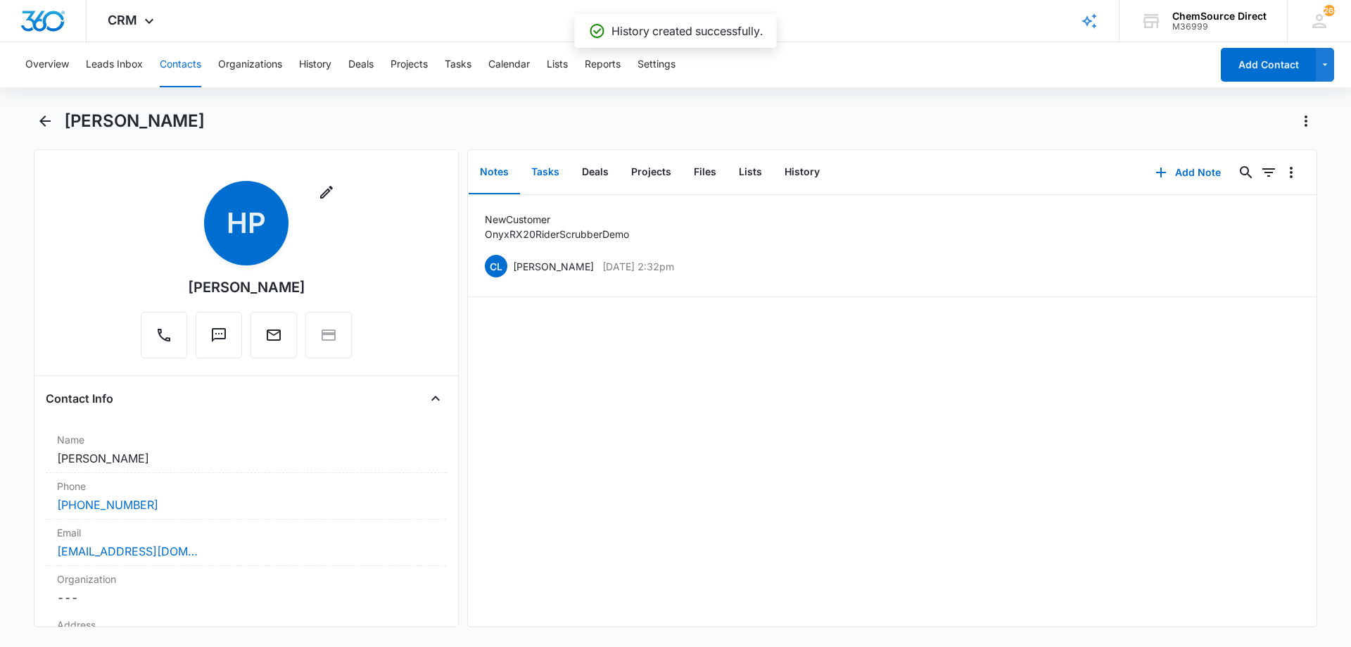
click at [552, 167] on button "Tasks" at bounding box center [545, 173] width 51 height 44
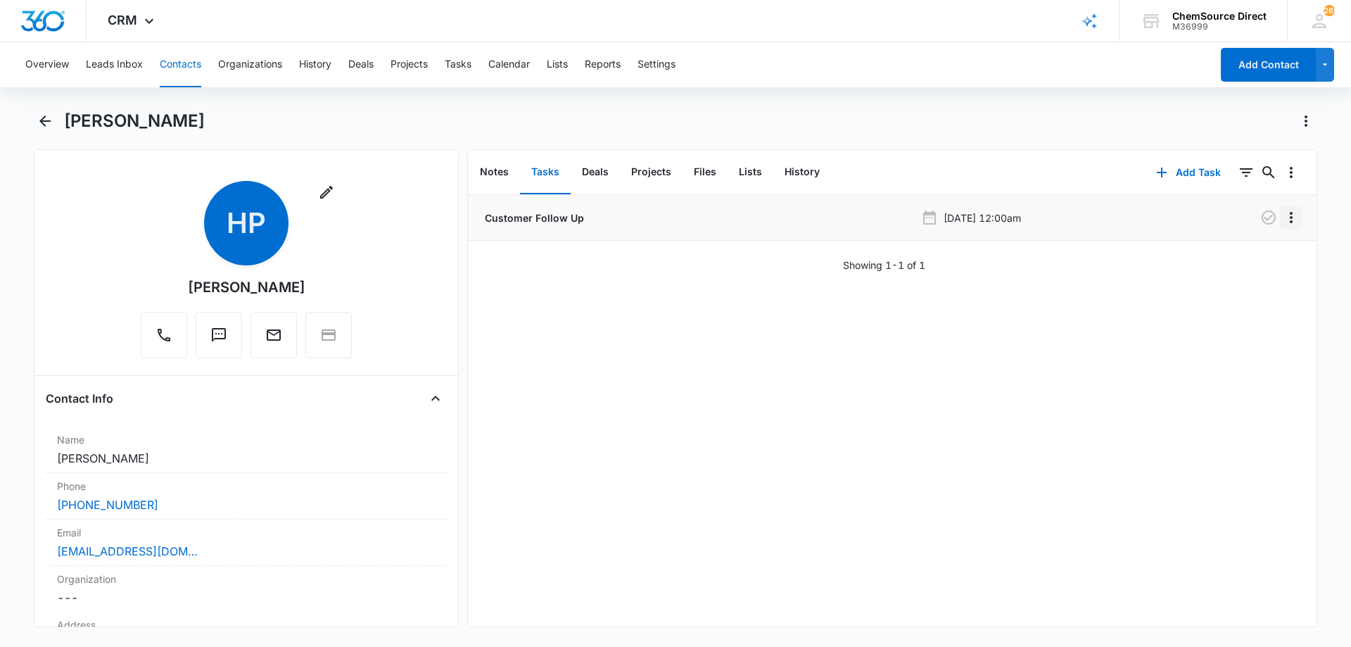
click at [1283, 214] on icon "Overflow Menu" at bounding box center [1291, 217] width 17 height 17
click at [1236, 255] on div "Edit" at bounding box center [1243, 257] width 30 height 10
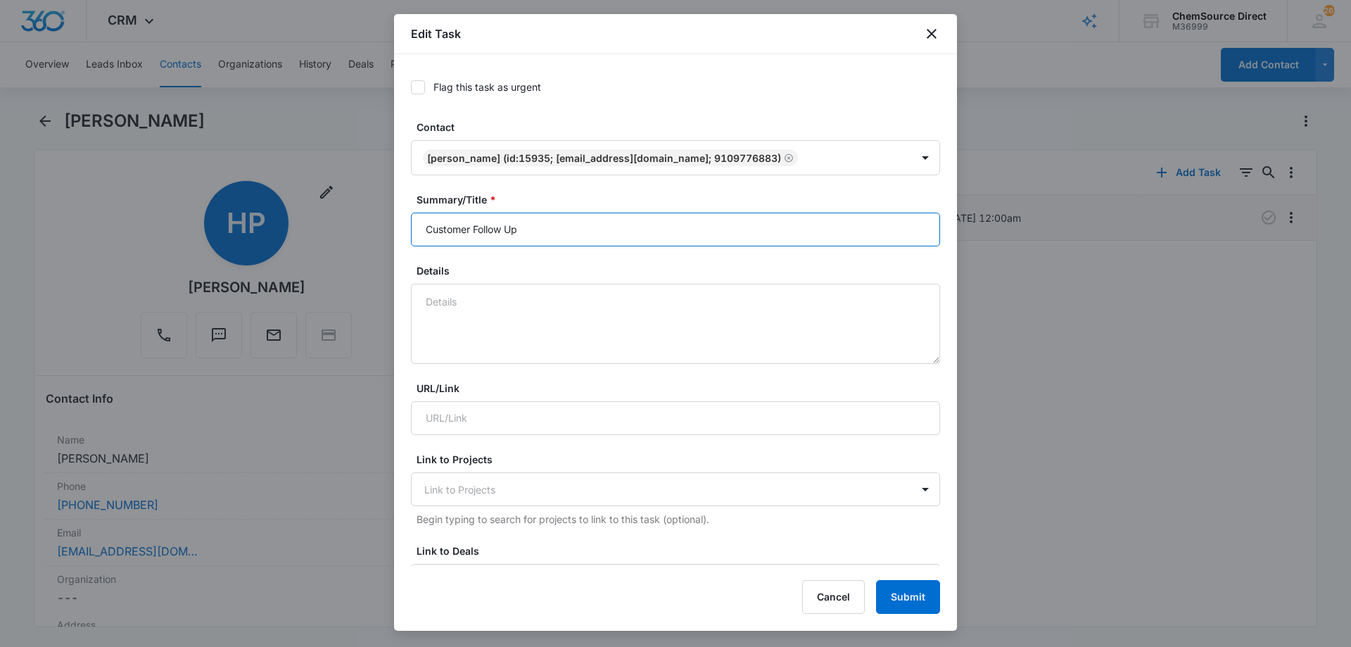
click at [452, 231] on input "Customer Follow Up" at bounding box center [675, 229] width 529 height 34
type input "Customer Follow Up"
paste textarea "Onyx RX20 Rider Scrubber Demo"
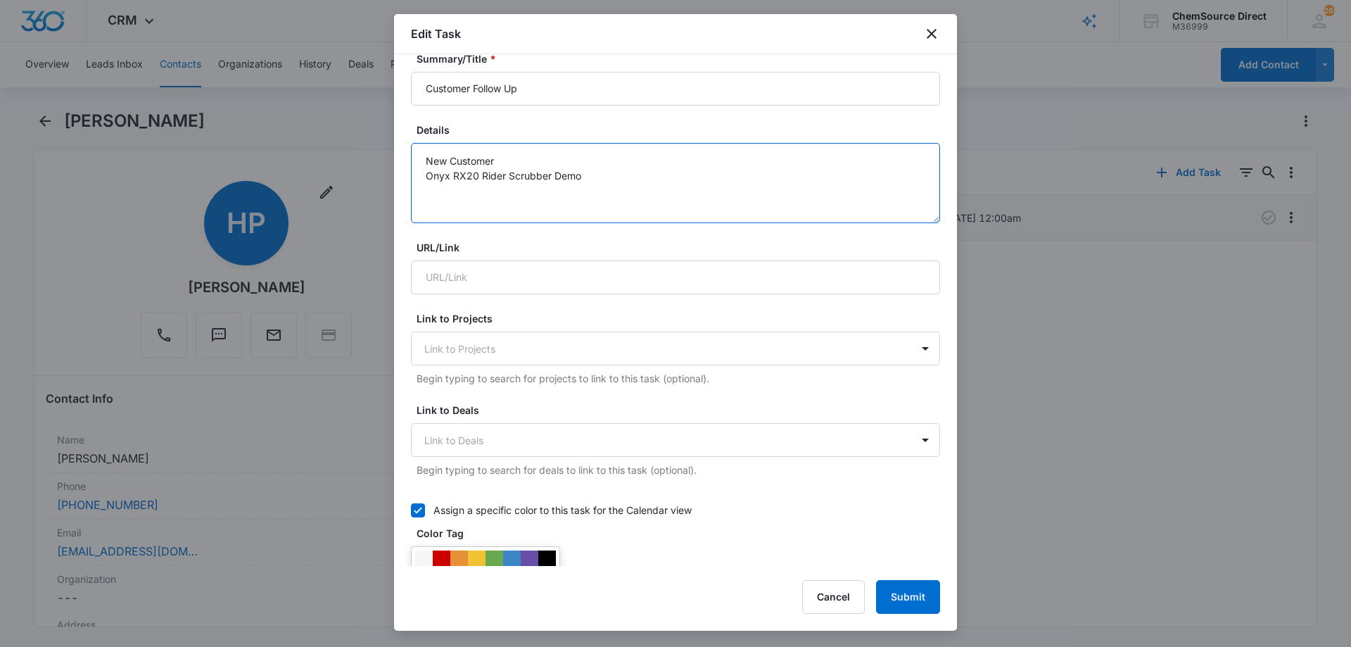
scroll to position [281, 0]
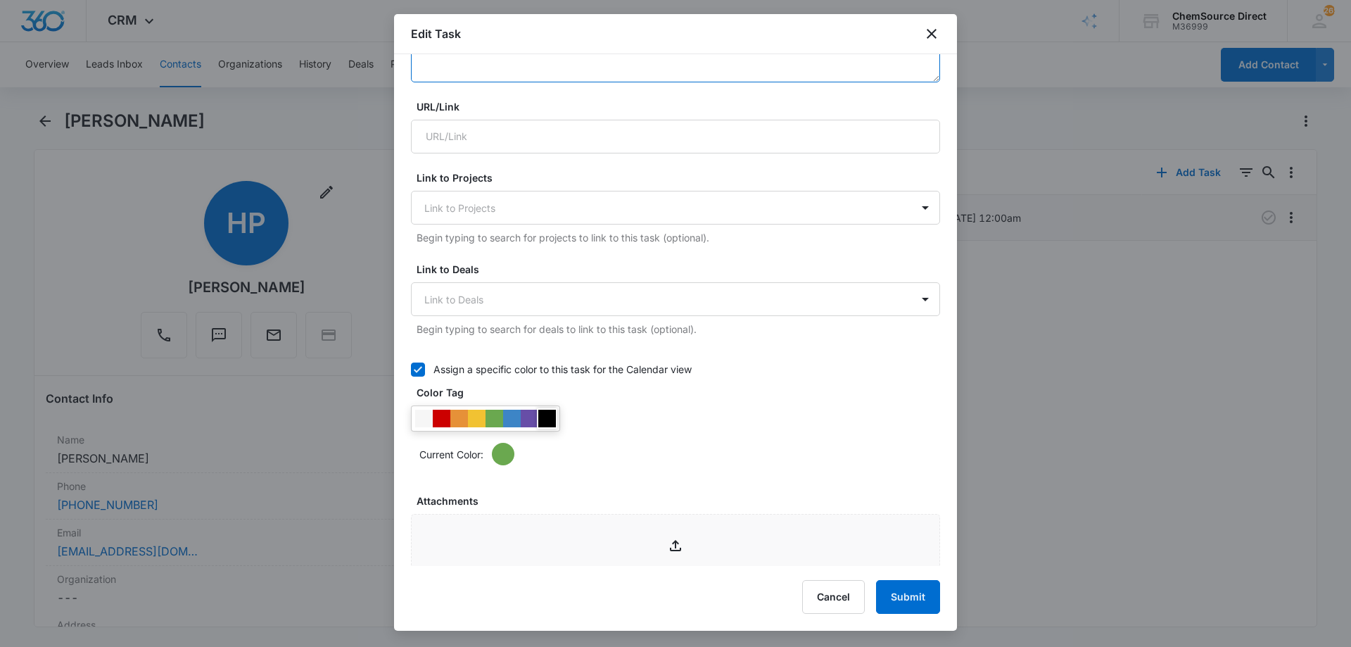
type textarea "New Customer Onyx RX20 Rider Scrubber Demo"
click at [549, 415] on div at bounding box center [547, 419] width 18 height 18
click at [615, 413] on div "Current Color:" at bounding box center [675, 435] width 529 height 60
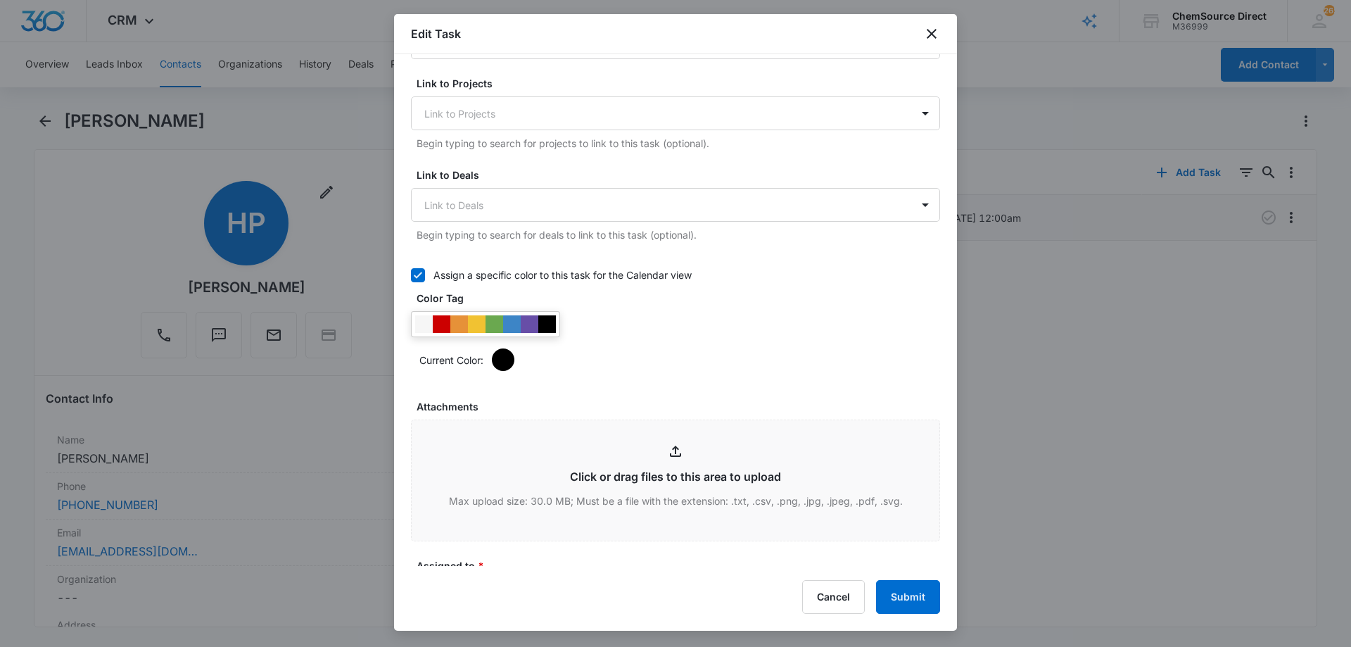
scroll to position [563, 0]
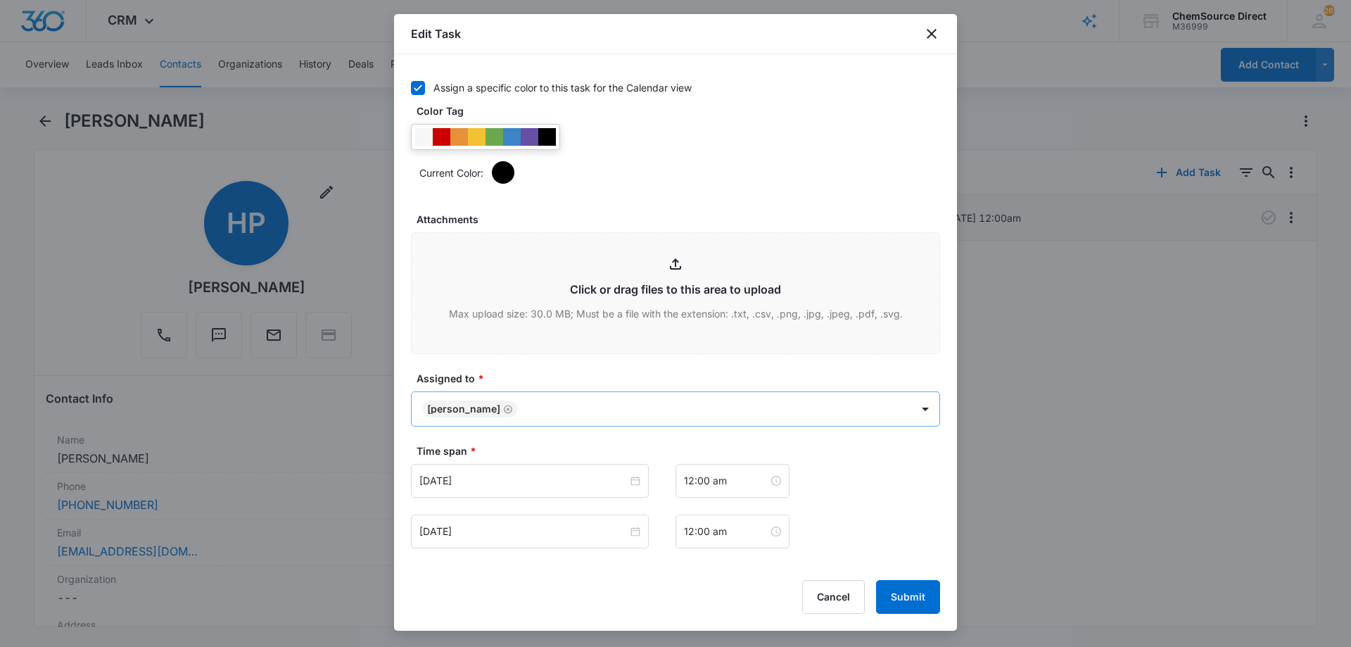
click at [554, 411] on body "CRM Apps Reputation Forms CRM Email Social Payments POS Content Ads Intelligenc…" at bounding box center [675, 323] width 1351 height 647
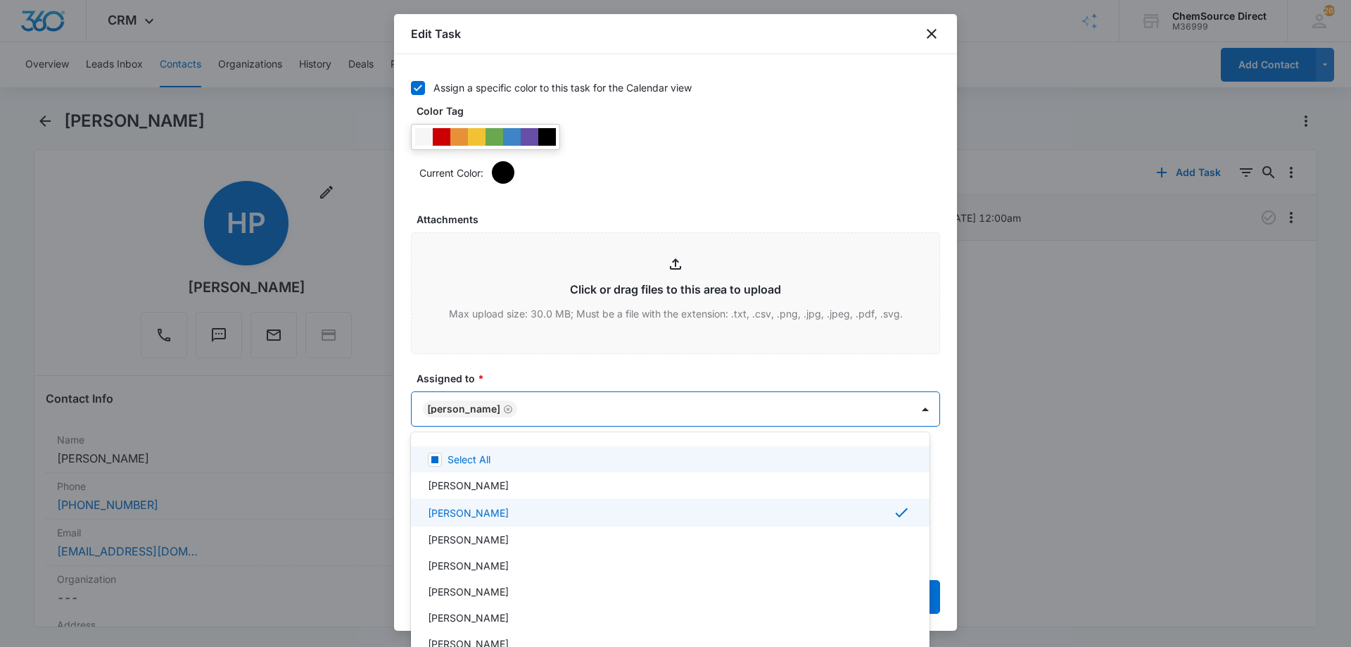
click at [566, 362] on div at bounding box center [675, 323] width 1351 height 647
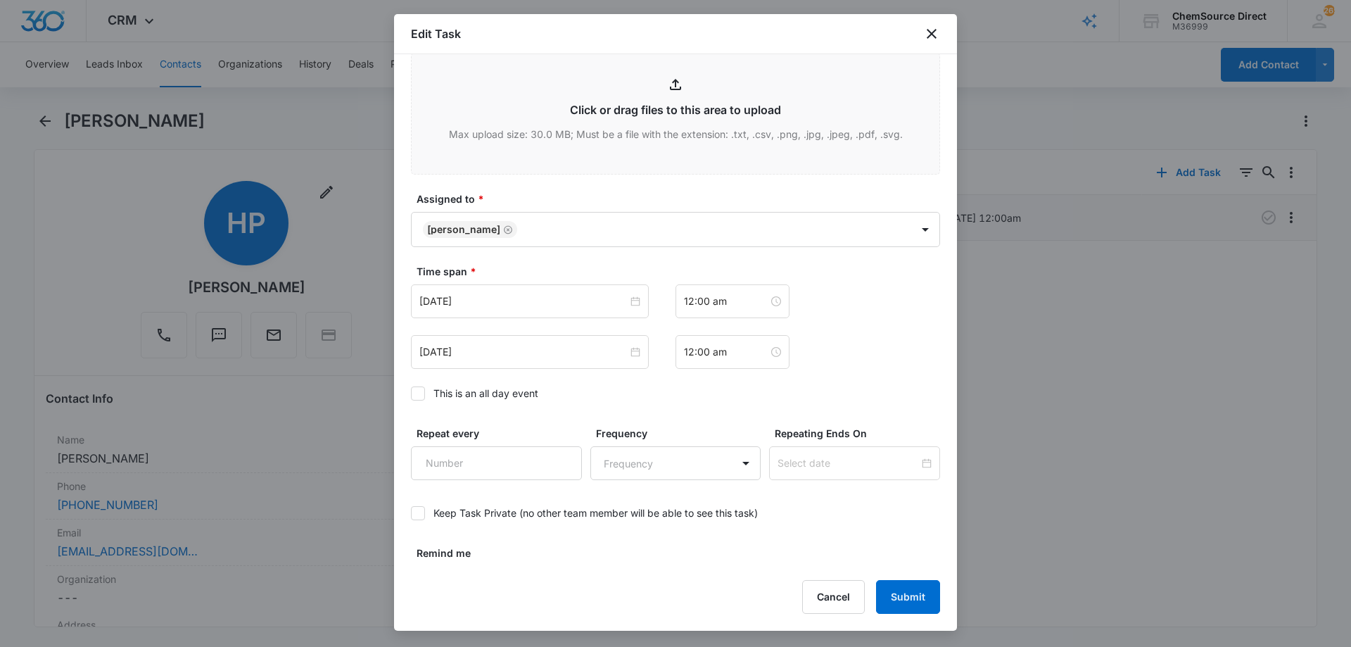
scroll to position [776, 0]
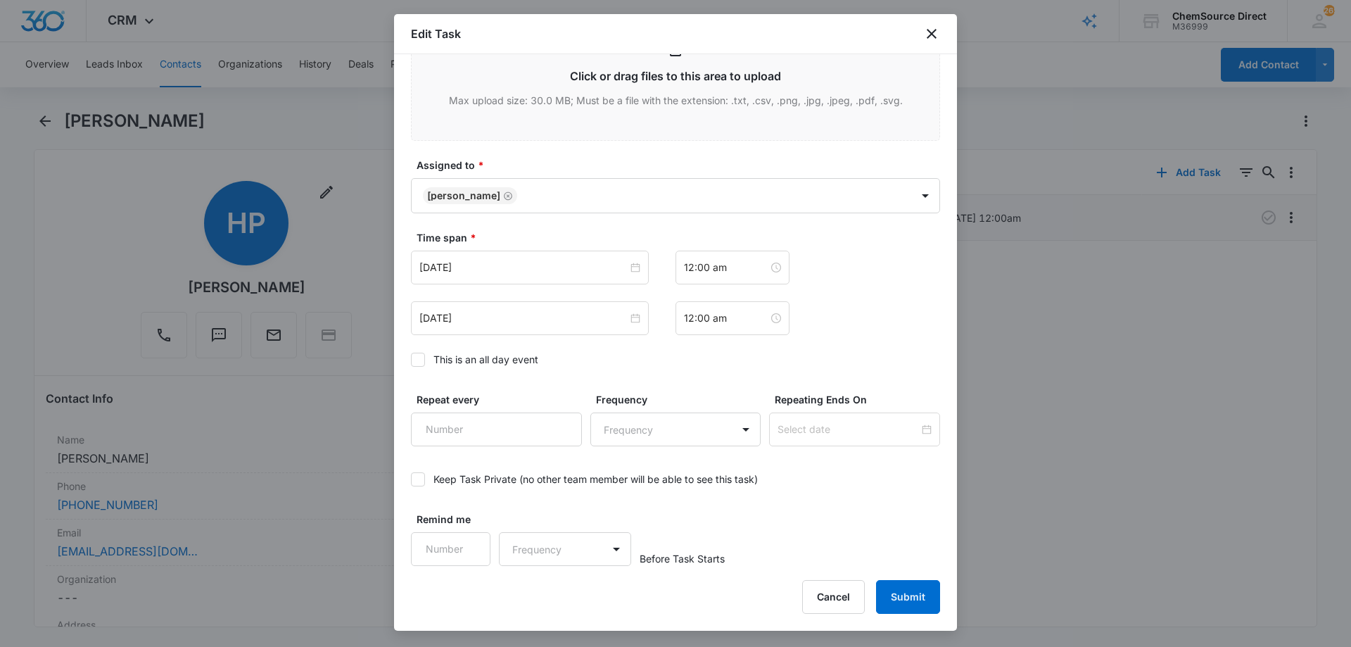
click at [417, 357] on icon at bounding box center [418, 359] width 13 height 13
click at [411, 360] on input "This is an all day event" at bounding box center [411, 360] width 0 height 0
click at [509, 265] on input "[DATE]" at bounding box center [523, 267] width 208 height 15
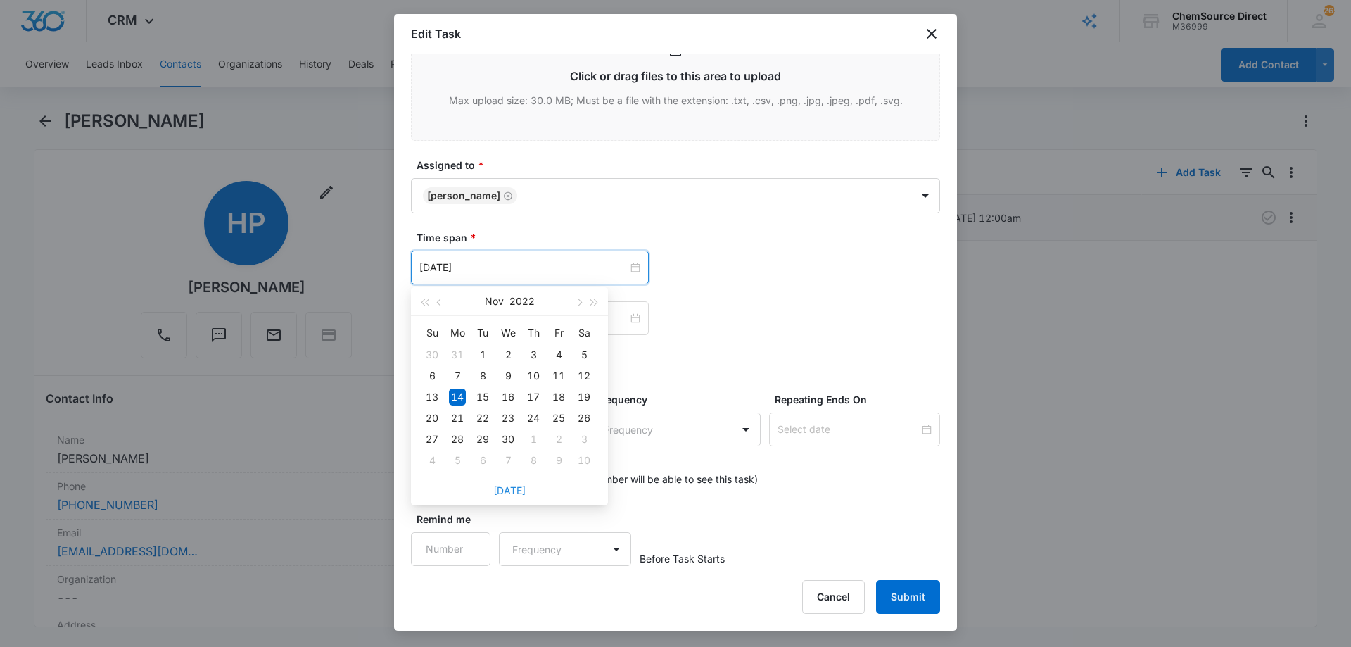
click at [510, 486] on link "[DATE]" at bounding box center [509, 490] width 32 height 12
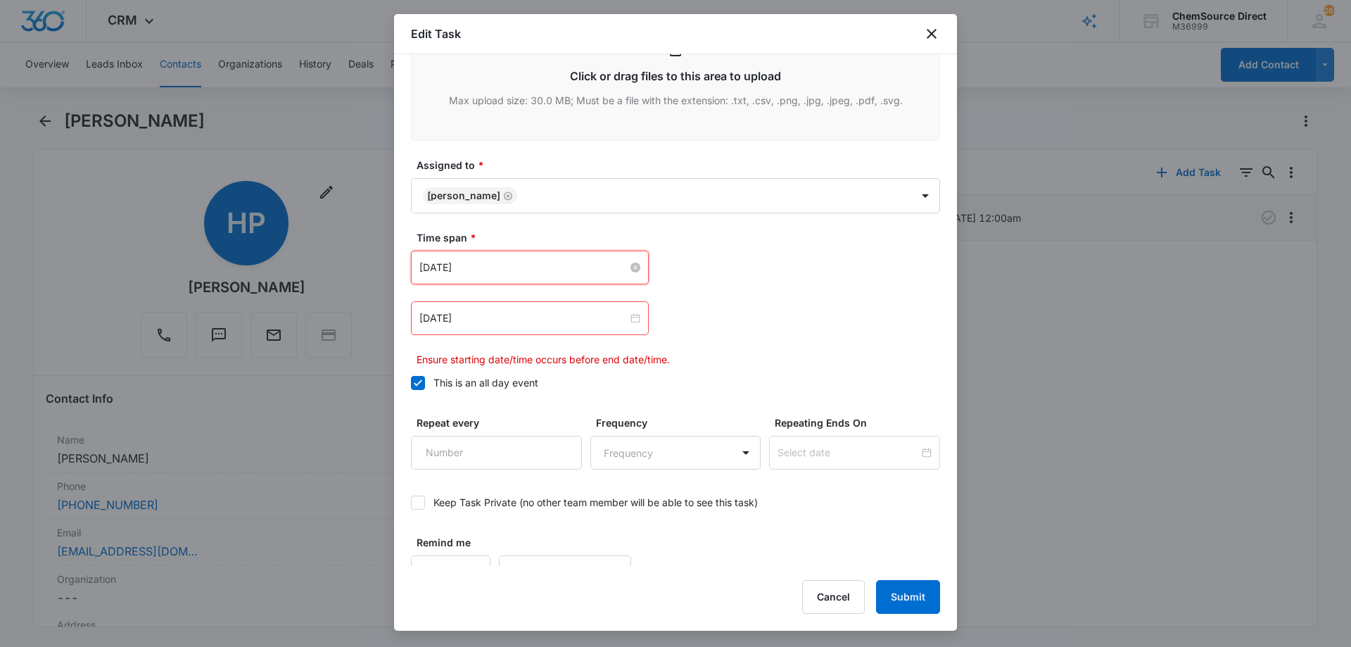
click at [508, 266] on input "[DATE]" at bounding box center [523, 267] width 208 height 15
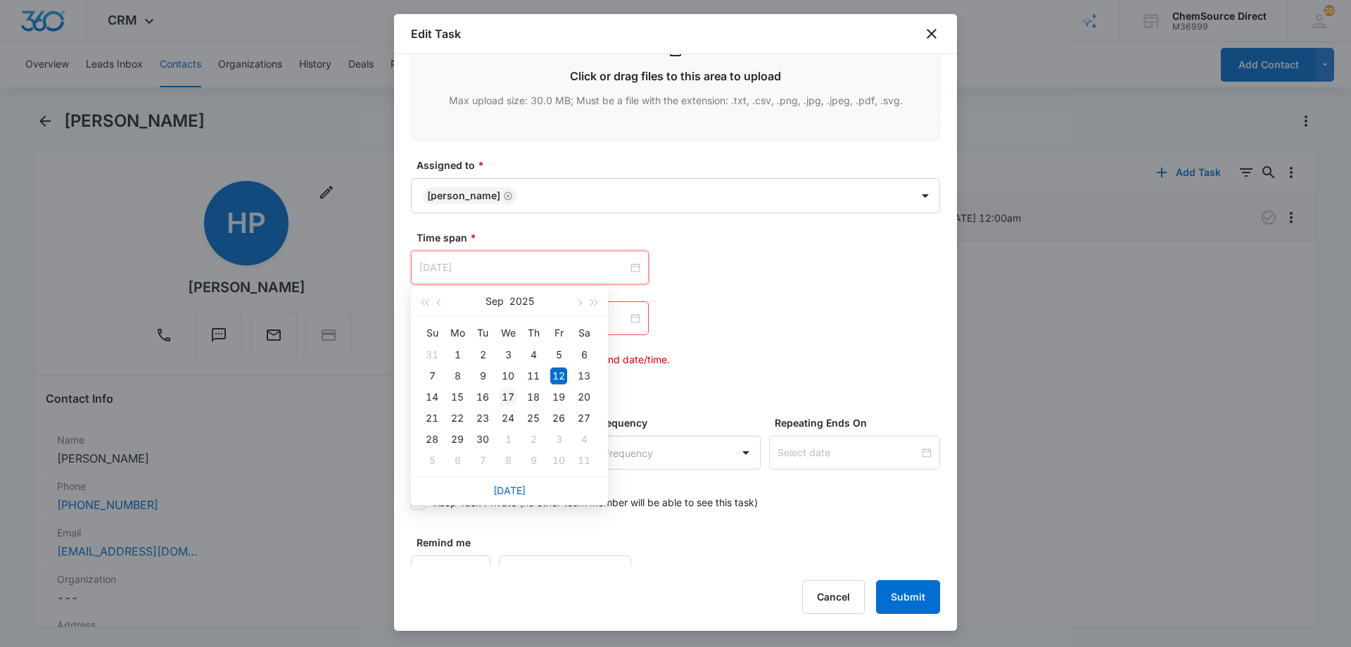
type input "[DATE]"
click at [507, 393] on div "17" at bounding box center [508, 396] width 17 height 17
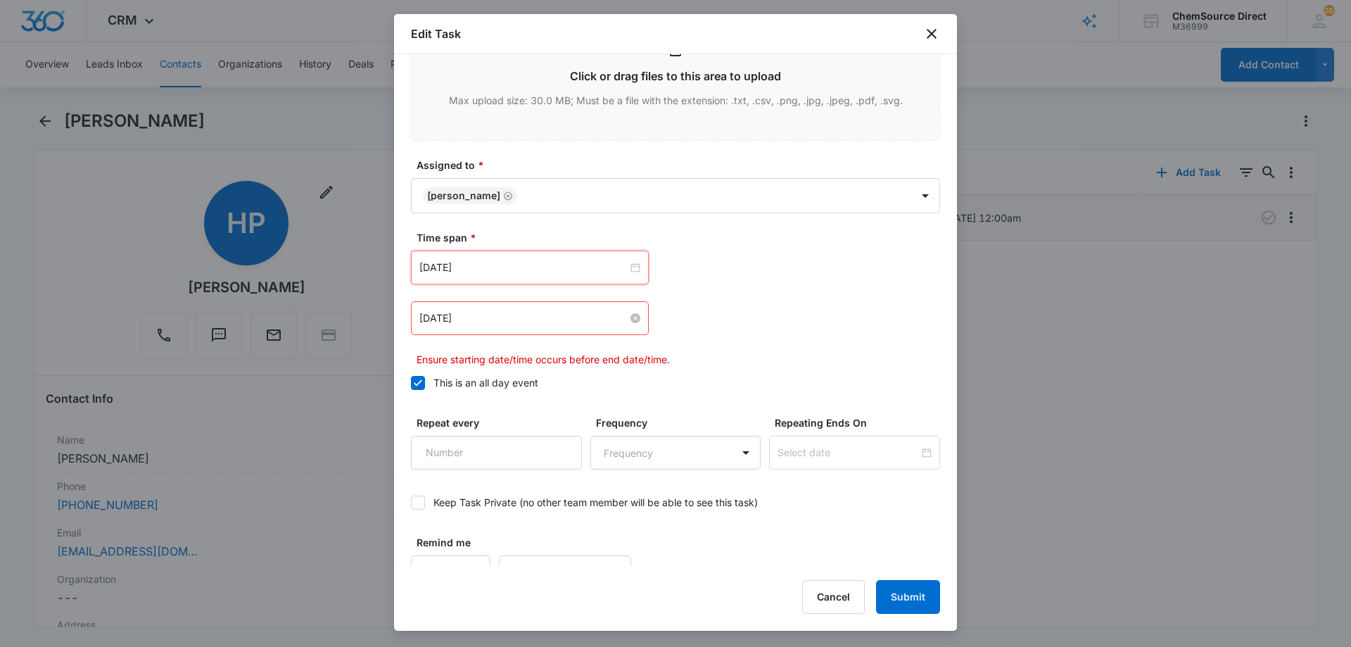
click at [554, 319] on input "[DATE]" at bounding box center [523, 317] width 208 height 15
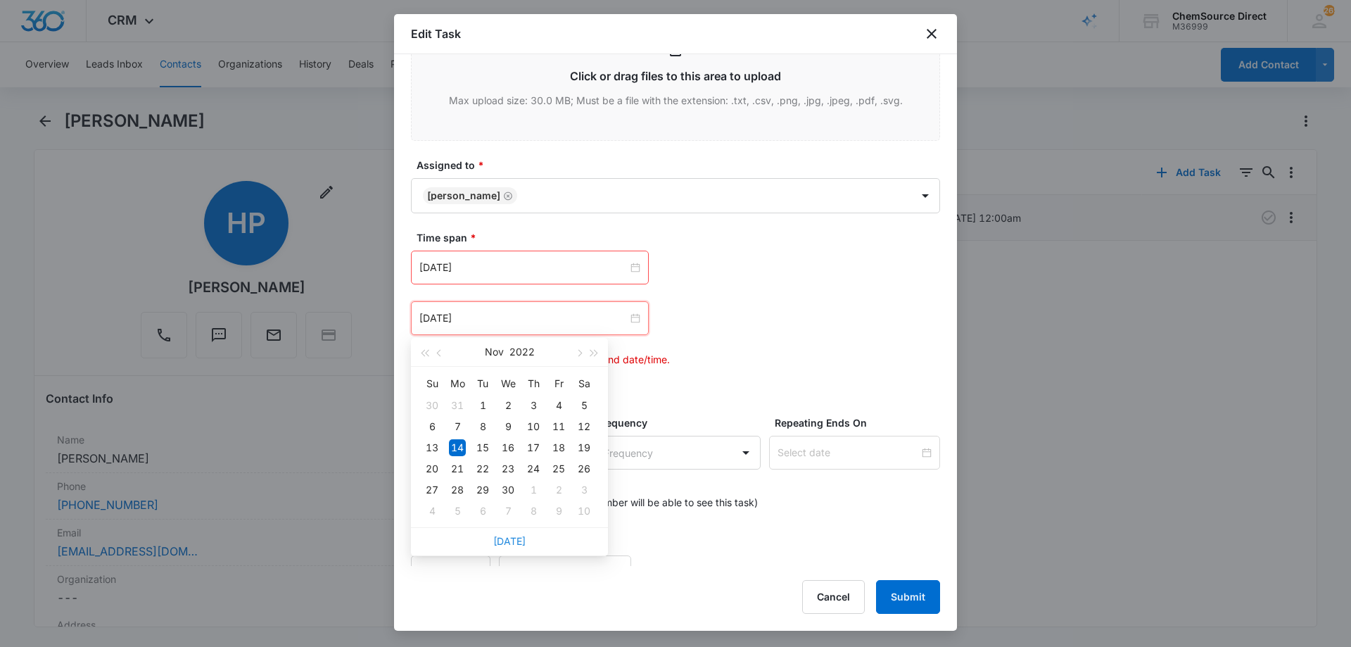
click at [510, 539] on link "[DATE]" at bounding box center [509, 541] width 32 height 12
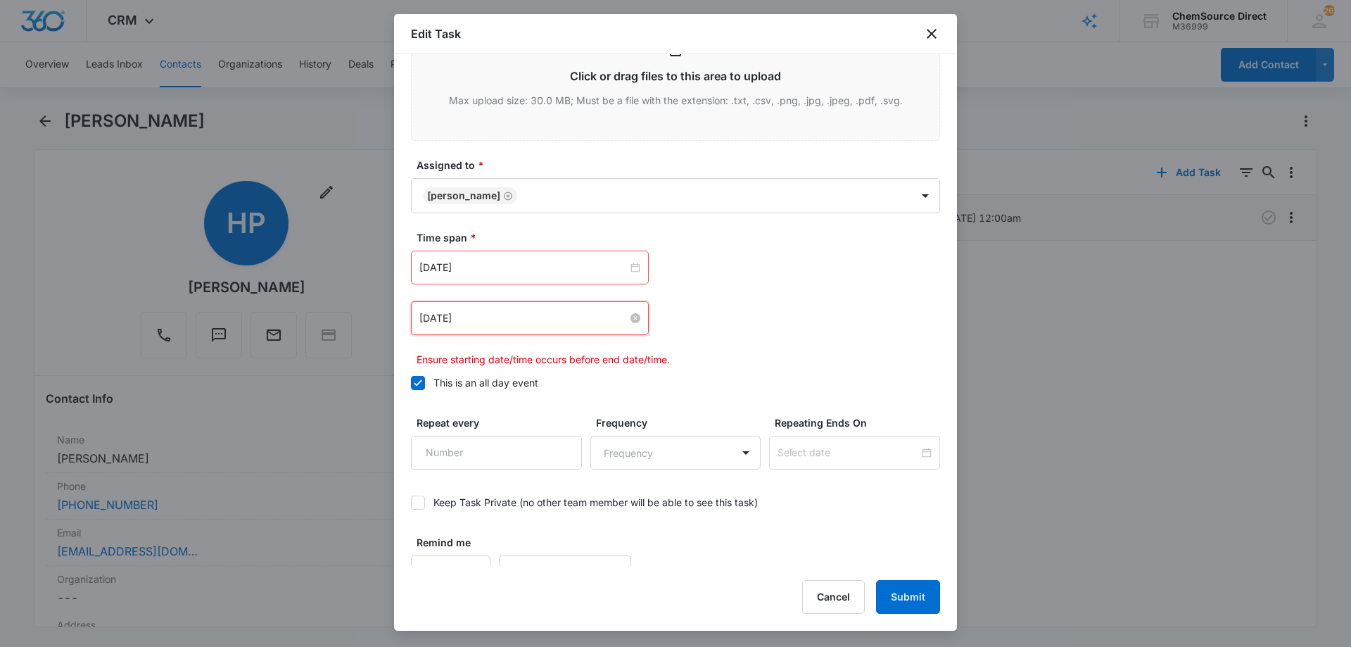
click at [499, 325] on input "[DATE]" at bounding box center [523, 317] width 208 height 15
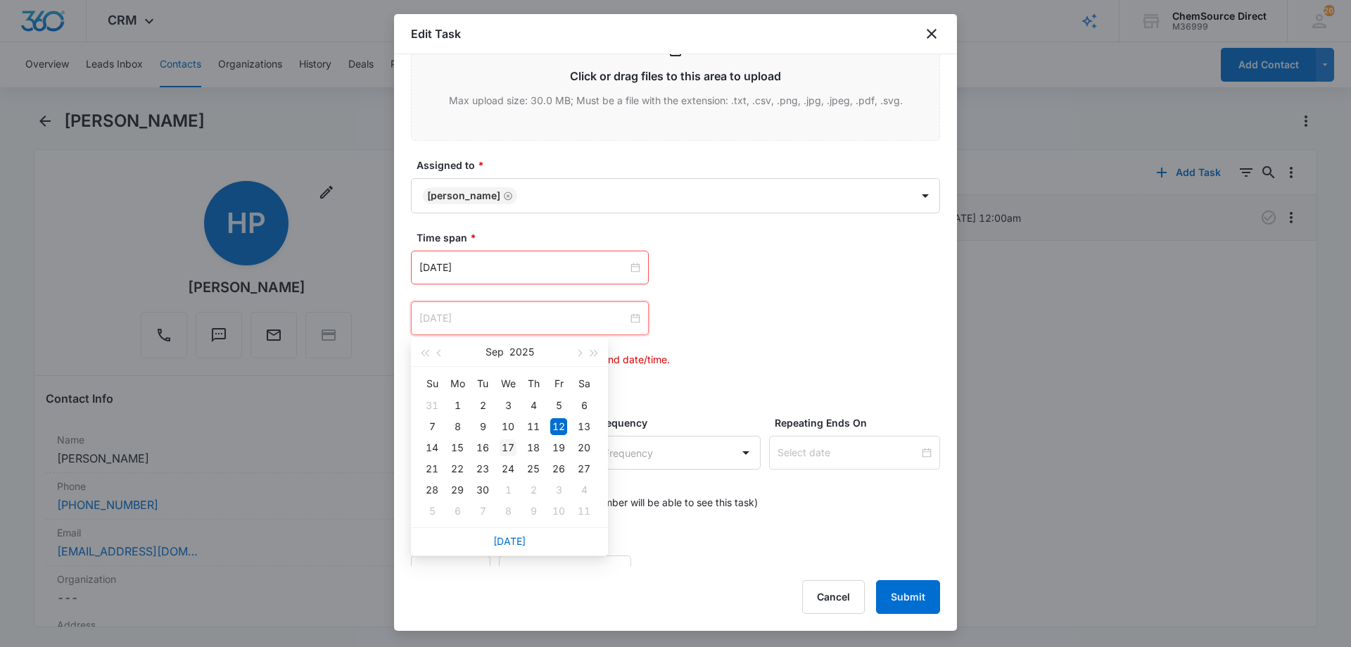
type input "[DATE]"
click at [509, 445] on div "17" at bounding box center [508, 447] width 17 height 17
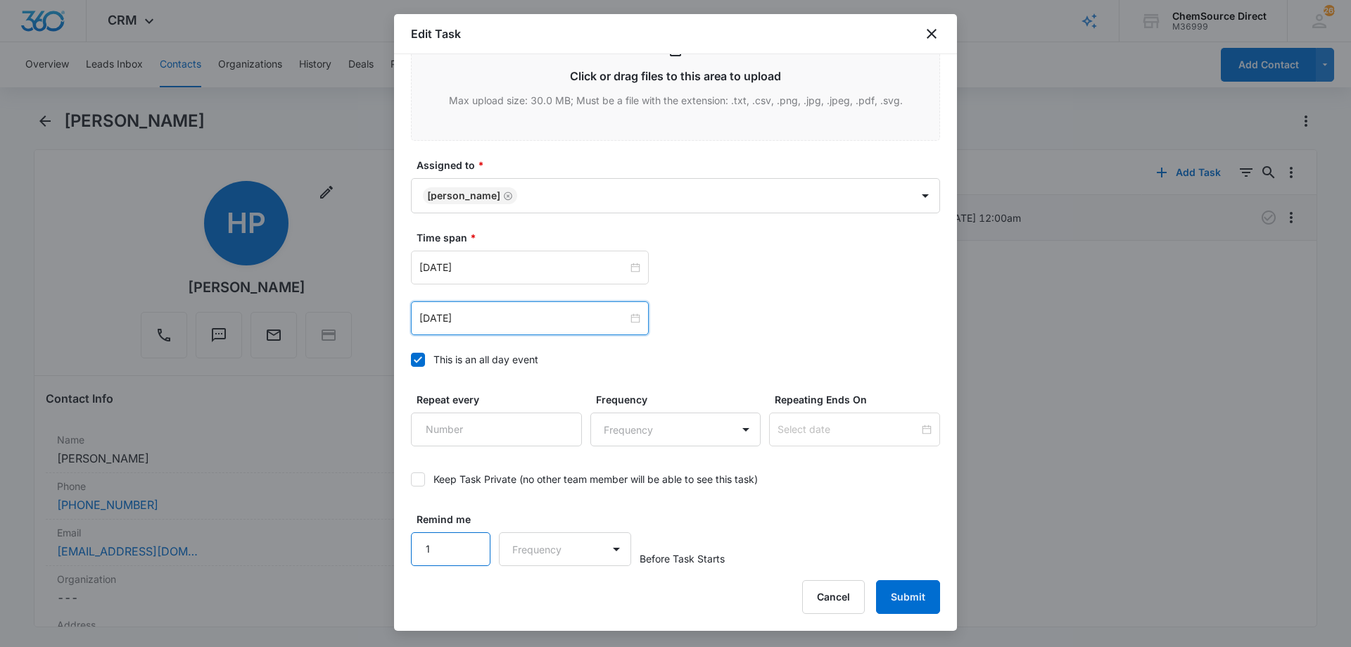
type input "1"
click at [471, 539] on input "1" at bounding box center [451, 549] width 80 height 34
click at [533, 556] on body "CRM Apps Reputation Forms CRM Email Social Payments POS Content Ads Intelligenc…" at bounding box center [675, 323] width 1351 height 647
click at [538, 602] on div "Days" at bounding box center [560, 598] width 93 height 15
click at [801, 520] on div "Remind me 1 option Days, selected. Days Before Task Starts" at bounding box center [675, 539] width 529 height 54
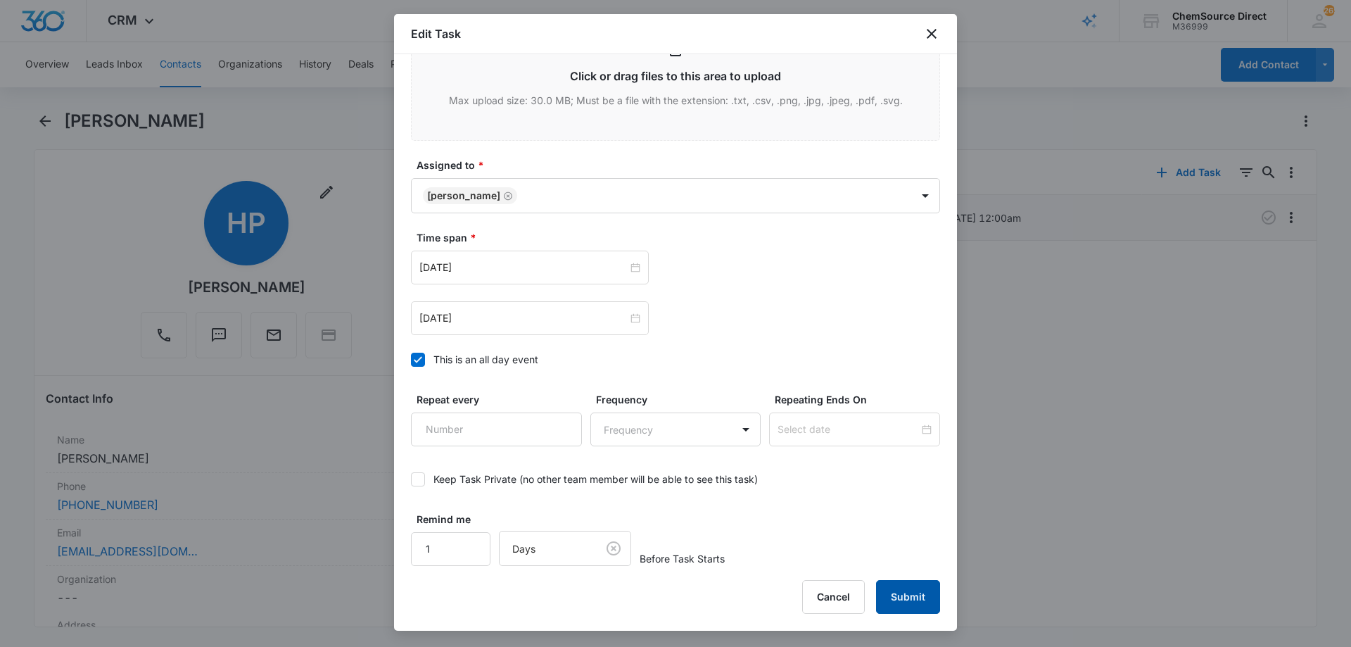
click at [922, 596] on button "Submit" at bounding box center [908, 597] width 64 height 34
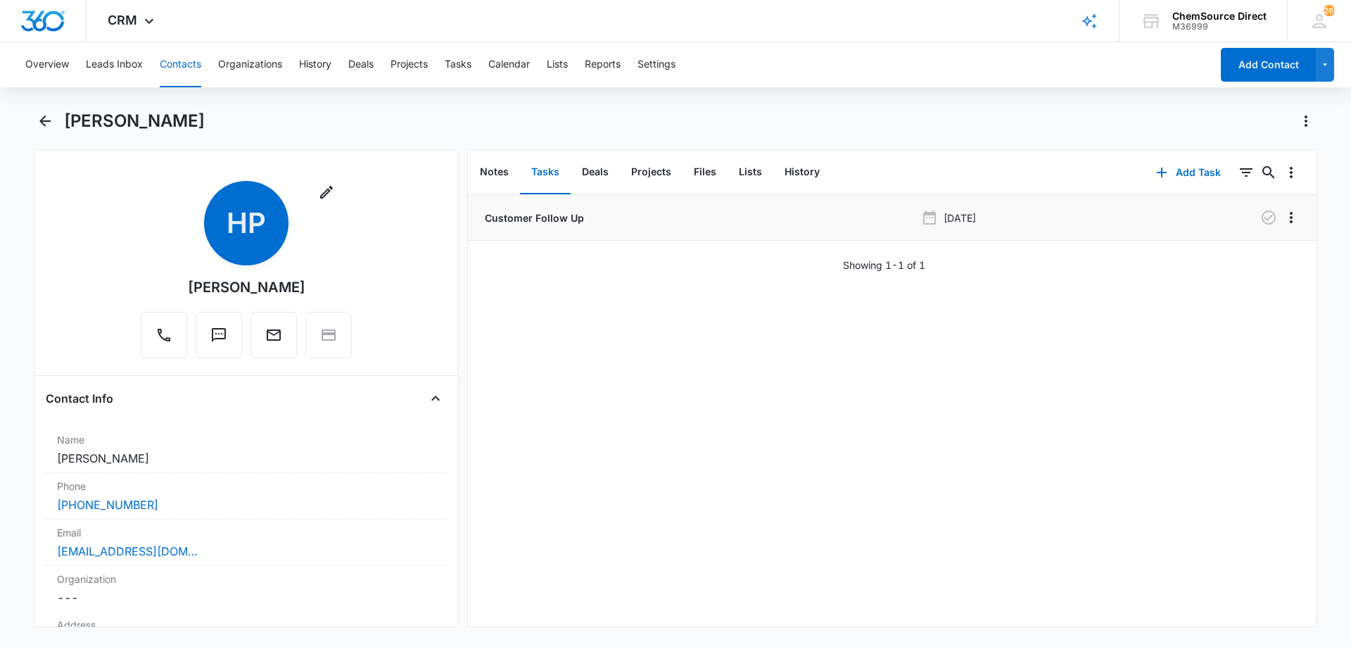
click at [174, 58] on button "Contacts" at bounding box center [181, 64] width 42 height 45
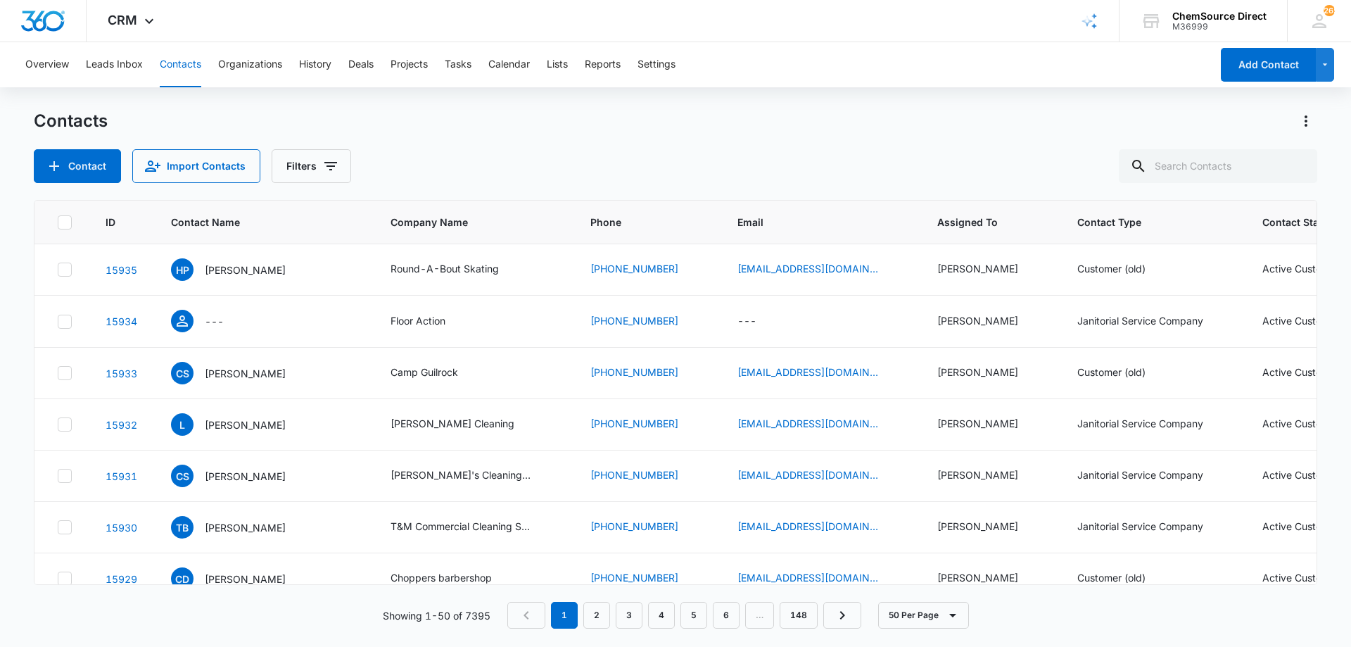
scroll to position [7, 0]
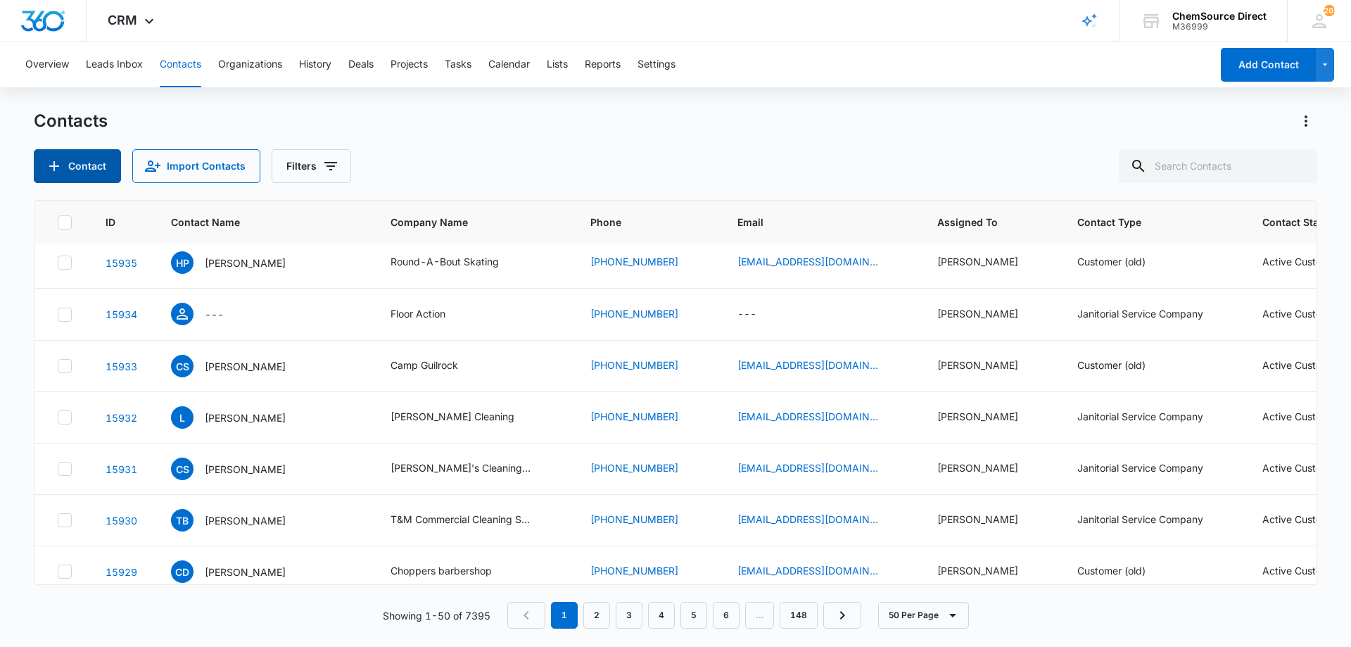
click at [63, 163] on button "Contact" at bounding box center [77, 166] width 87 height 34
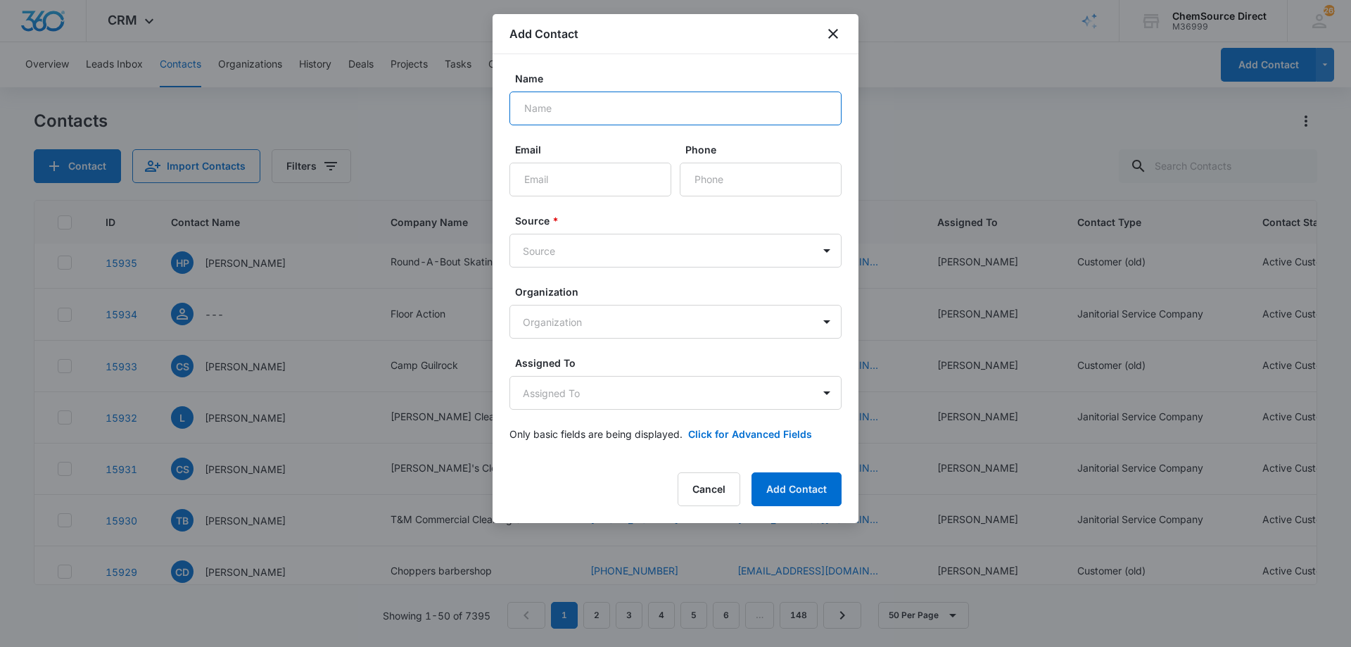
click at [562, 106] on input "Name" at bounding box center [675, 108] width 332 height 34
type input "[PERSON_NAME]"
paste input "[PHONE_NUMBER]"
type input "[PHONE_NUMBER]"
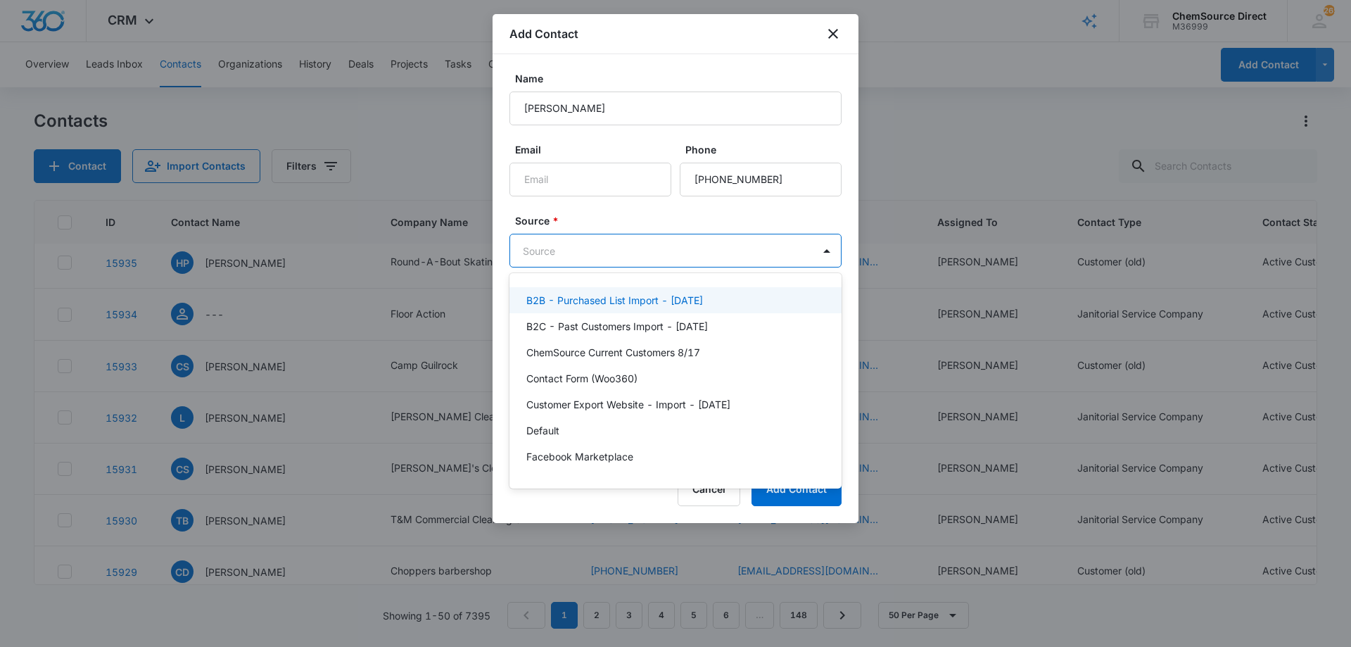
click at [626, 254] on body "CRM Apps Reputation Forms CRM Email Social Payments POS Content Ads Intelligenc…" at bounding box center [675, 323] width 1351 height 647
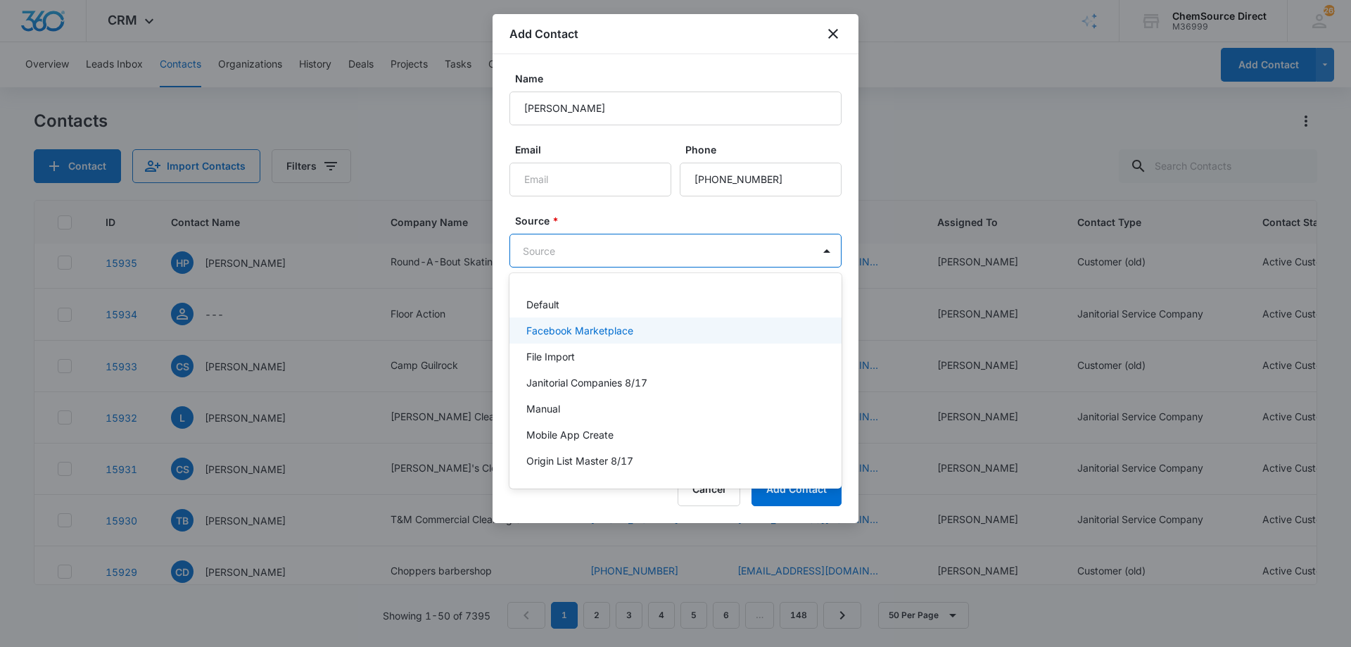
scroll to position [141, 0]
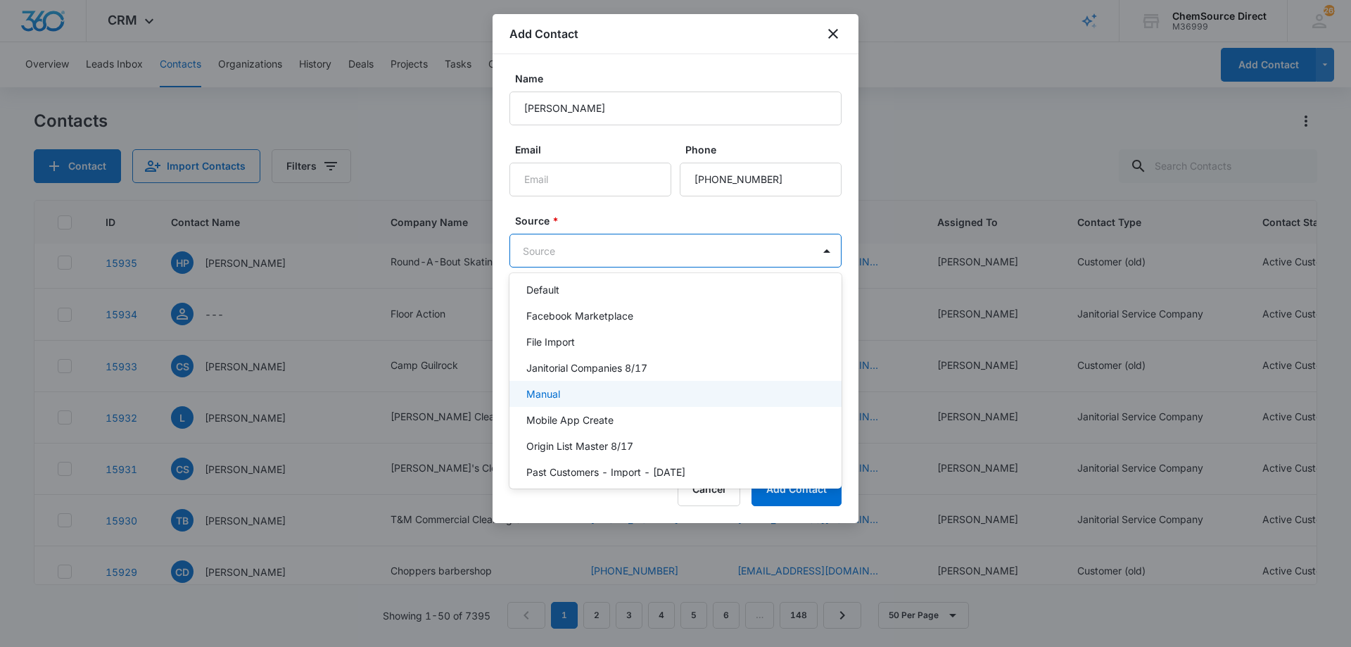
click at [597, 393] on div "Manual" at bounding box center [674, 393] width 296 height 15
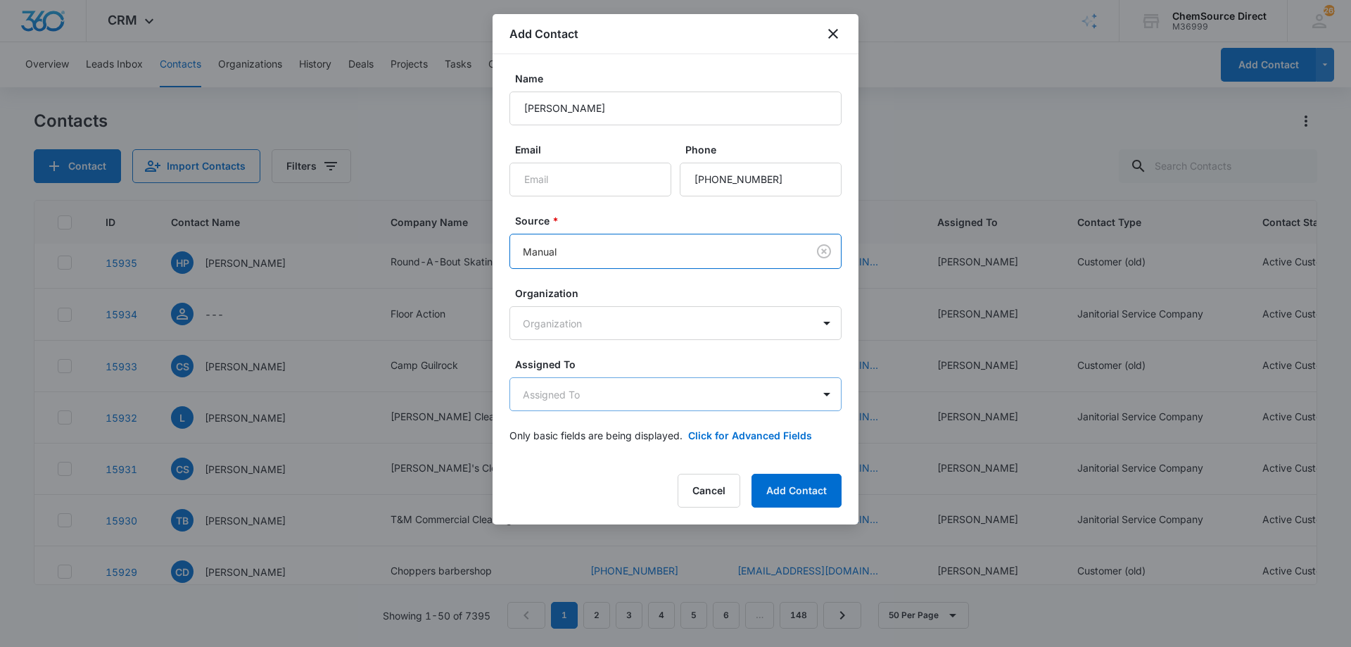
click at [628, 392] on body "CRM Apps Reputation Forms CRM Email Social Payments POS Content Ads Intelligenc…" at bounding box center [675, 323] width 1351 height 647
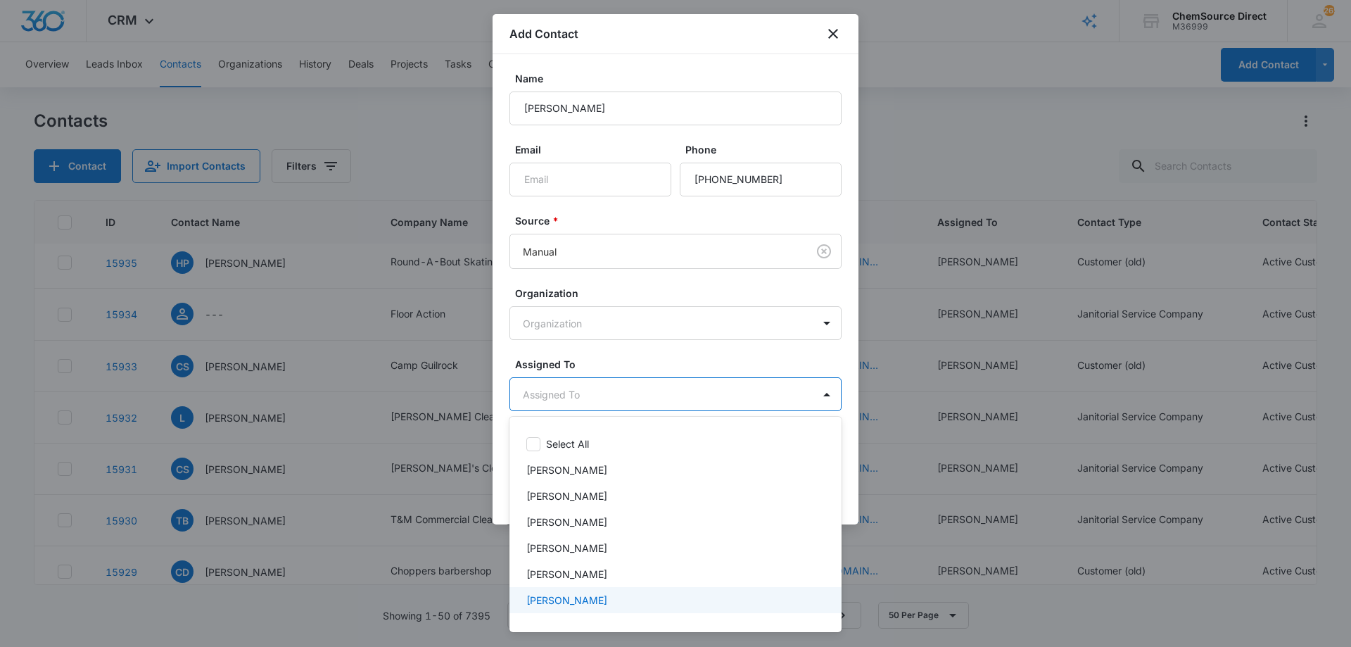
click at [587, 602] on div "[PERSON_NAME]" at bounding box center [674, 599] width 296 height 15
click at [617, 355] on div at bounding box center [675, 323] width 1351 height 647
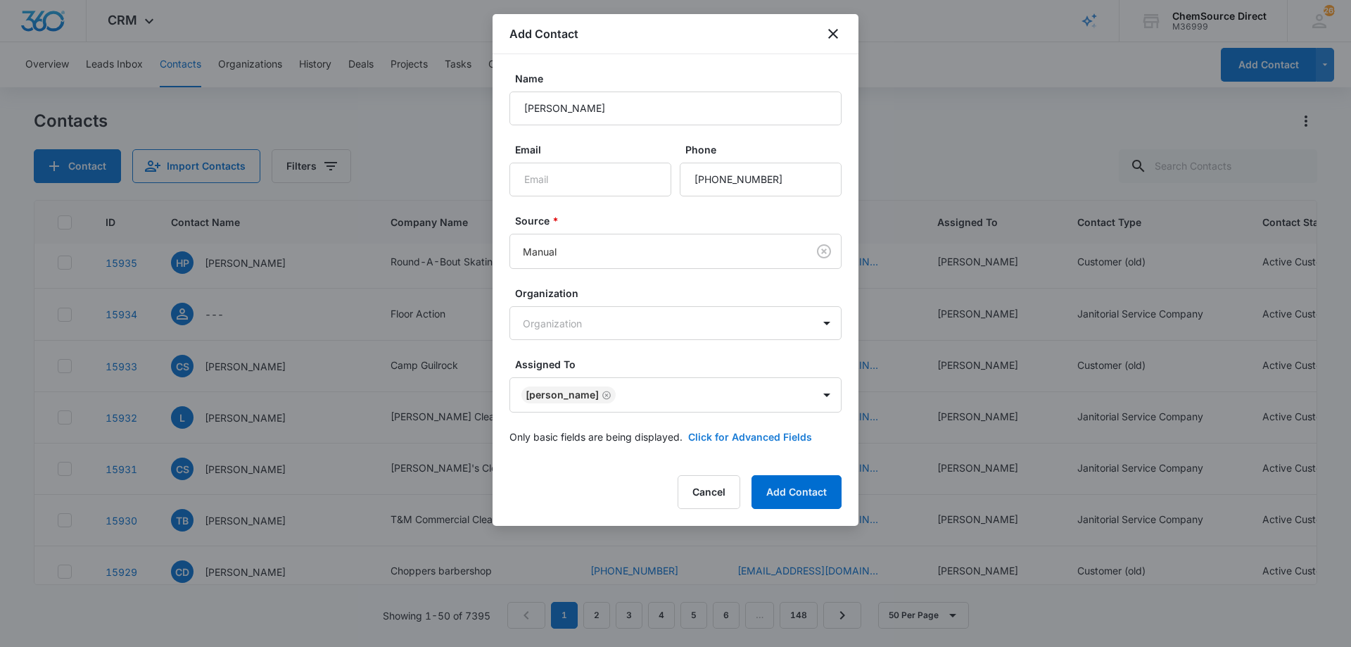
click at [701, 435] on button "Click for Advanced Fields" at bounding box center [750, 436] width 124 height 15
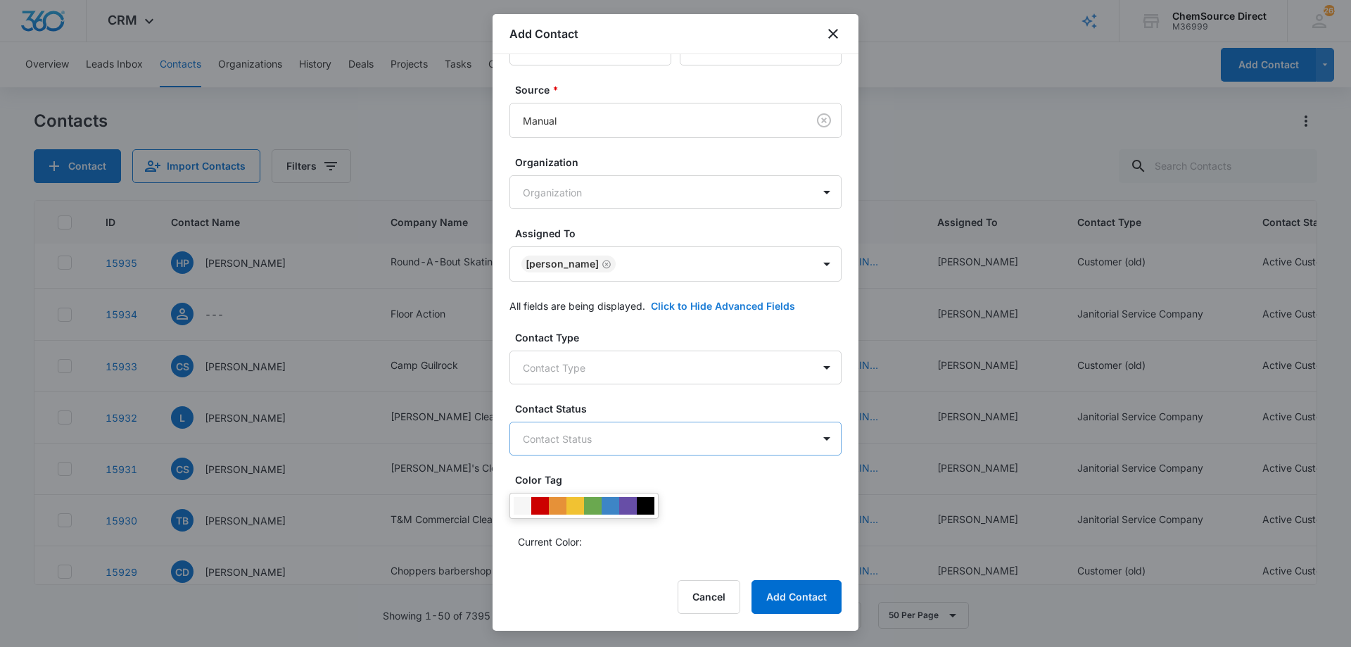
scroll to position [271, 0]
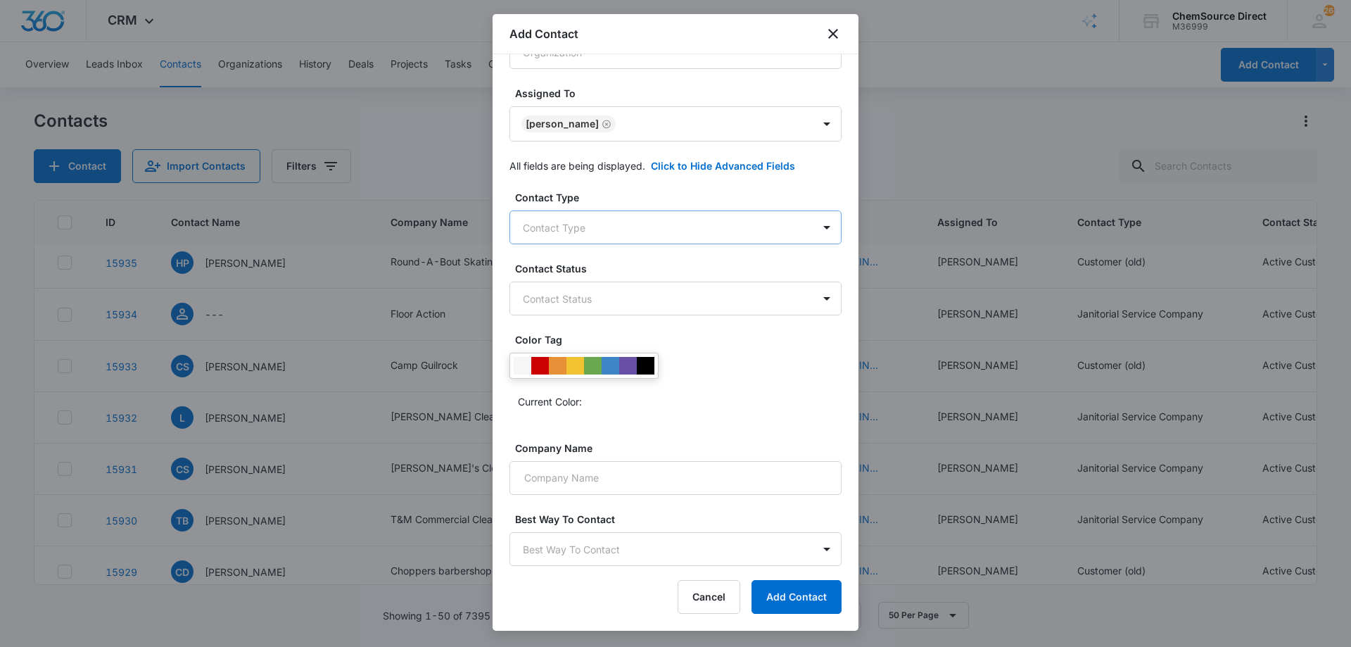
click at [585, 228] on body "CRM Apps Reputation Forms CRM Email Social Payments POS Content Ads Intelligenc…" at bounding box center [675, 323] width 1351 height 647
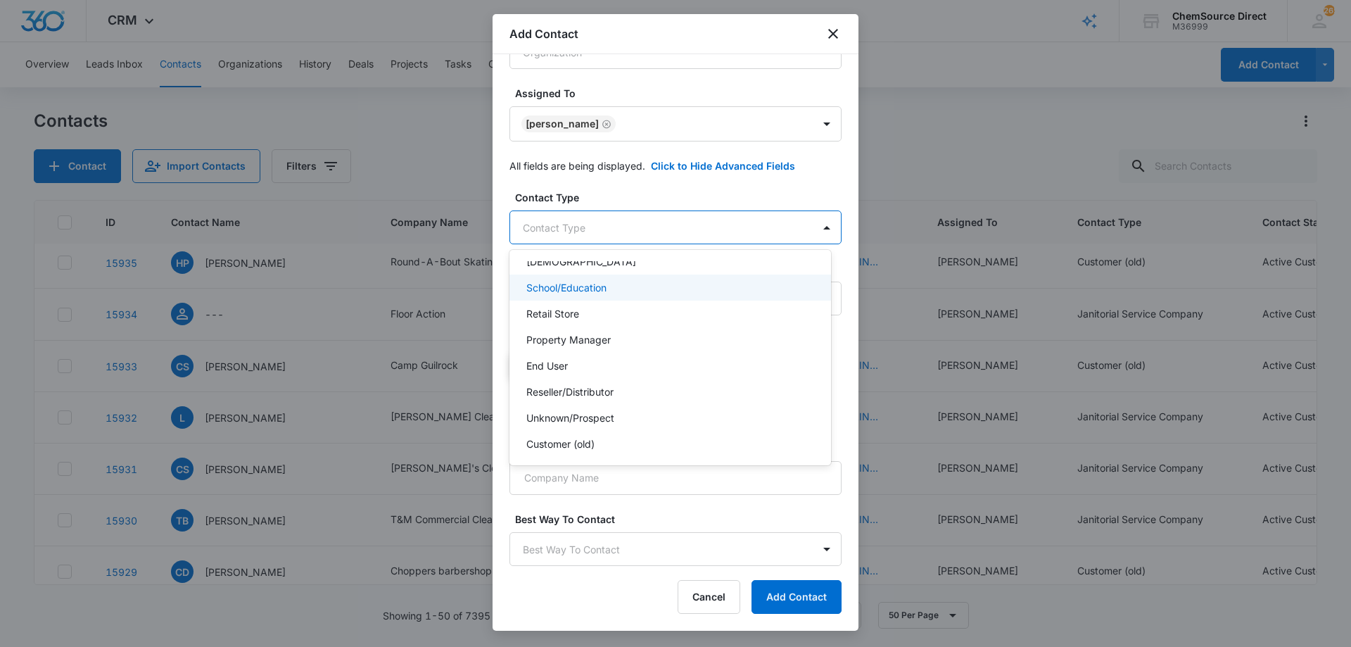
scroll to position [151, 0]
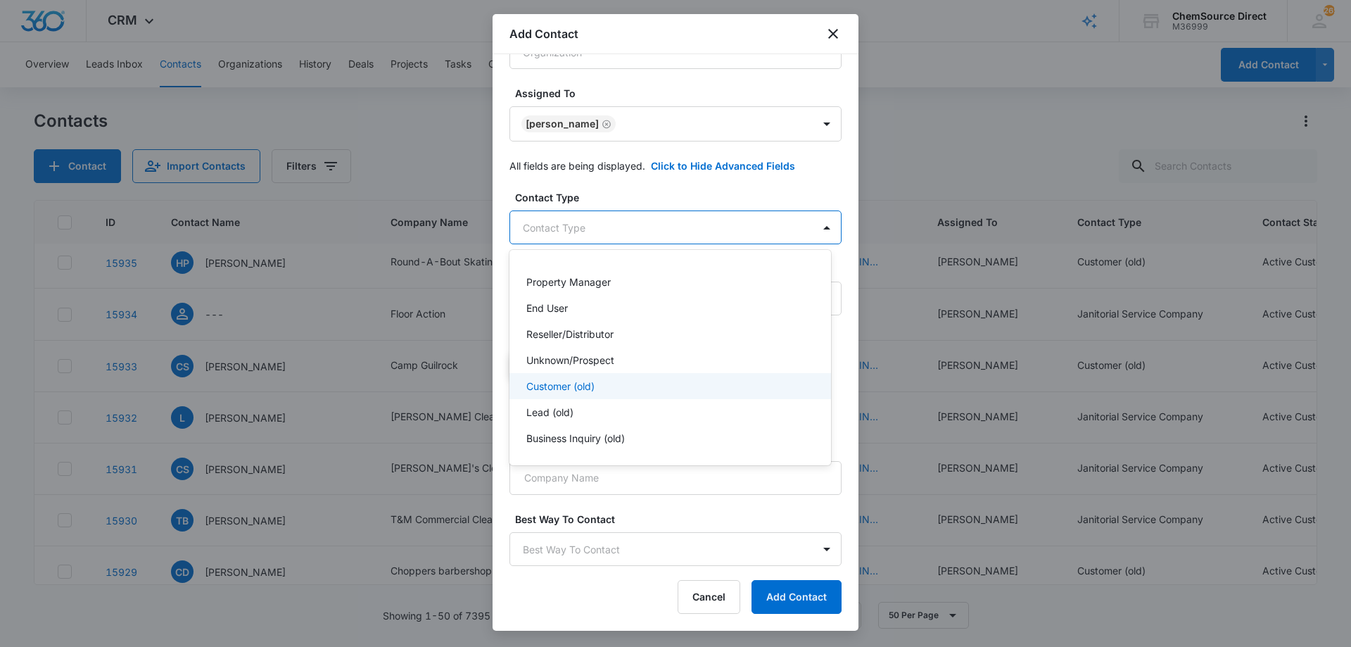
click at [610, 383] on div "Customer (old)" at bounding box center [668, 386] width 285 height 15
click at [624, 197] on div at bounding box center [675, 323] width 1351 height 647
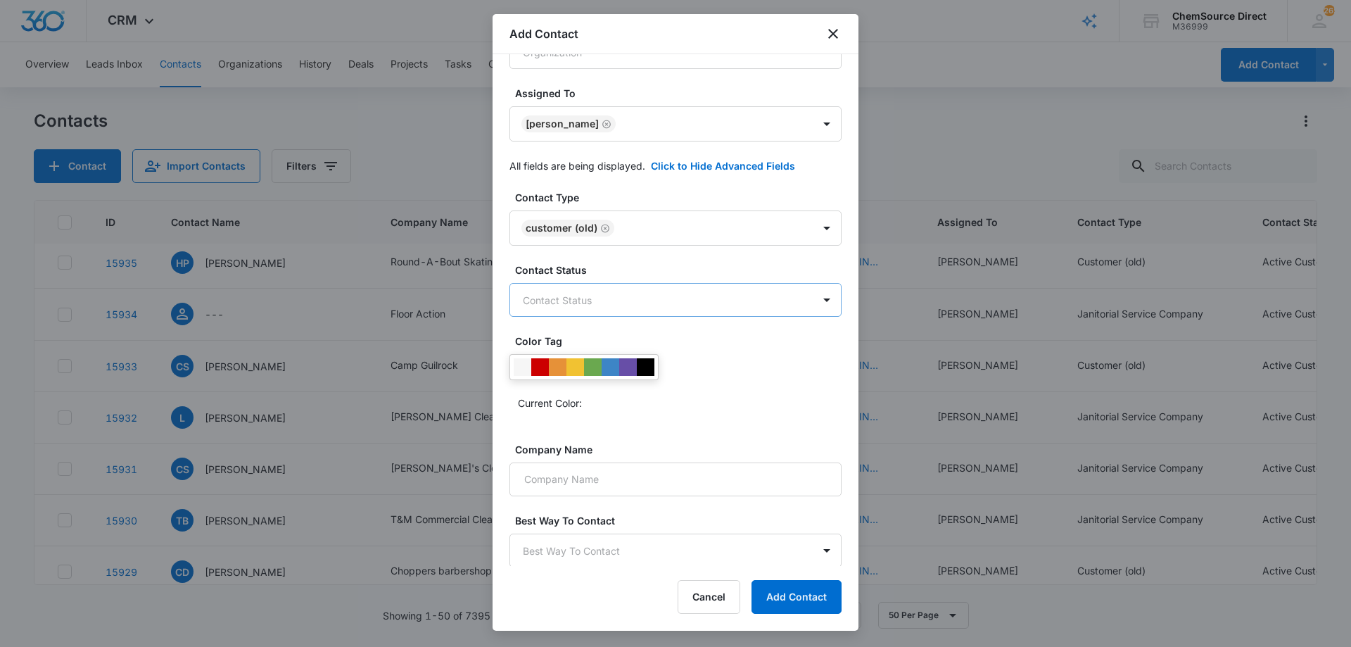
click at [626, 298] on body "CRM Apps Reputation Forms CRM Email Social Payments POS Content Ads Intelligenc…" at bounding box center [675, 323] width 1351 height 647
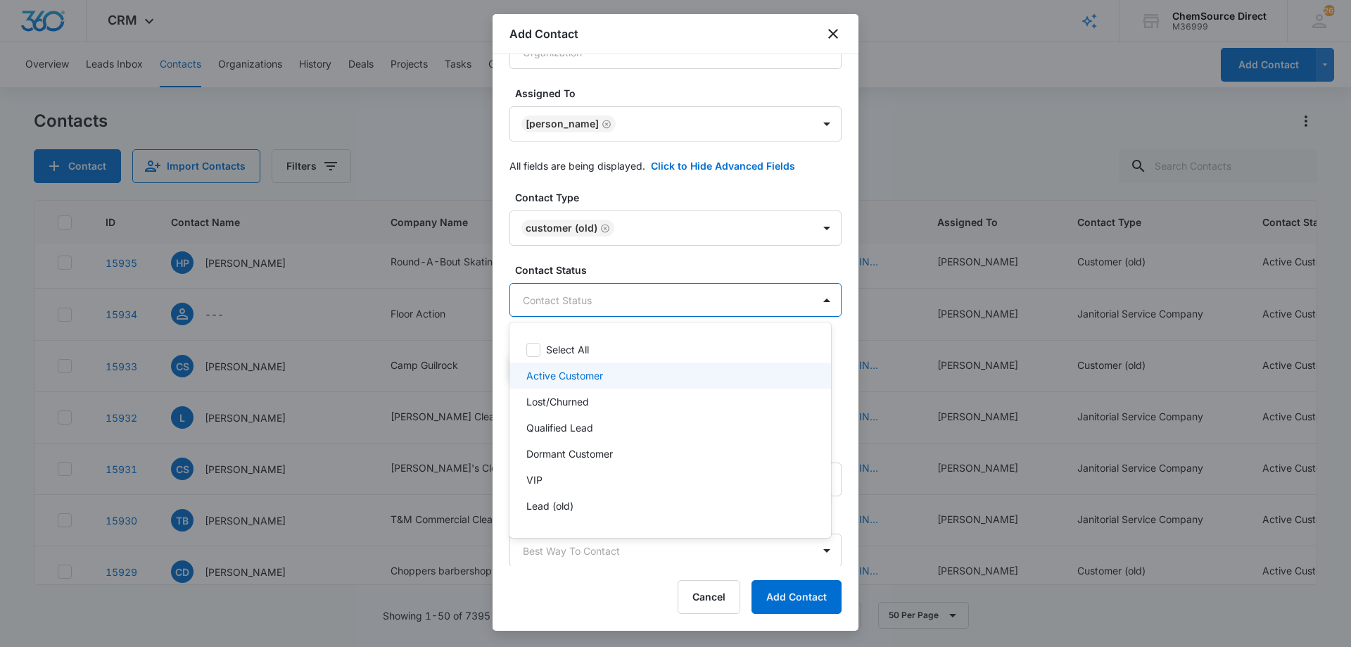
click at [606, 376] on div "Active Customer" at bounding box center [668, 375] width 285 height 15
click at [633, 265] on div at bounding box center [675, 323] width 1351 height 647
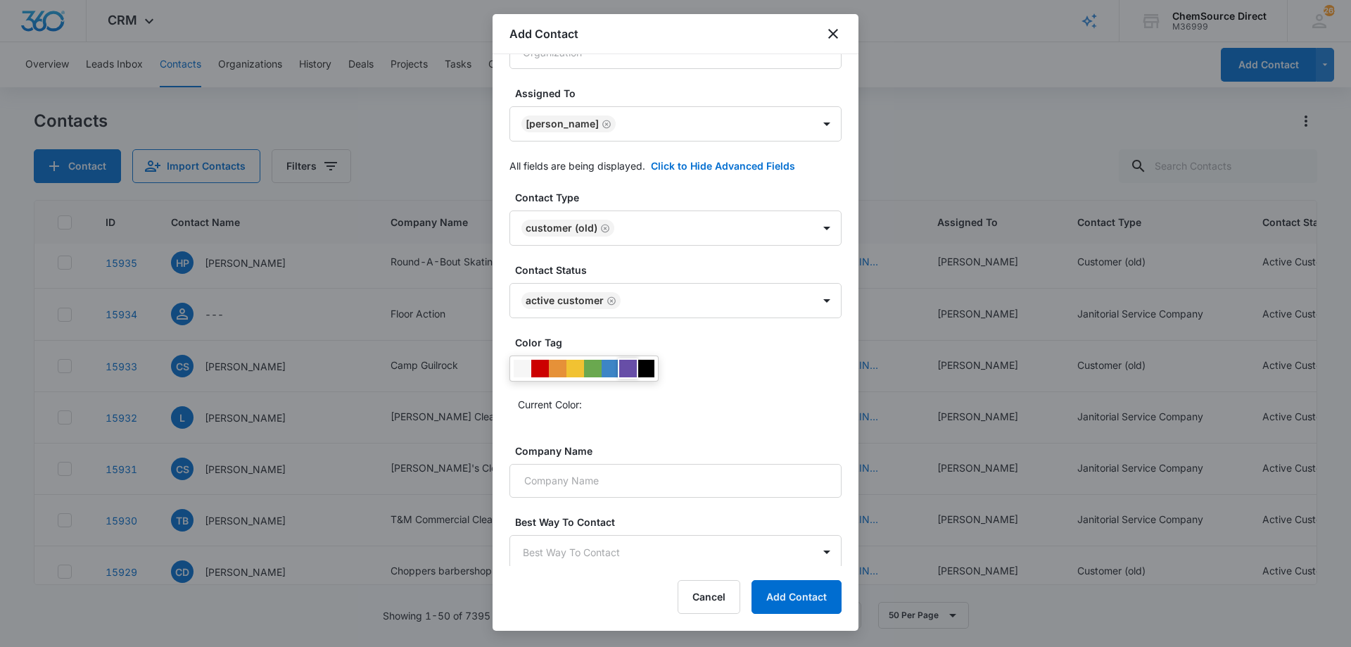
click at [631, 370] on div at bounding box center [628, 369] width 18 height 18
click at [685, 391] on div "Current Color:" at bounding box center [675, 385] width 332 height 60
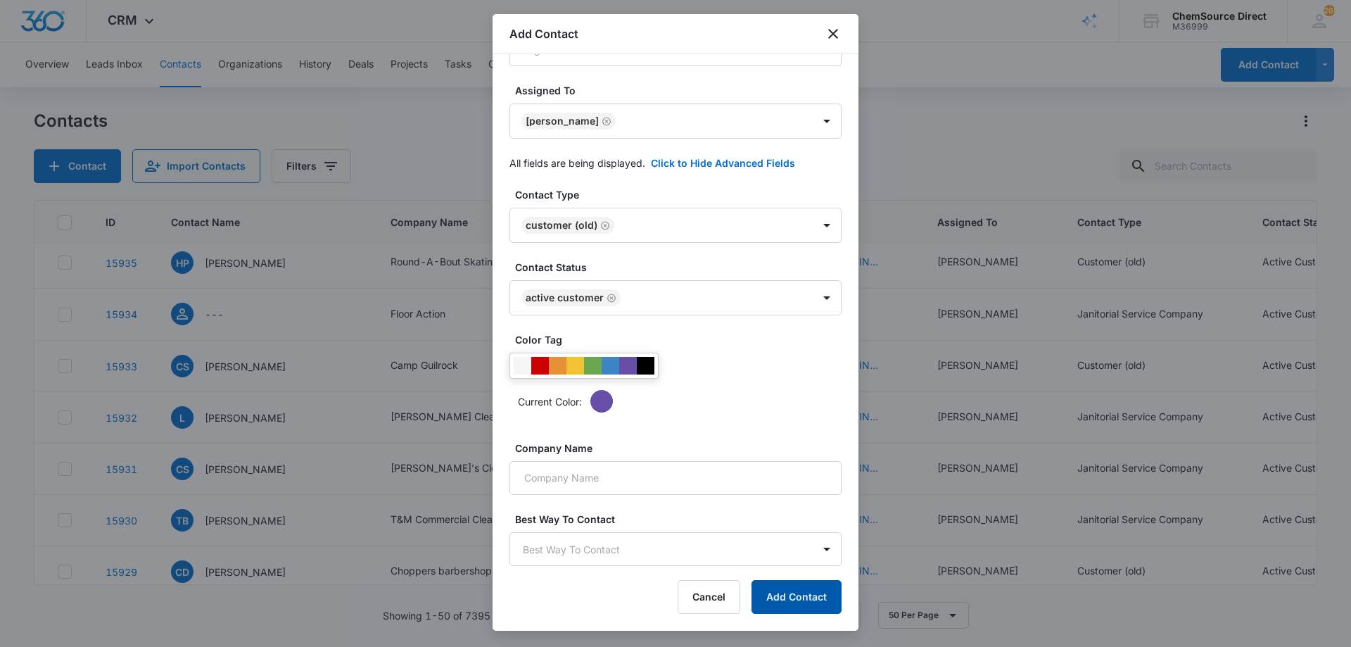
click at [809, 590] on button "Add Contact" at bounding box center [796, 597] width 90 height 34
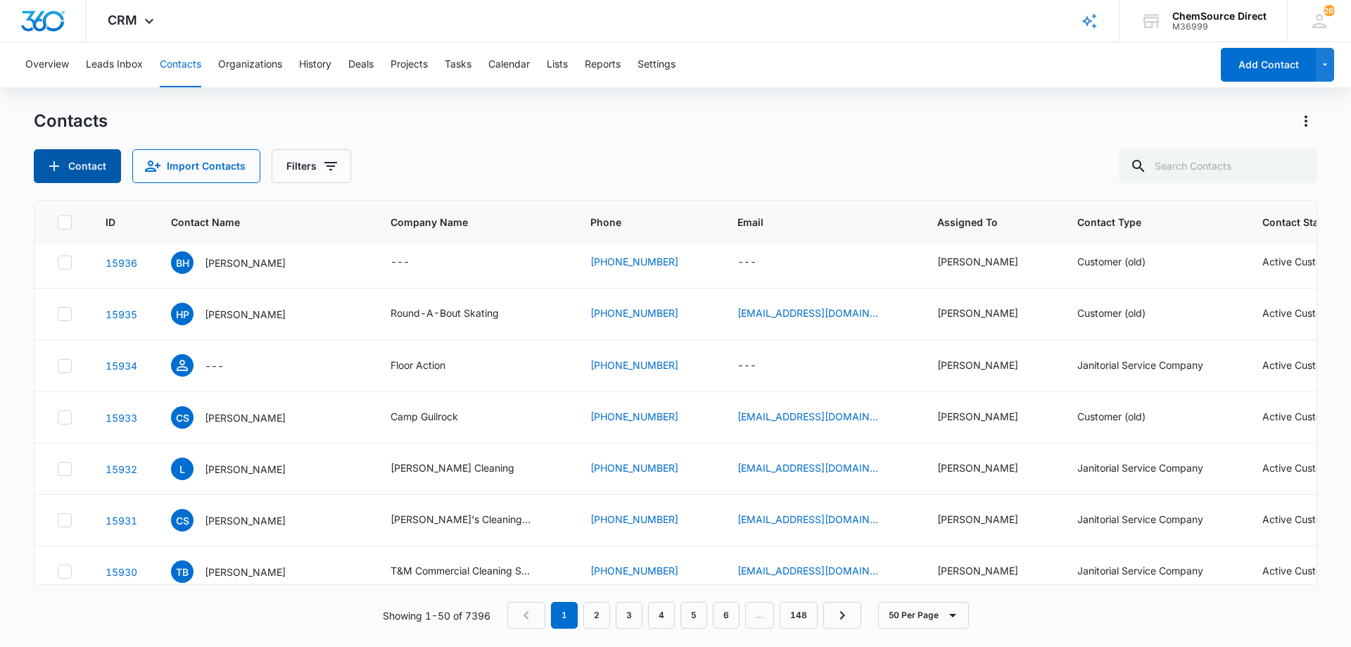
scroll to position [58, 0]
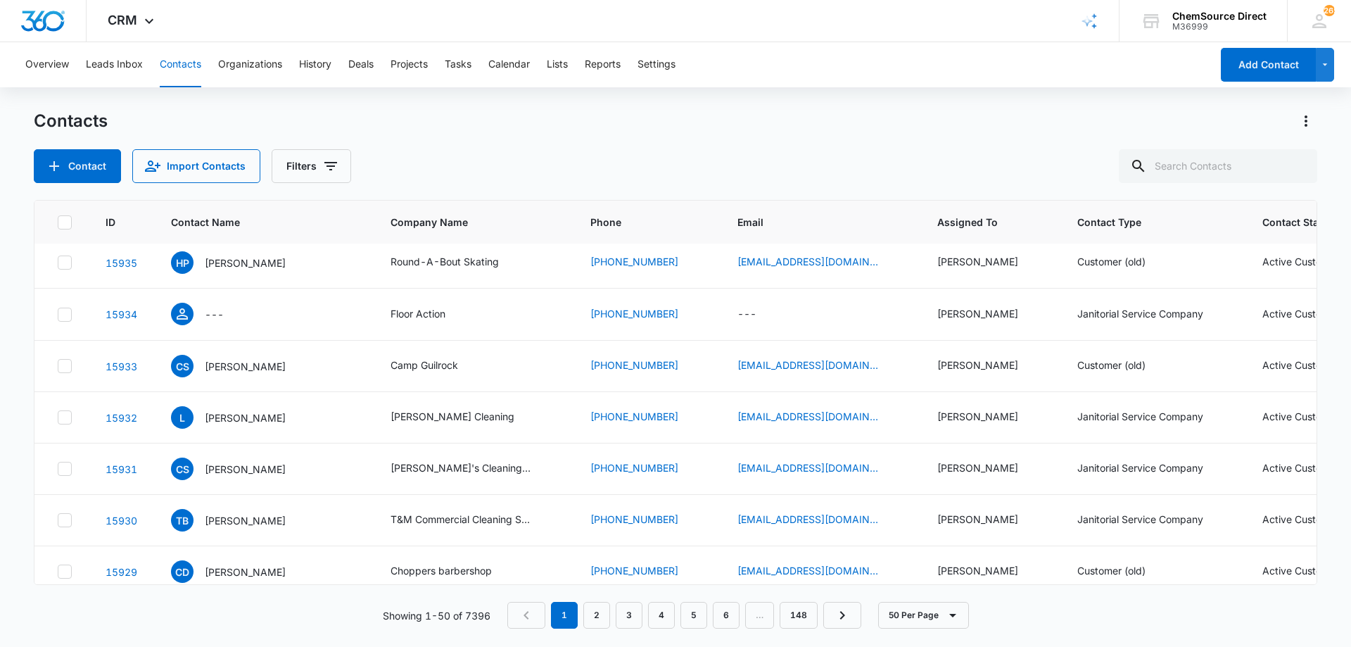
click at [529, 153] on div "Contact Import Contacts Filters" at bounding box center [675, 166] width 1283 height 34
click at [463, 146] on div "Contacts Contact Import Contacts Filters" at bounding box center [675, 146] width 1283 height 73
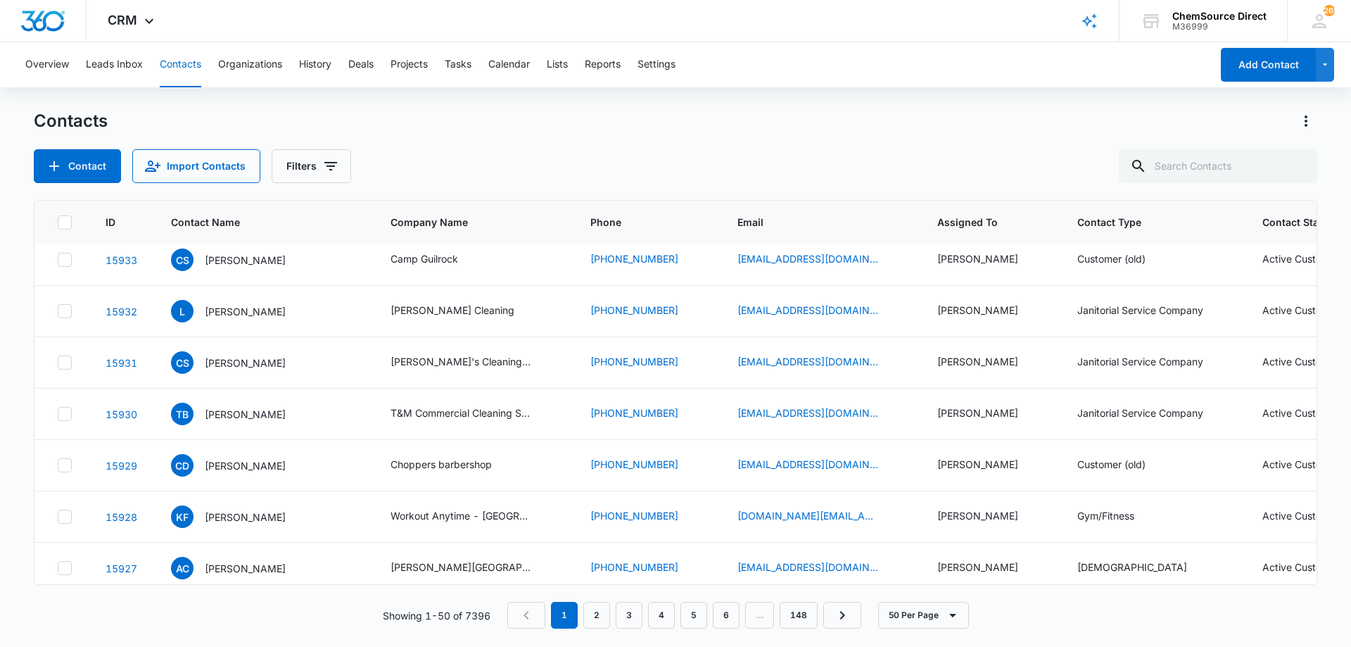
scroll to position [0, 0]
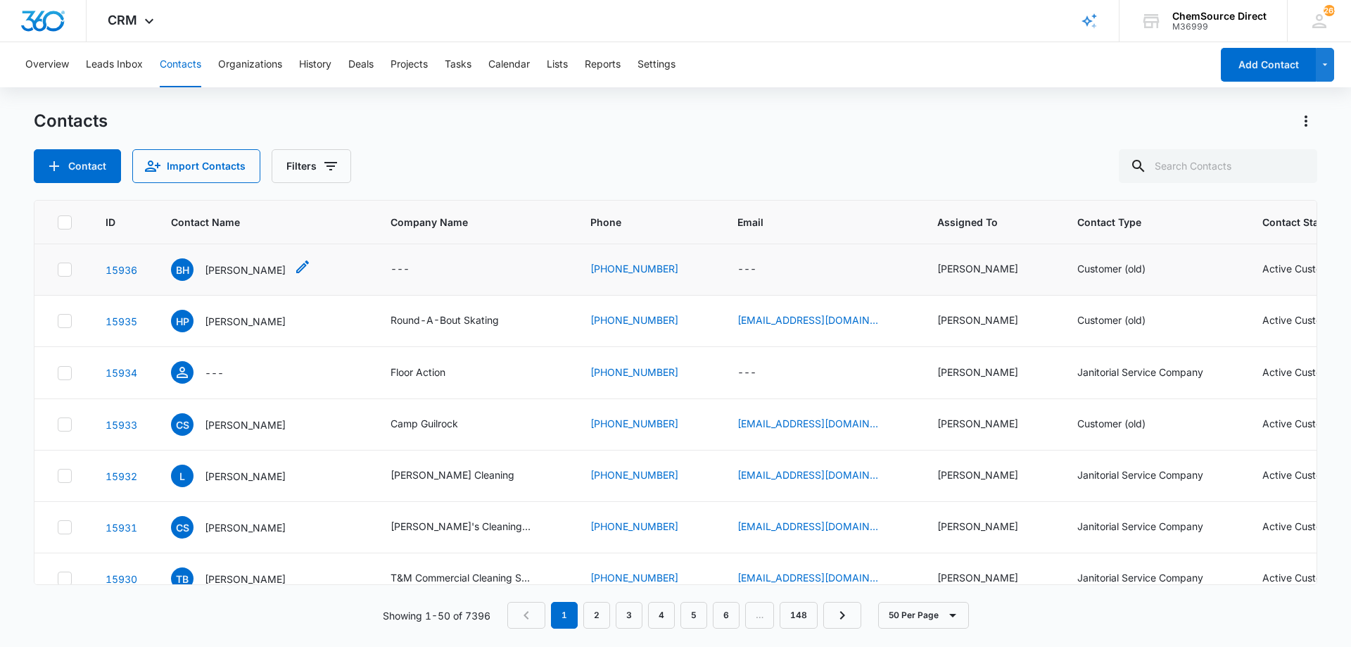
click at [239, 264] on p "[PERSON_NAME]" at bounding box center [245, 269] width 81 height 15
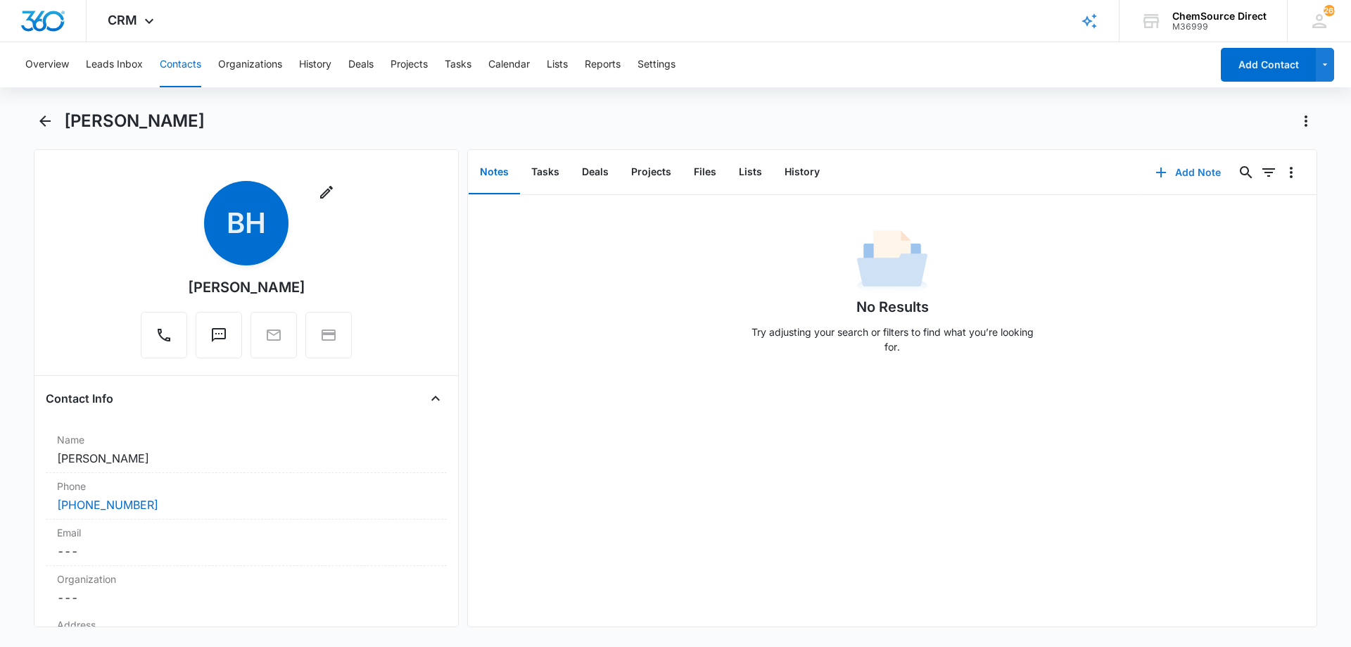
click at [1174, 168] on button "Add Note" at bounding box center [1188, 173] width 94 height 34
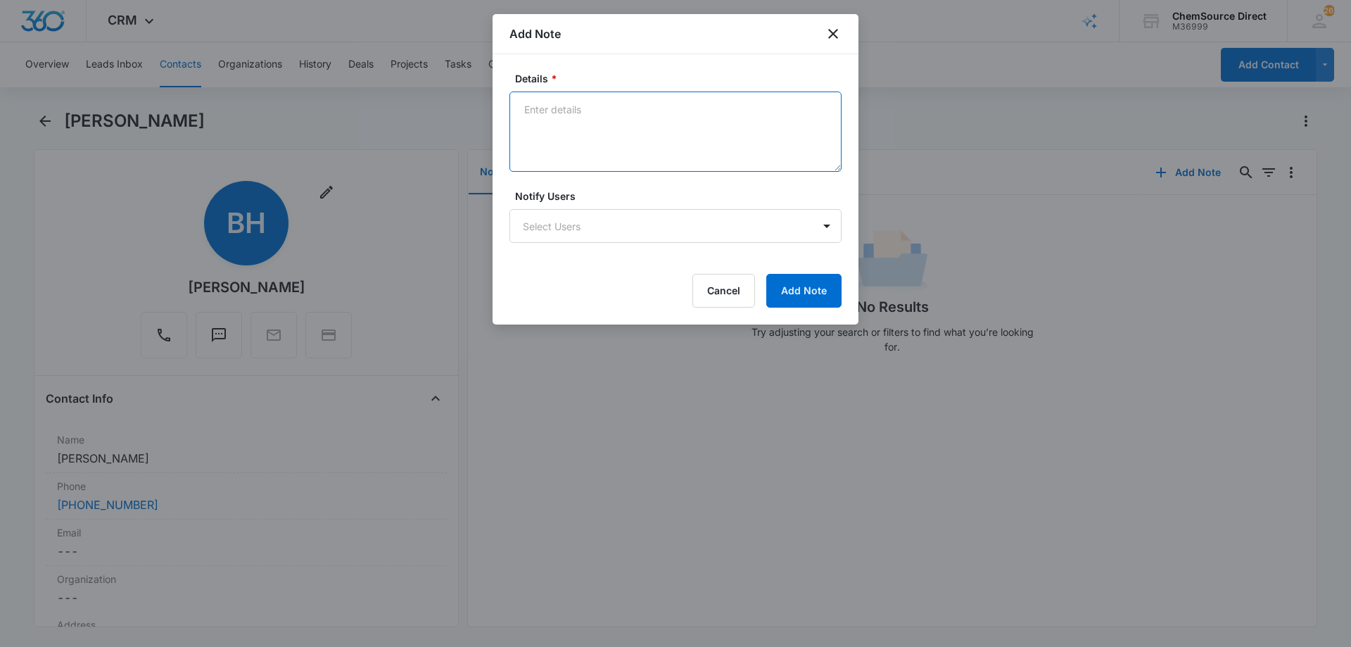
click at [560, 108] on textarea "Details *" at bounding box center [675, 131] width 332 height 80
paste textarea "Pacific MSB-11 Orb parts"
drag, startPoint x: 521, startPoint y: 108, endPoint x: 658, endPoint y: 137, distance: 139.4
click at [658, 137] on textarea "Pacific MSB-11 Orb parts Pacific MSB-11 Orb parts" at bounding box center [675, 131] width 332 height 80
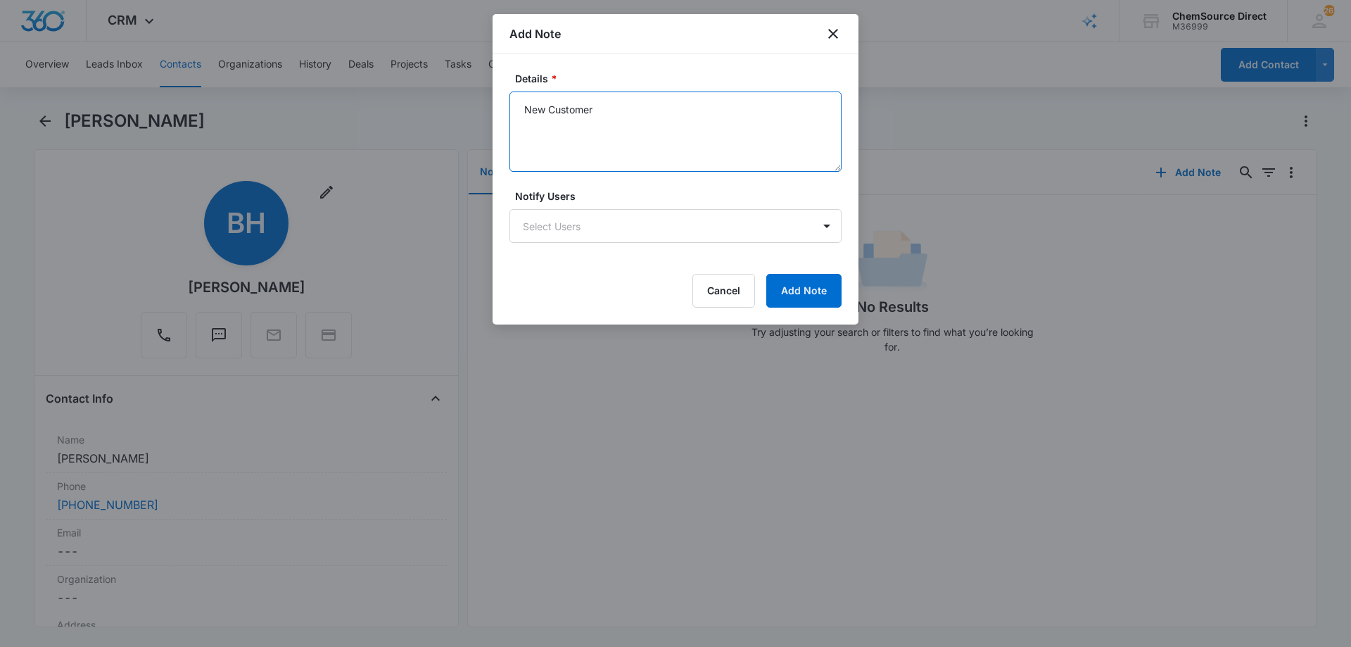
paste textarea "Pacific MSB-11 Orb parts"
type textarea "New Customer Pacific MSB-11 Orb parts"
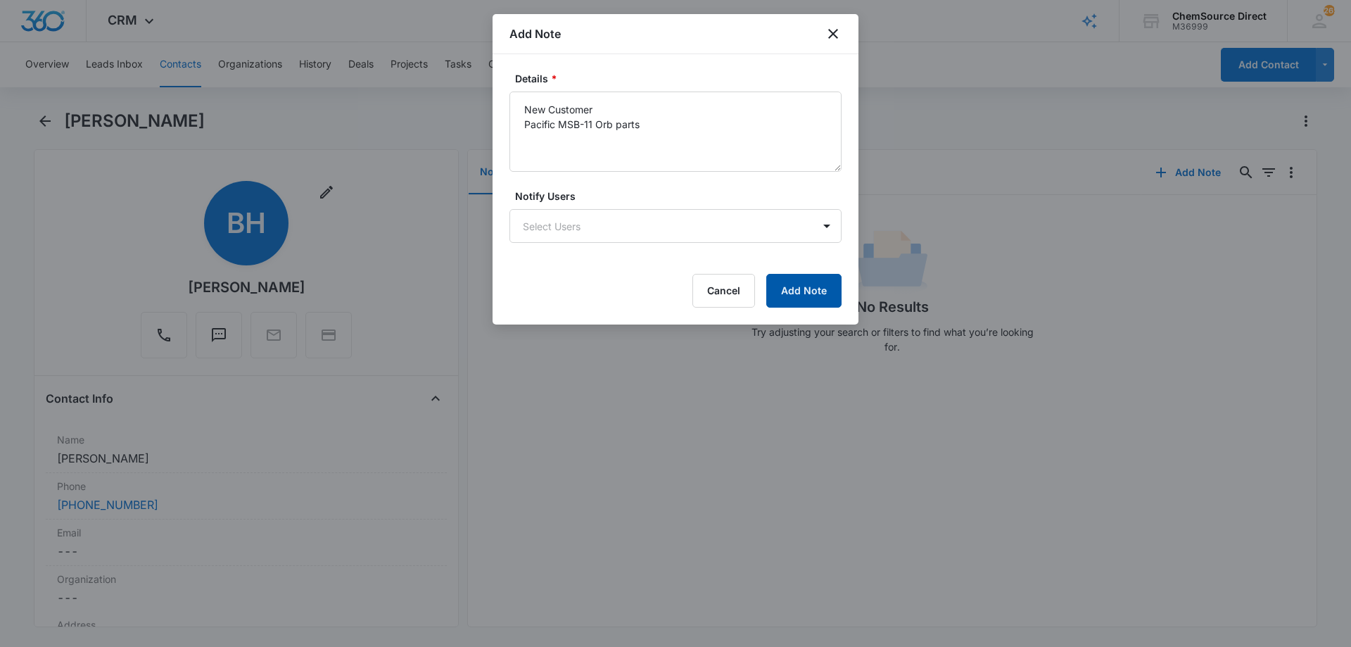
click at [804, 281] on button "Add Note" at bounding box center [803, 291] width 75 height 34
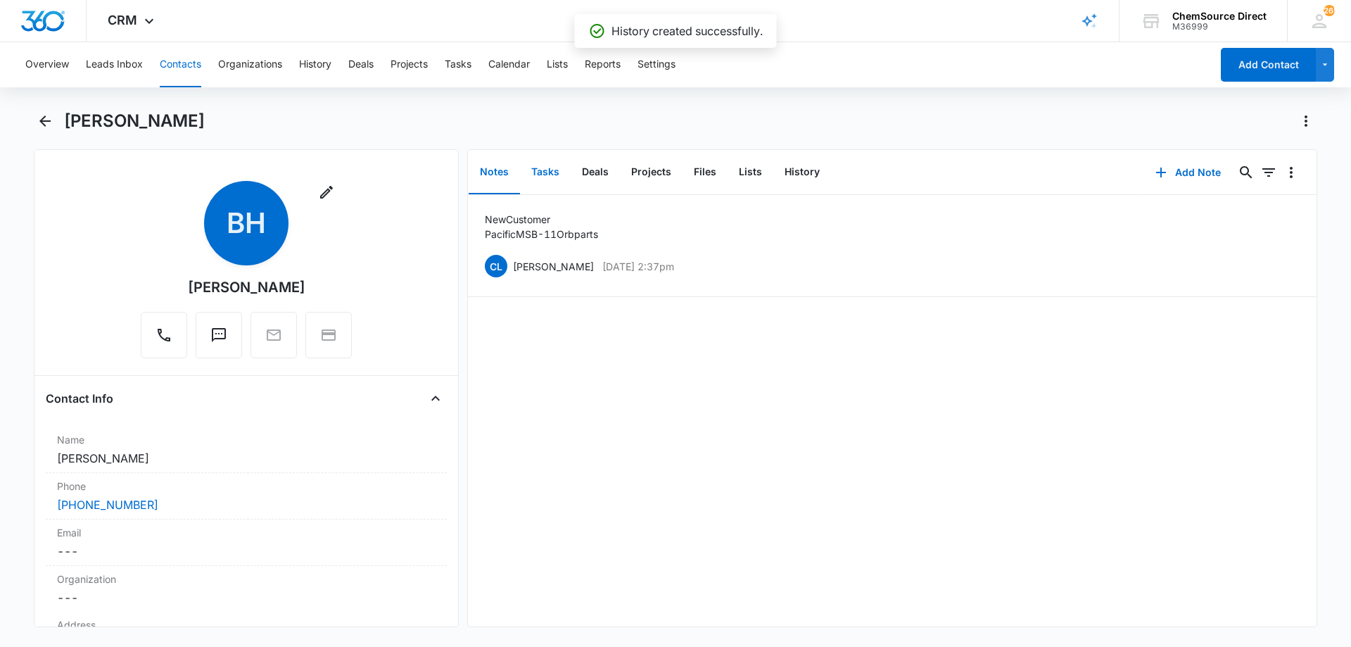
click at [550, 168] on button "Tasks" at bounding box center [545, 173] width 51 height 44
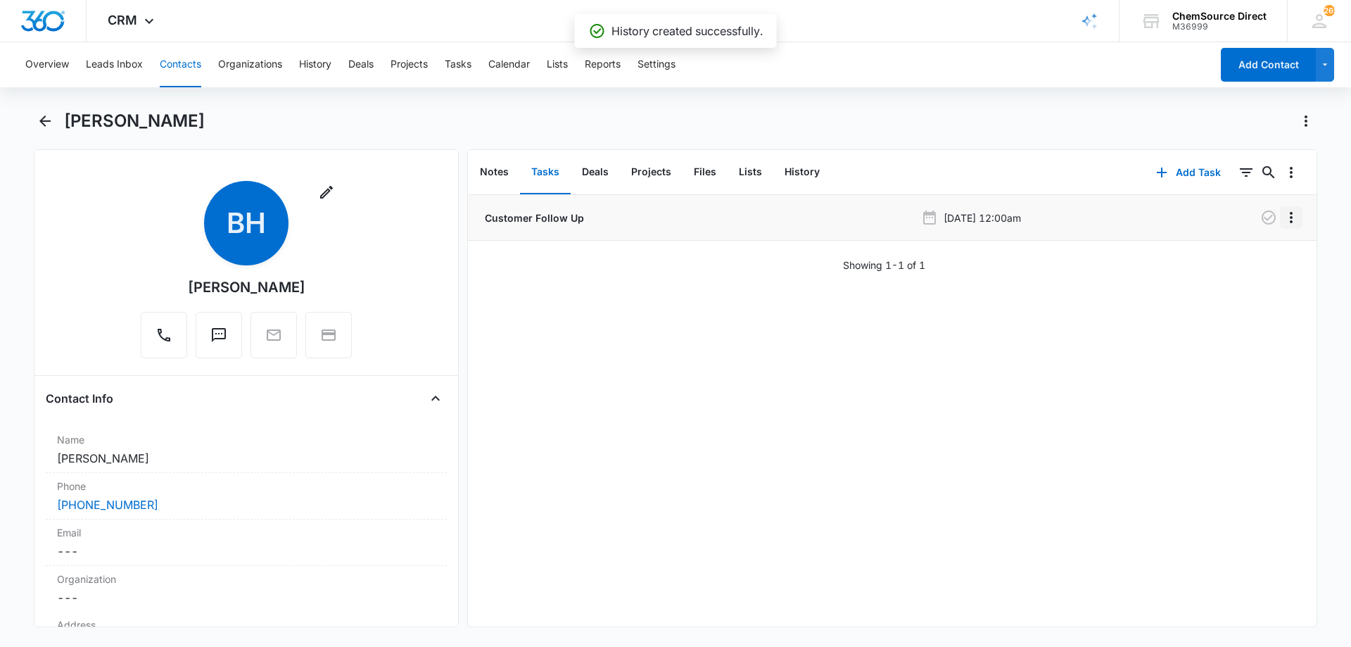
click at [1283, 215] on icon "Overflow Menu" at bounding box center [1291, 217] width 17 height 17
click at [1242, 258] on div "Edit" at bounding box center [1243, 257] width 30 height 10
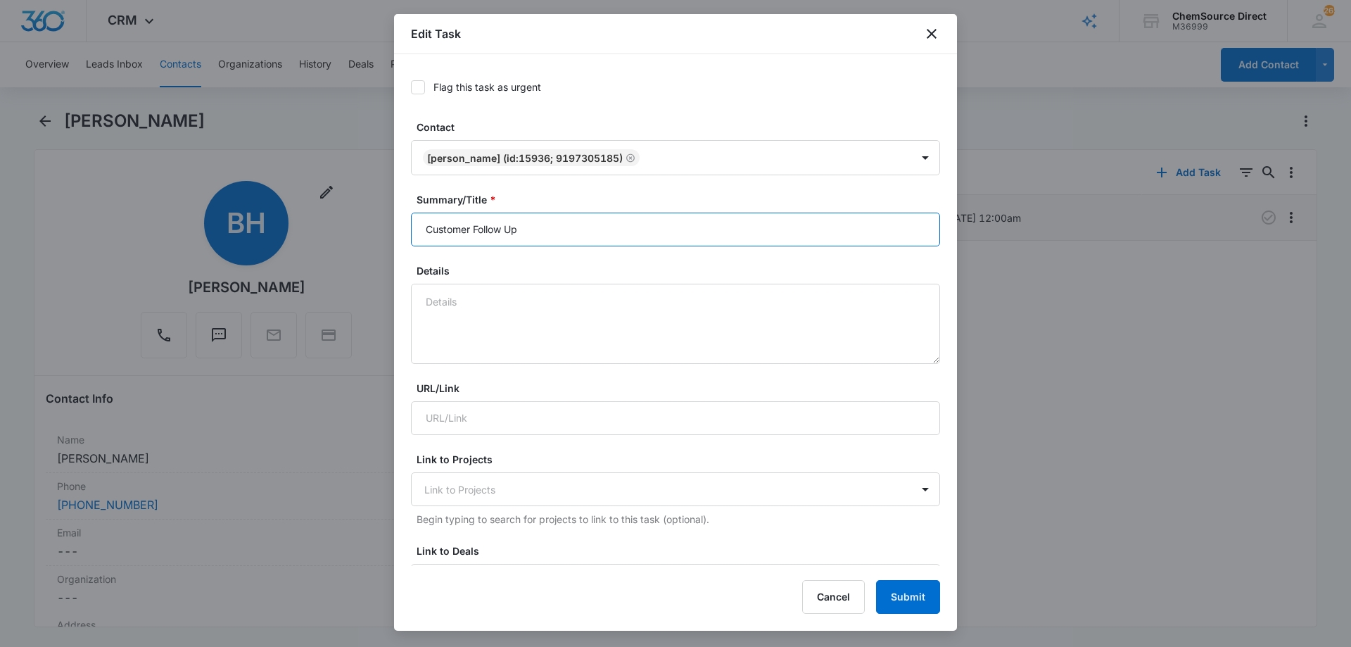
click at [479, 233] on input "Customer Follow Up" at bounding box center [675, 229] width 529 height 34
click at [479, 229] on input "Customer Follow Up" at bounding box center [675, 229] width 529 height 34
click at [460, 231] on input "Customer Follow Up" at bounding box center [675, 229] width 529 height 34
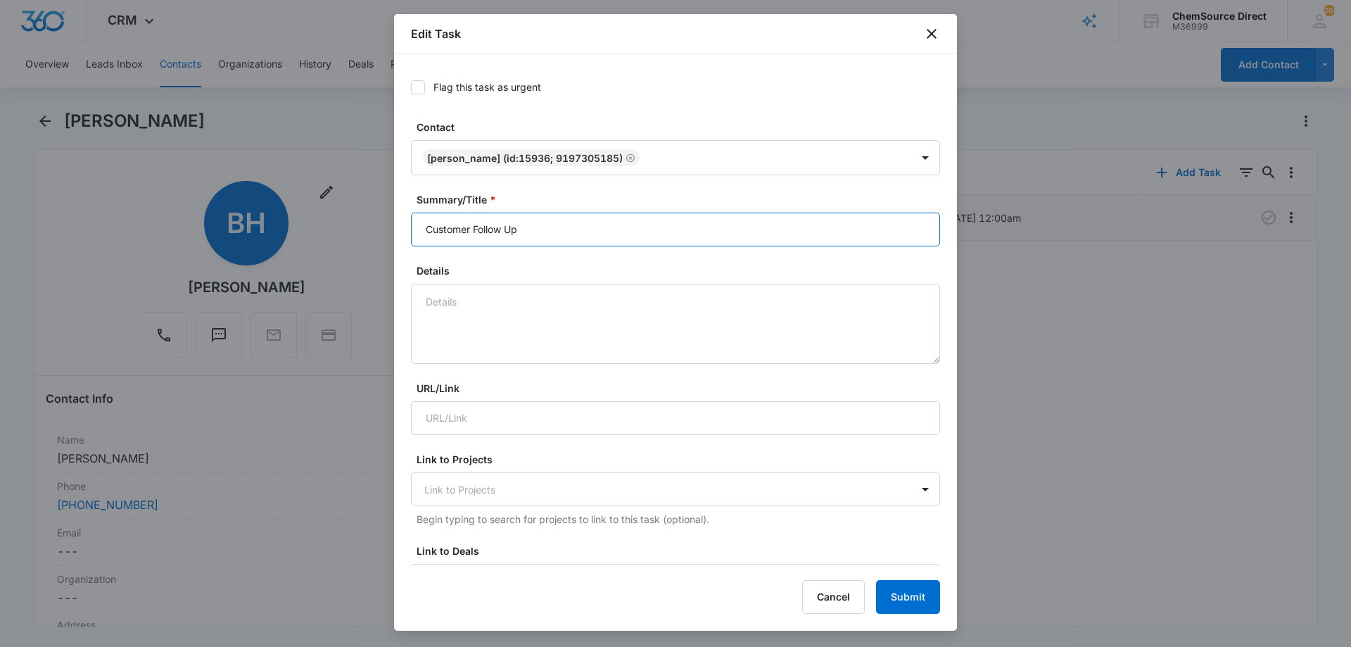
click at [460, 231] on input "Customer Follow Up" at bounding box center [675, 229] width 529 height 34
type input "Customer Follow Up"
click at [452, 296] on textarea "Details" at bounding box center [675, 324] width 529 height 80
paste textarea "Pacific MSB-11 Orb parts"
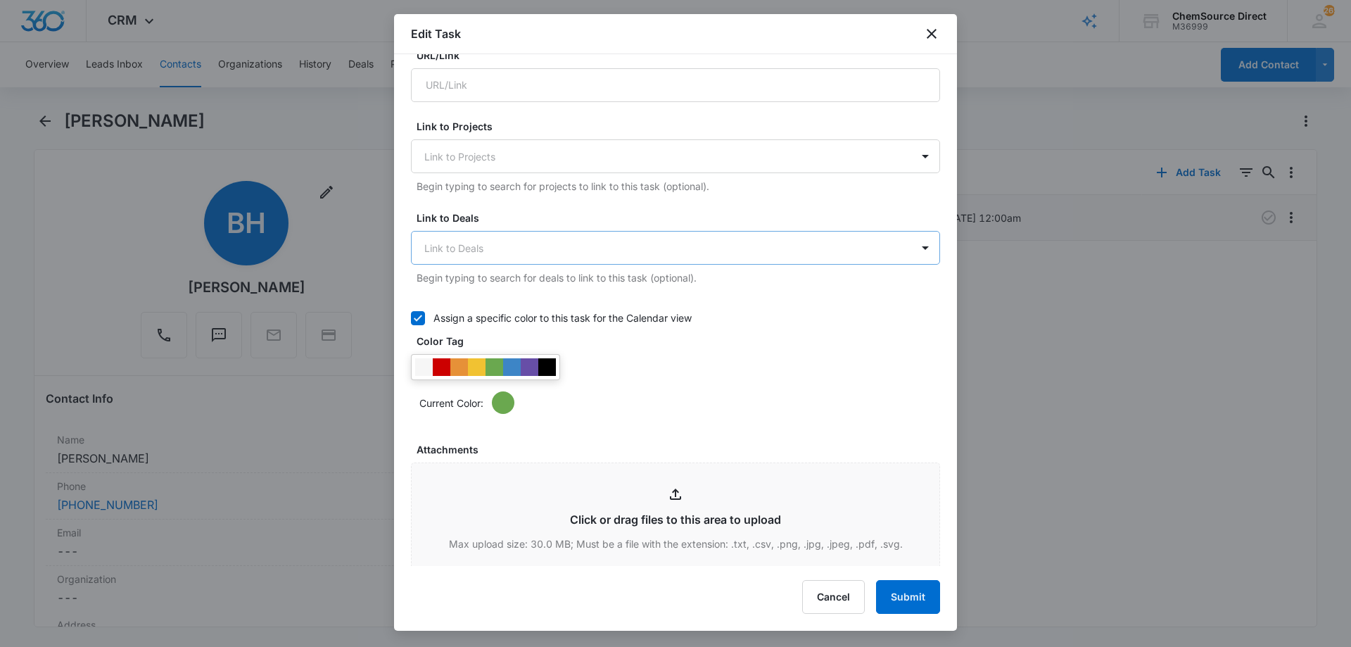
scroll to position [352, 0]
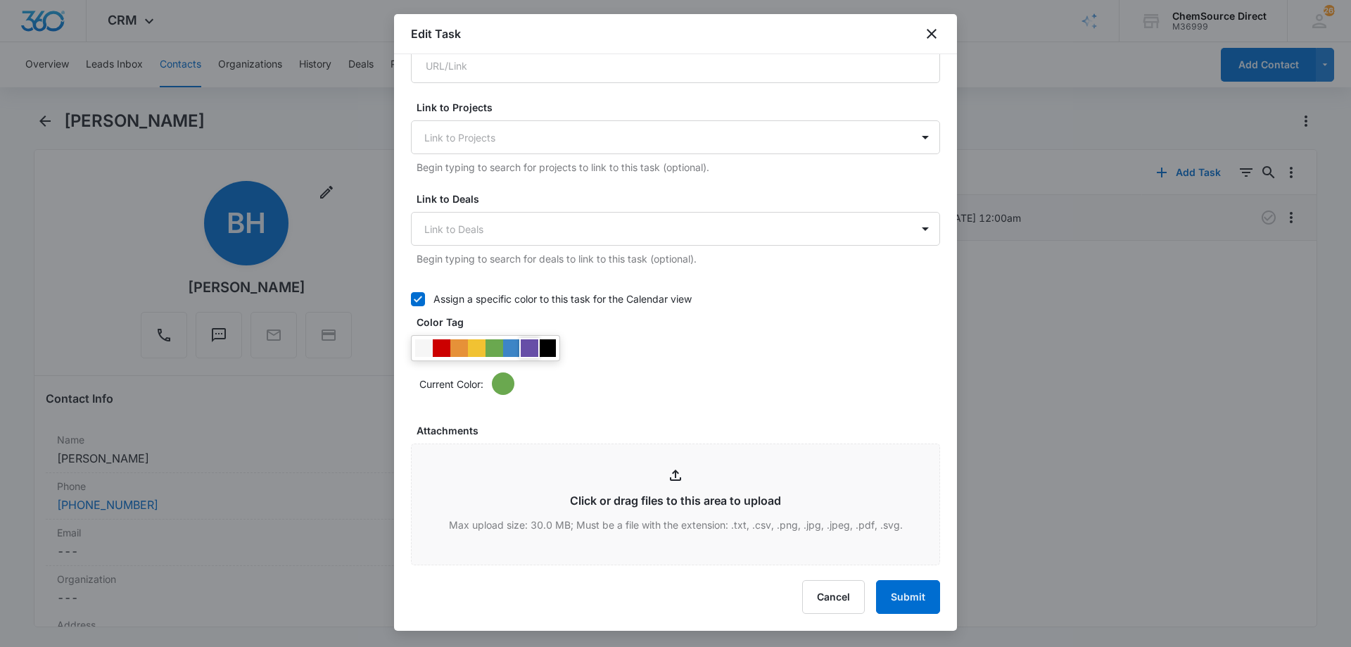
type textarea "New Customer Pacific MSB-11 Orb parts"
click at [531, 343] on div at bounding box center [530, 348] width 18 height 18
click at [654, 338] on div "Current Color:" at bounding box center [675, 365] width 529 height 60
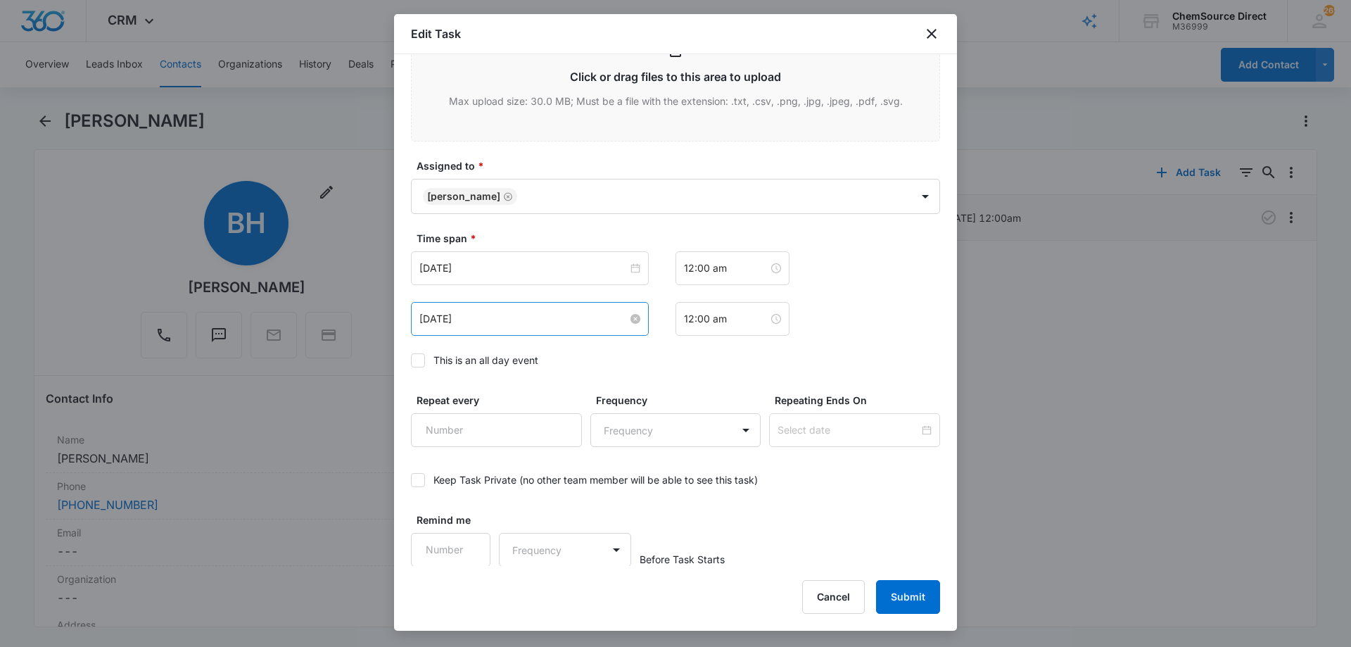
scroll to position [776, 0]
click at [416, 358] on icon at bounding box center [418, 359] width 13 height 13
click at [411, 360] on input "This is an all day event" at bounding box center [411, 360] width 0 height 0
click at [493, 266] on input "[DATE]" at bounding box center [523, 267] width 208 height 15
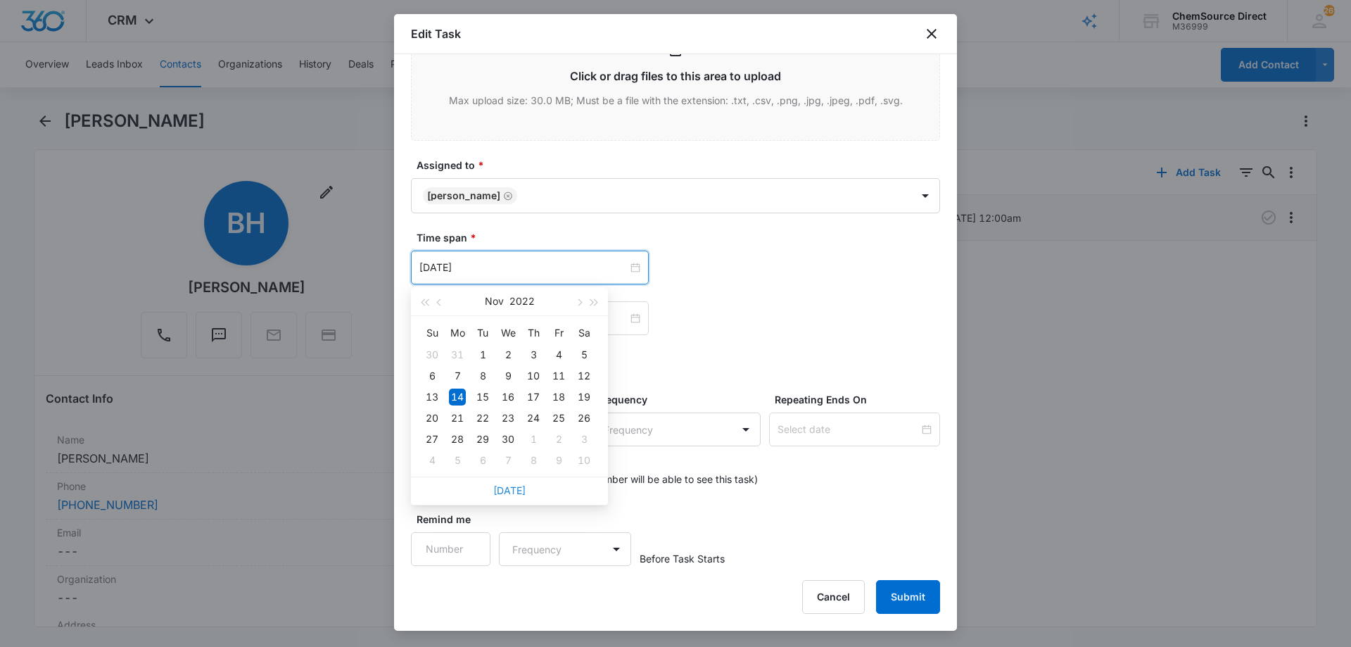
click at [509, 487] on link "[DATE]" at bounding box center [509, 490] width 32 height 12
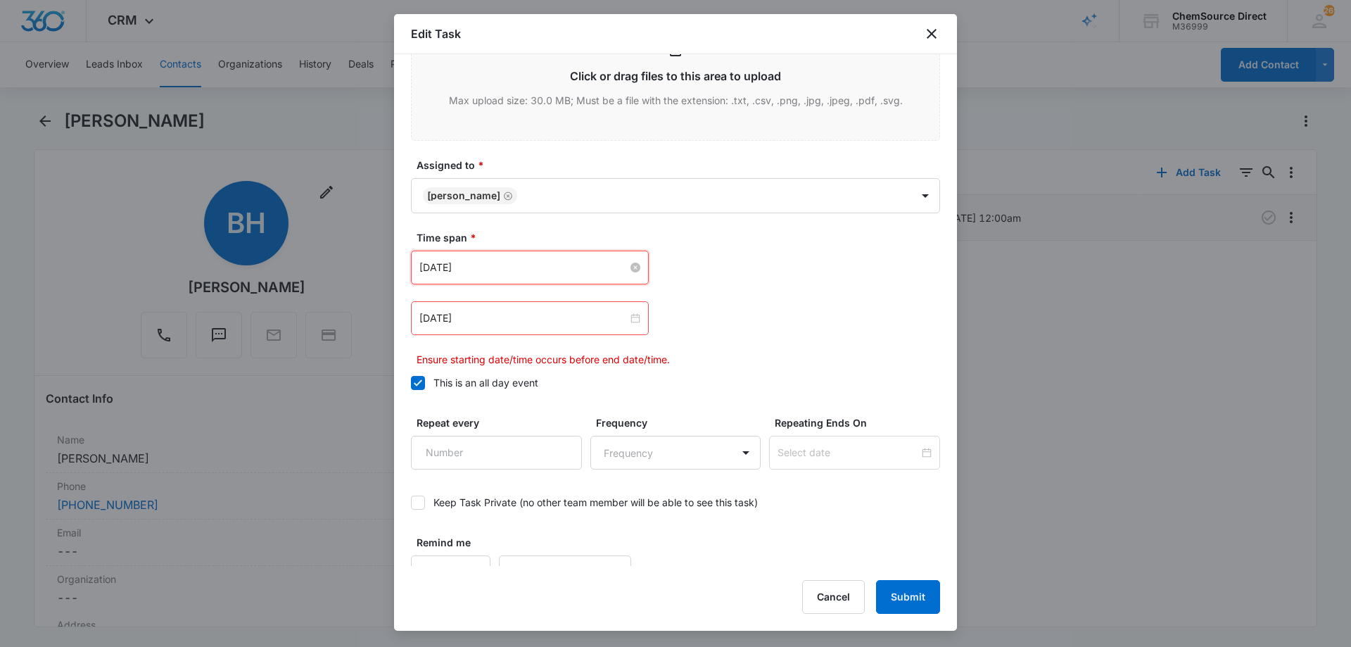
click at [510, 265] on input "[DATE]" at bounding box center [523, 267] width 208 height 15
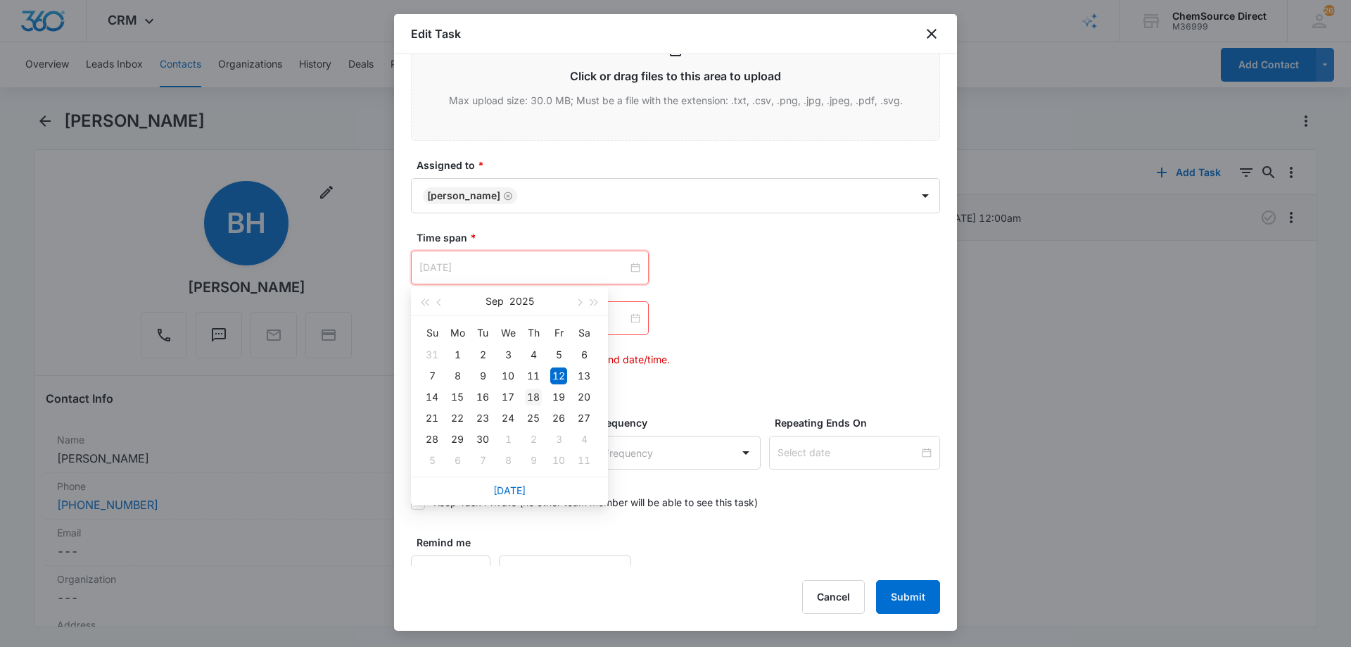
type input "[DATE]"
click at [536, 392] on div "18" at bounding box center [533, 396] width 17 height 17
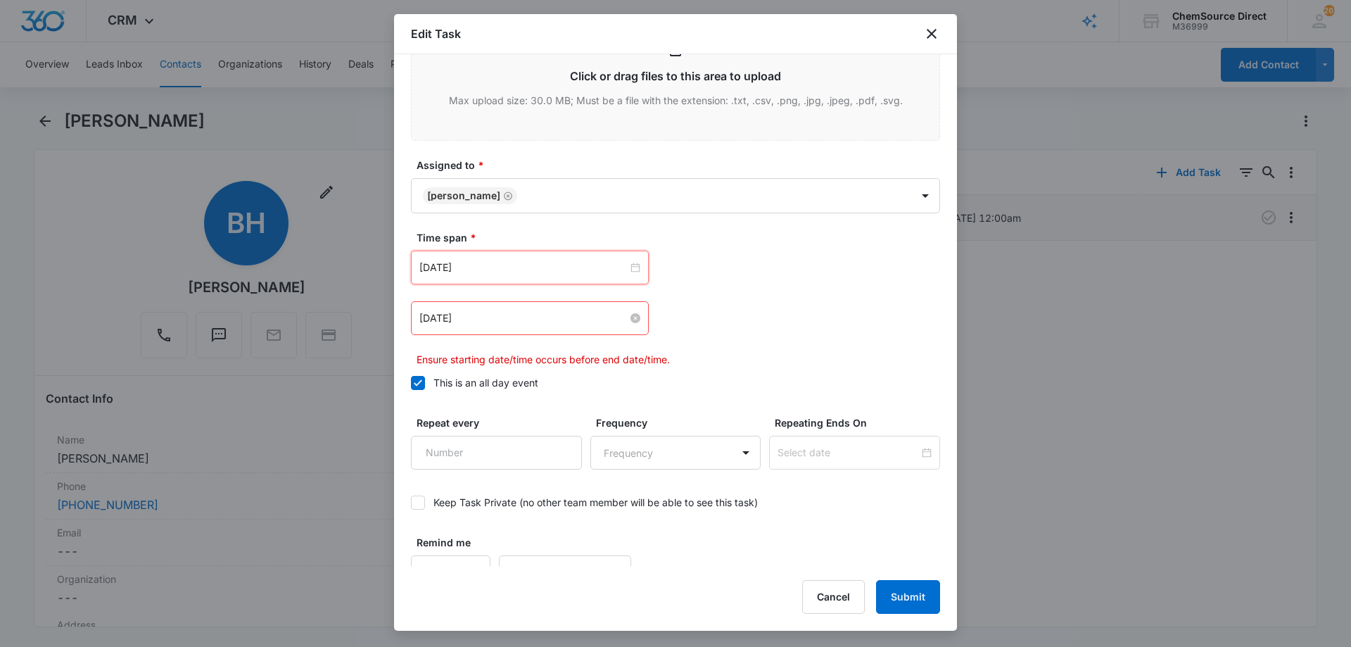
click at [519, 316] on input "[DATE]" at bounding box center [523, 317] width 208 height 15
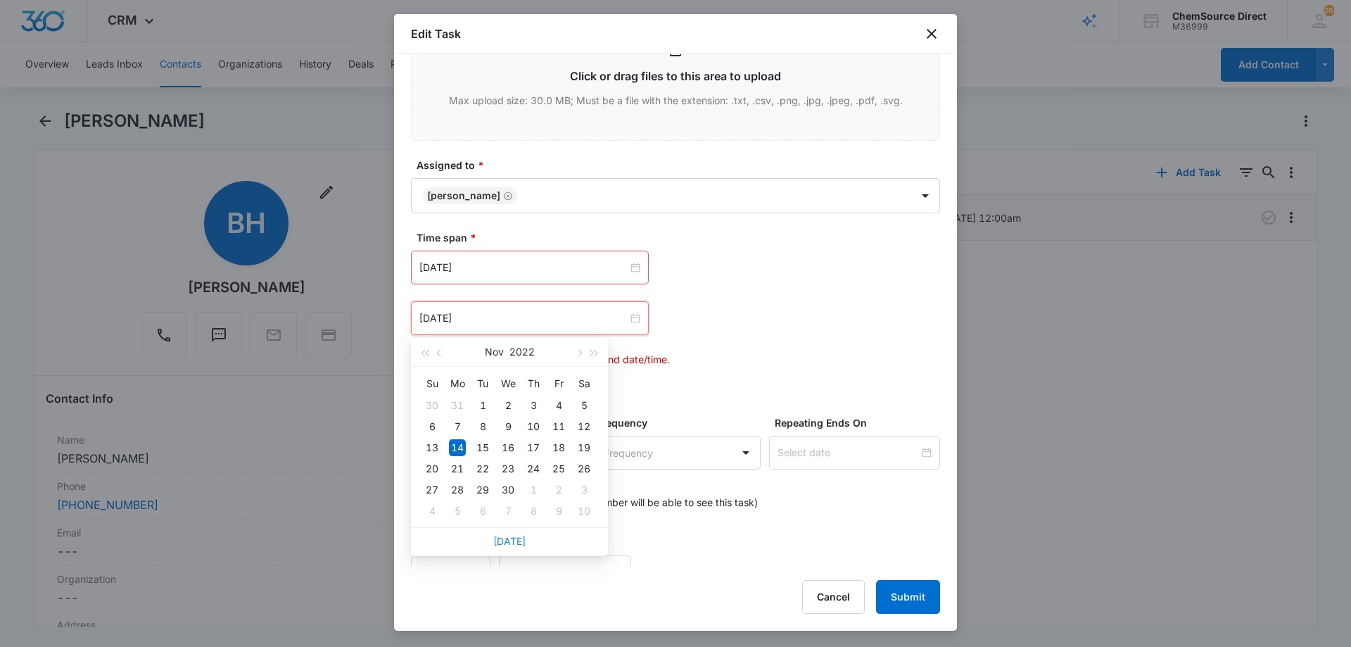
click at [511, 537] on link "[DATE]" at bounding box center [509, 541] width 32 height 12
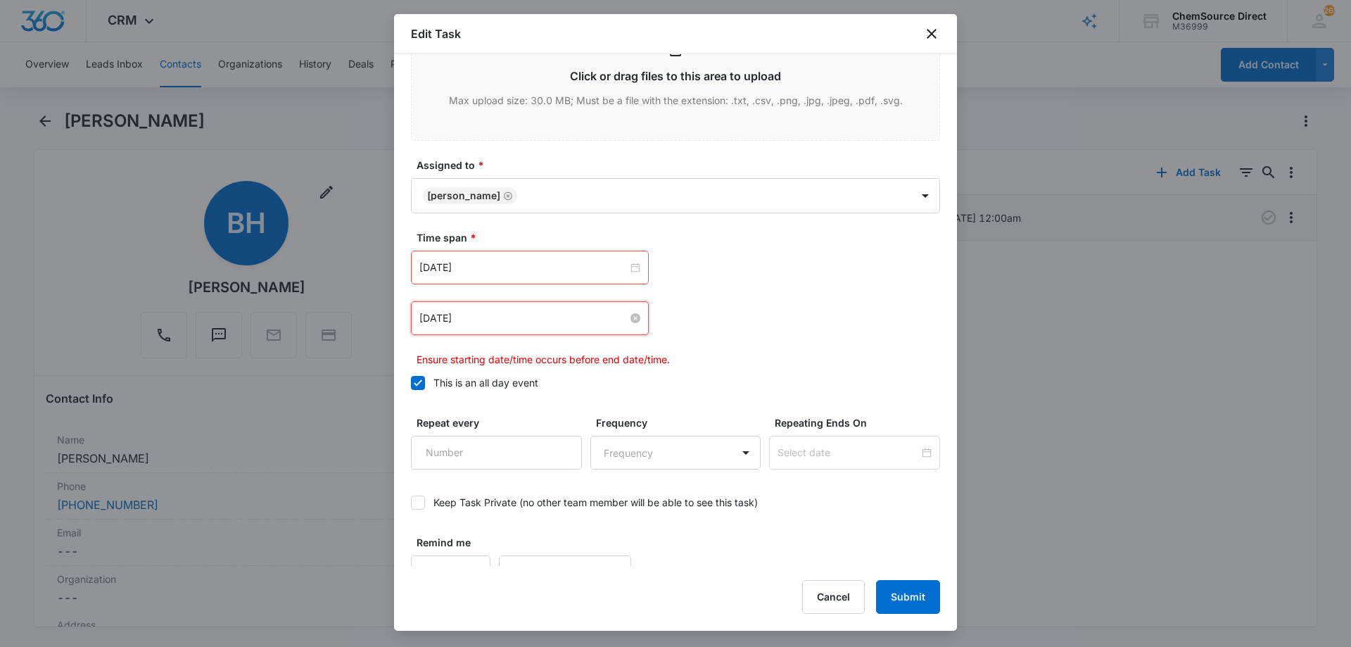
click at [532, 319] on input "[DATE]" at bounding box center [523, 317] width 208 height 15
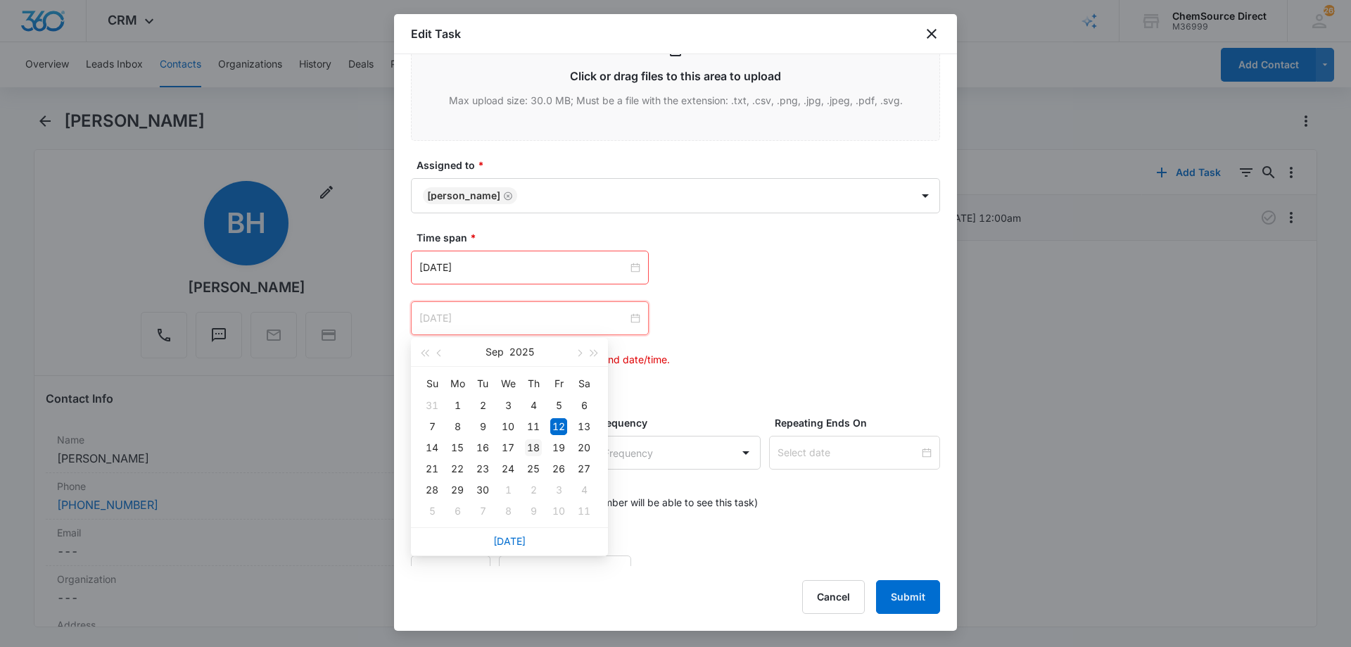
type input "[DATE]"
click at [531, 443] on div "18" at bounding box center [533, 447] width 17 height 17
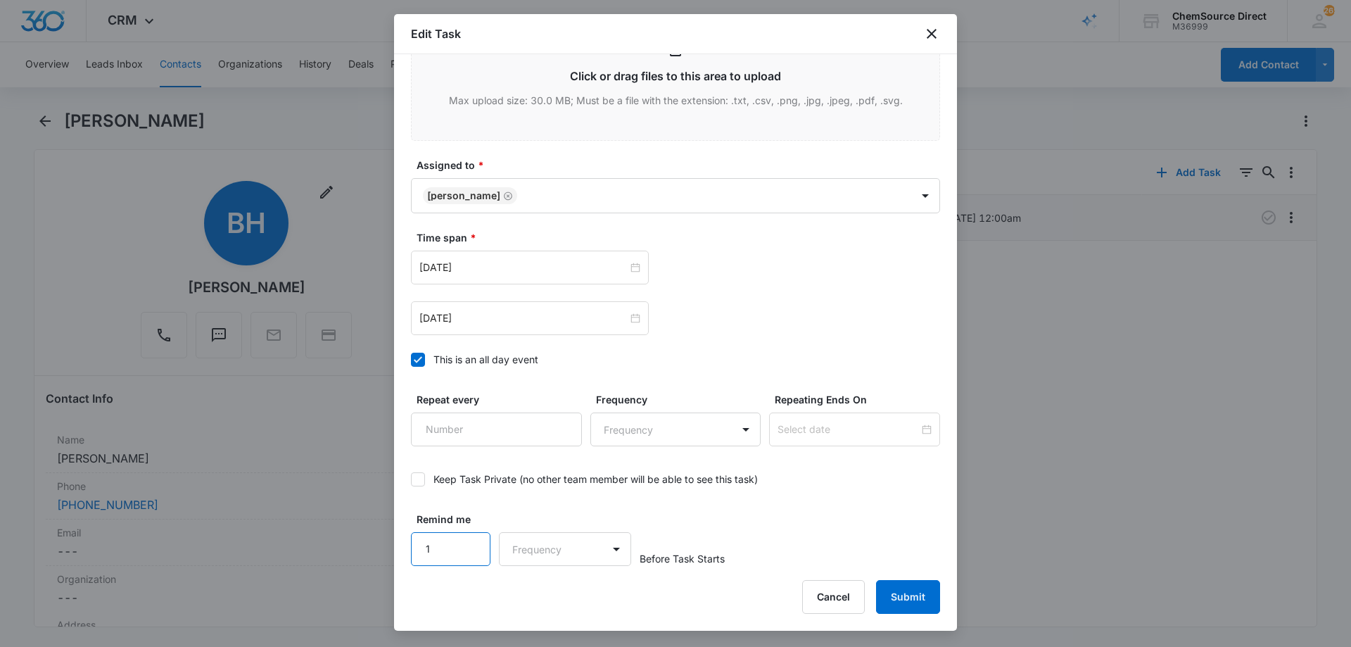
drag, startPoint x: 471, startPoint y: 539, endPoint x: 478, endPoint y: 540, distance: 7.1
type input "1"
click at [470, 539] on input "1" at bounding box center [451, 549] width 80 height 34
click at [559, 564] on body "CRM Apps Reputation Forms CRM Email Social Payments POS Content Ads Intelligenc…" at bounding box center [675, 323] width 1351 height 647
click at [568, 599] on div "Days" at bounding box center [560, 598] width 93 height 15
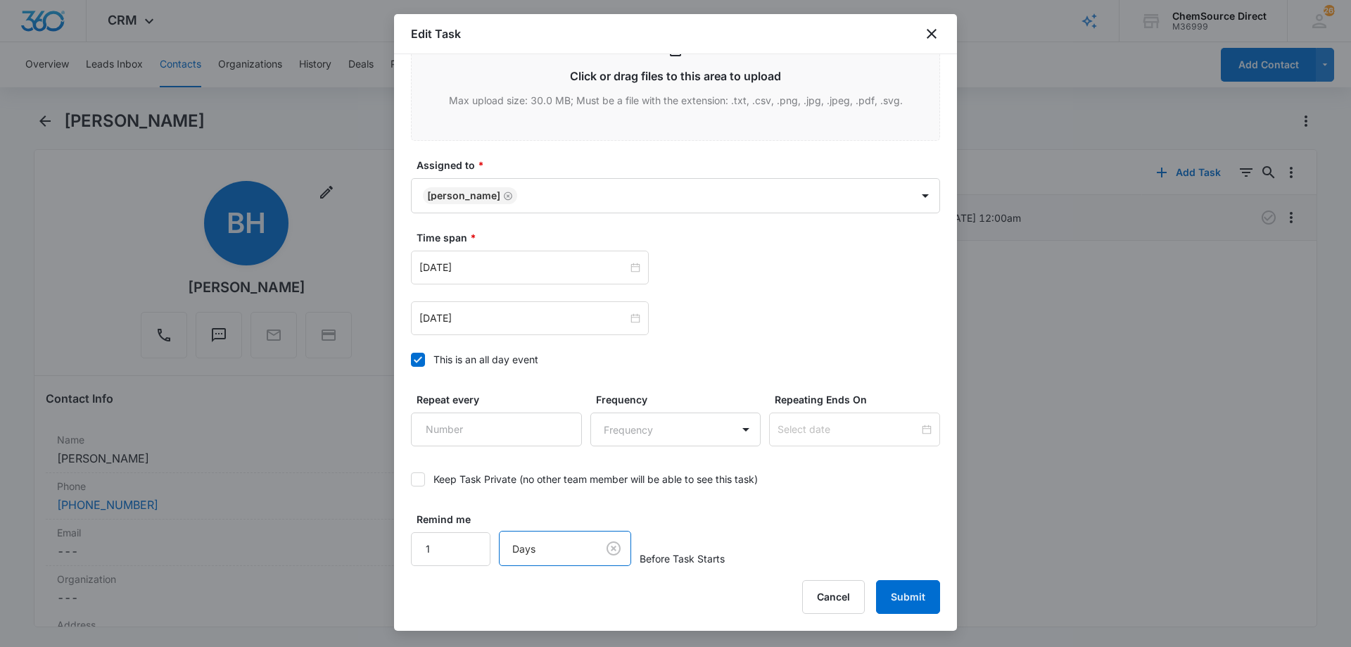
click at [722, 533] on div "Remind me 1 option Days, selected. Days Before Task Starts" at bounding box center [675, 539] width 529 height 54
click at [913, 592] on button "Submit" at bounding box center [908, 597] width 64 height 34
